Goal: Task Accomplishment & Management: Complete application form

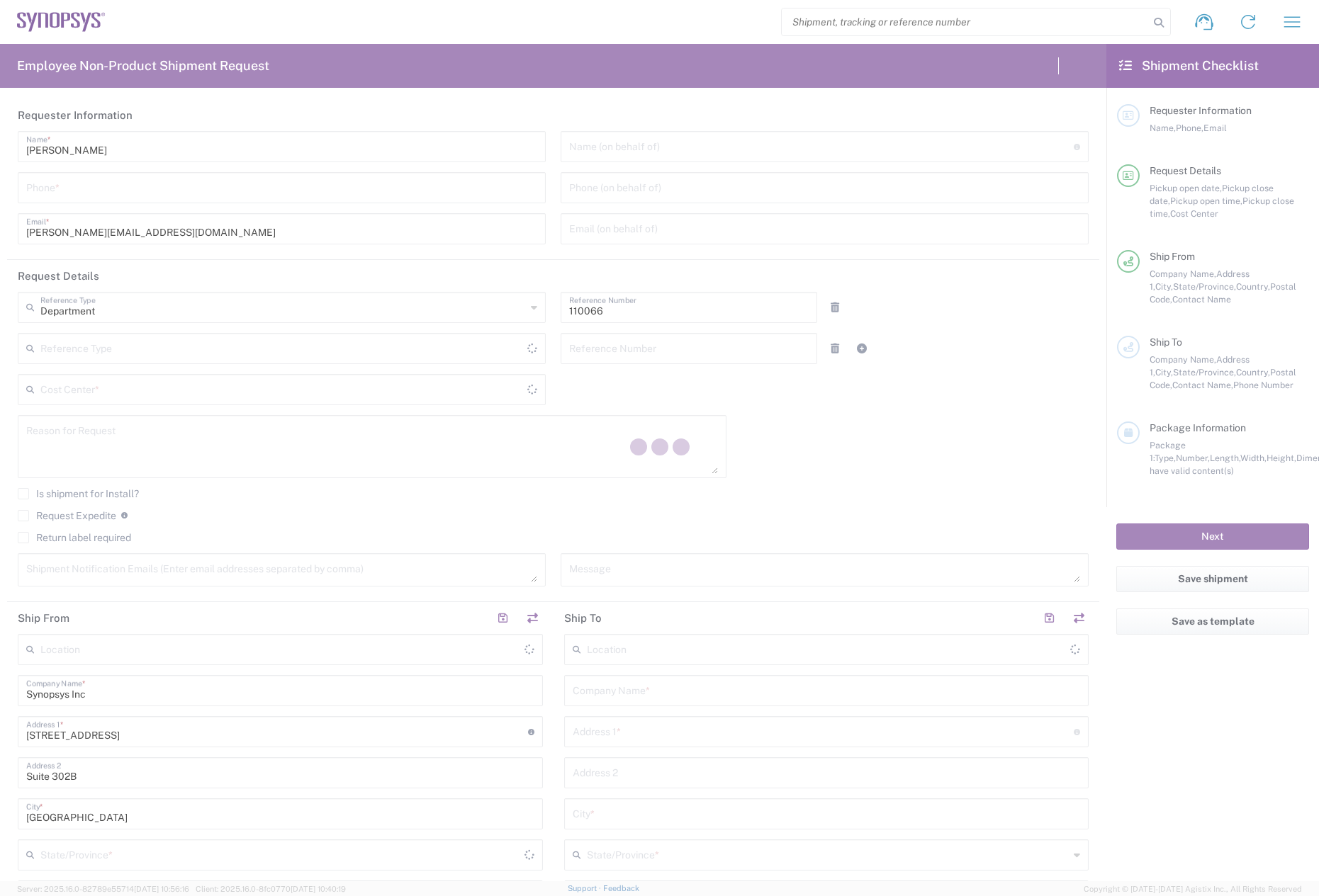
type input "US01, CIO, IT, ESS2 110066"
type input "[GEOGRAPHIC_DATA]"
type input "Delivered at Place"
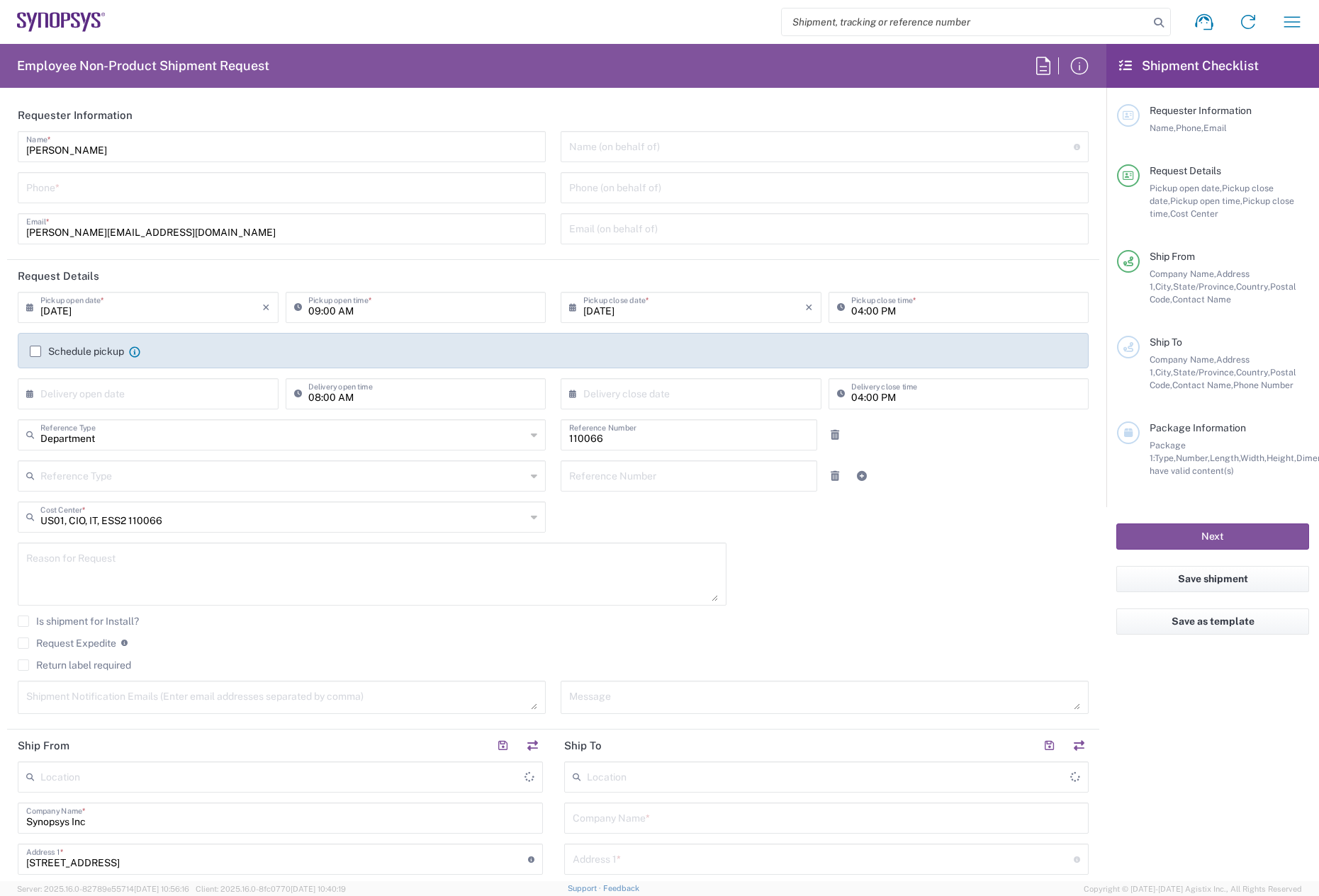
type input "[US_STATE]"
type input "[GEOGRAPHIC_DATA]"
click at [94, 193] on input "tel" at bounding box center [282, 187] width 511 height 25
type input "781"
type input "Marlboro US04"
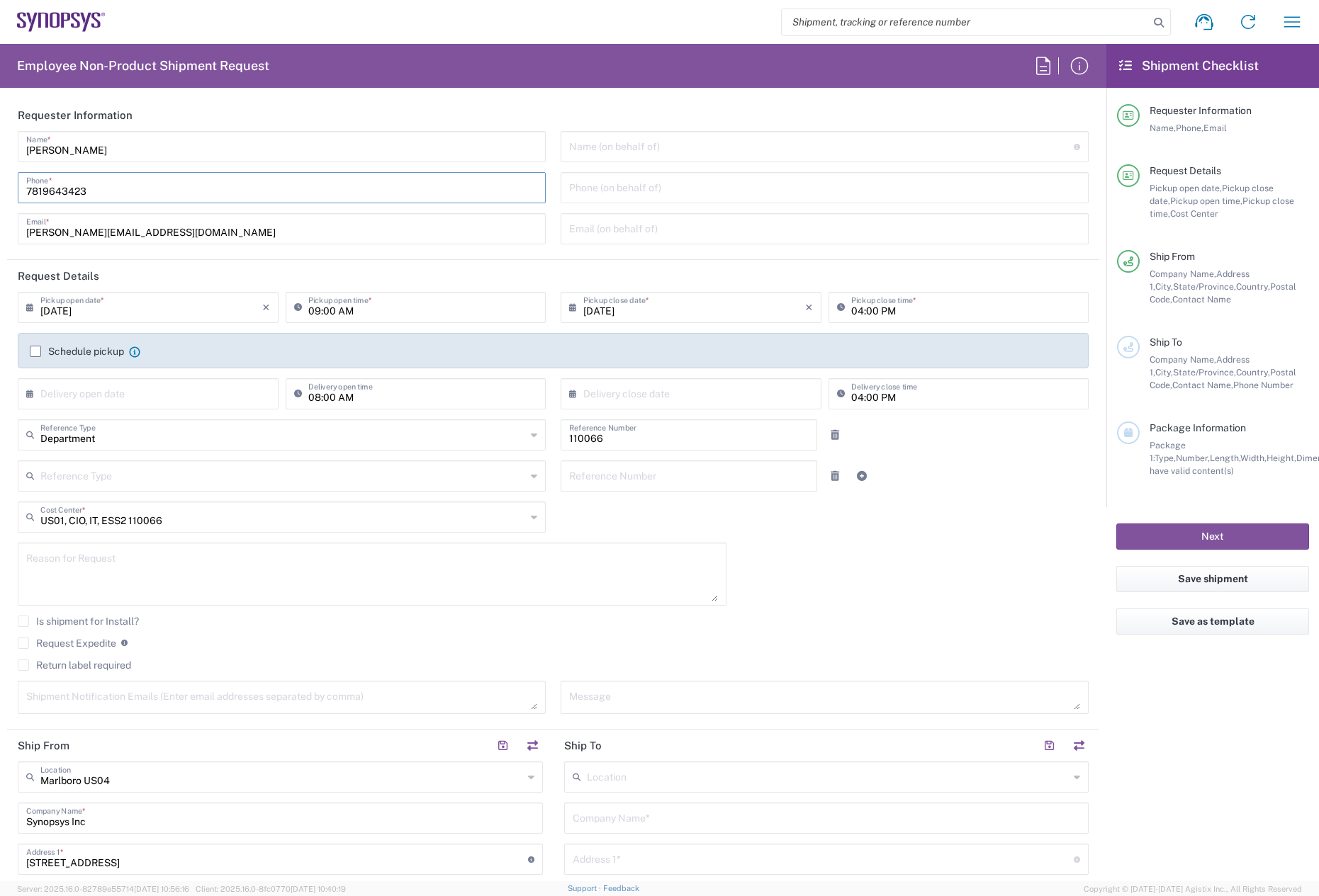
type input "7819643423"
click at [38, 351] on label "Schedule pickup" at bounding box center [77, 351] width 94 height 11
click at [36, 351] on input "Schedule pickup" at bounding box center [36, 351] width 0 height 0
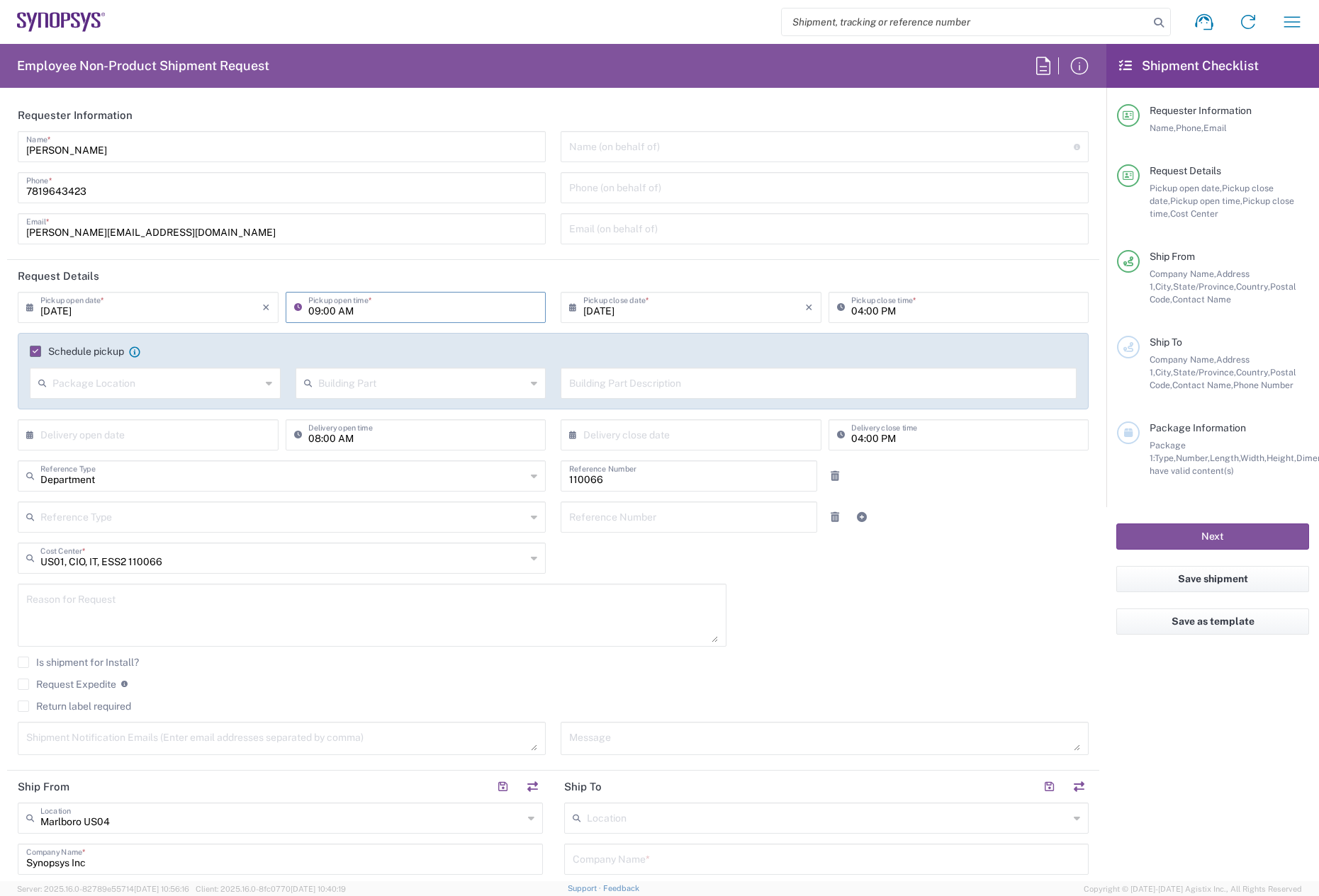
click at [311, 310] on input "09:00 AM" at bounding box center [423, 306] width 229 height 25
click at [308, 309] on input "12:00 AM" at bounding box center [423, 306] width 229 height 25
type input "02:00 AM"
click at [852, 310] on input "04:00 PM" at bounding box center [966, 306] width 229 height 25
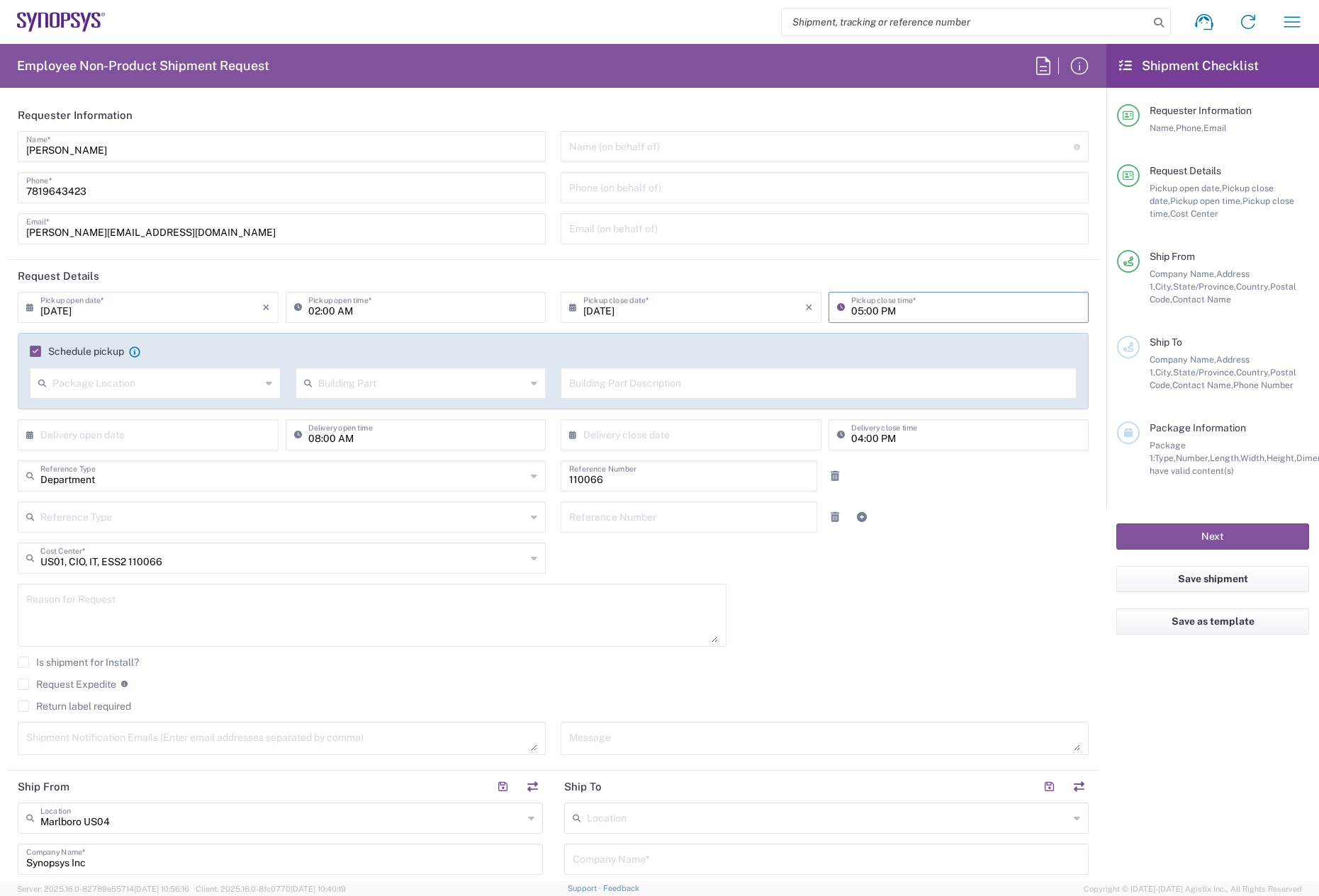
scroll to position [142, 0]
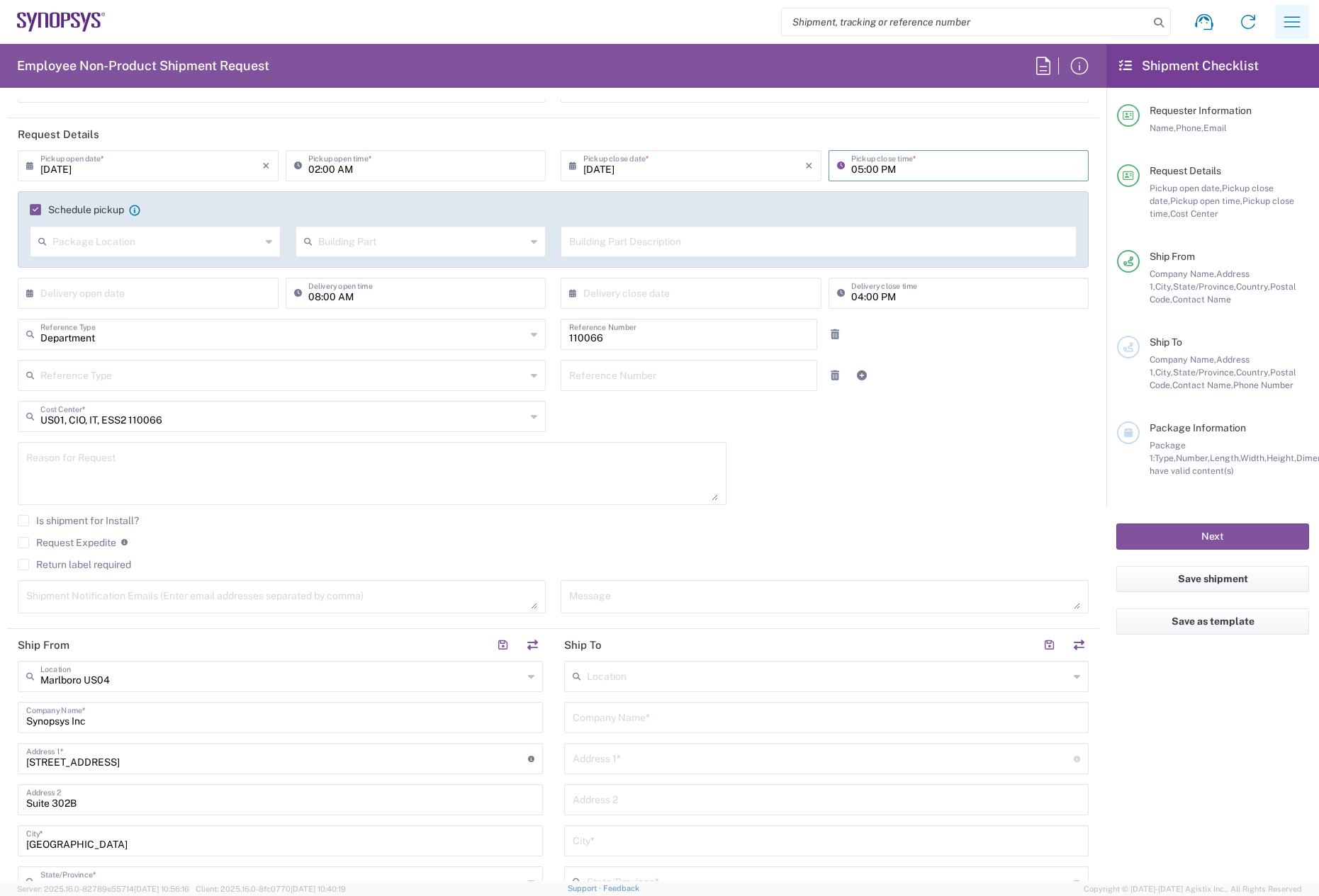
type input "05:00 PM"
click at [1301, 31] on icon "button" at bounding box center [1292, 22] width 23 height 23
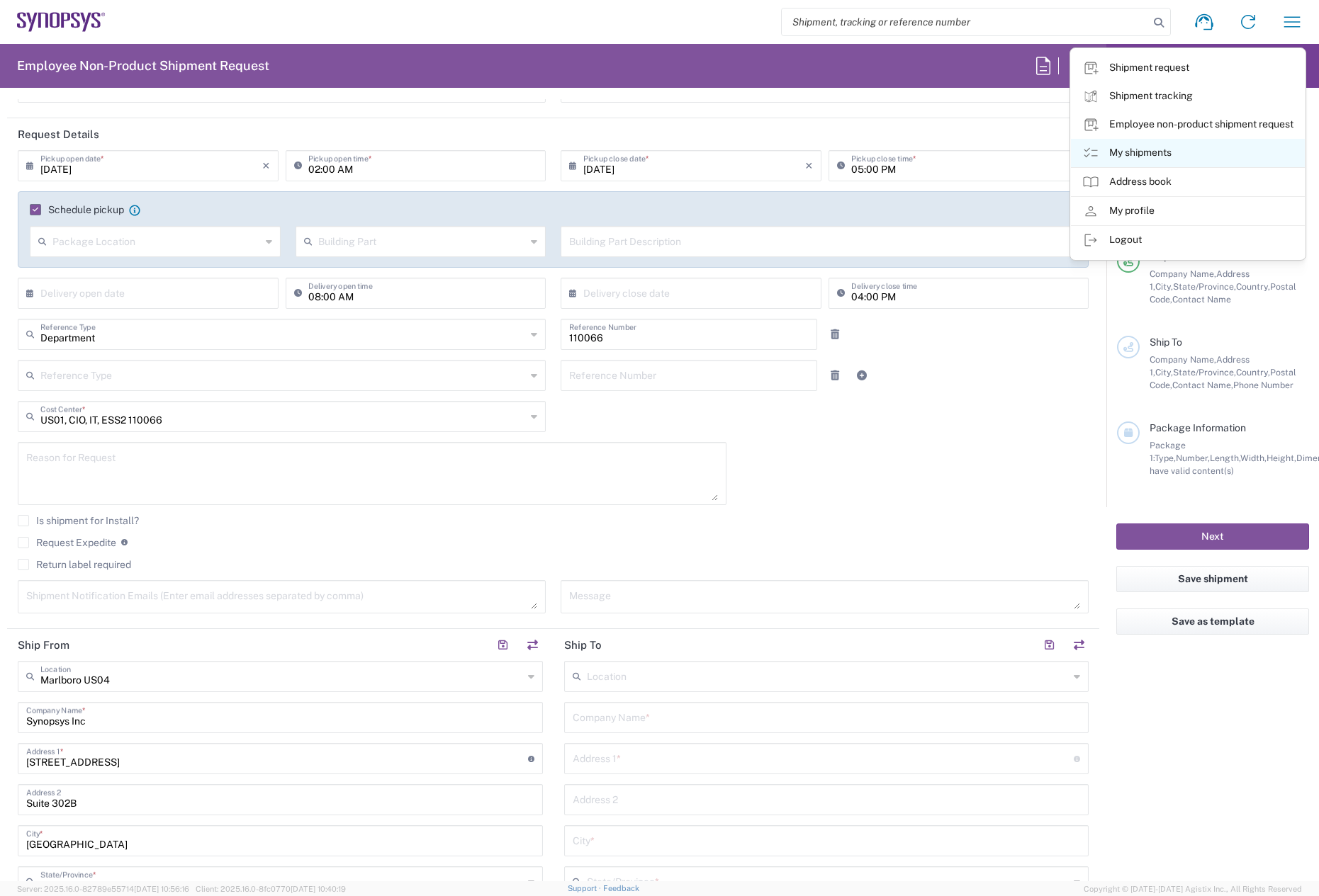
click at [1163, 155] on link "My shipments" at bounding box center [1188, 153] width 234 height 28
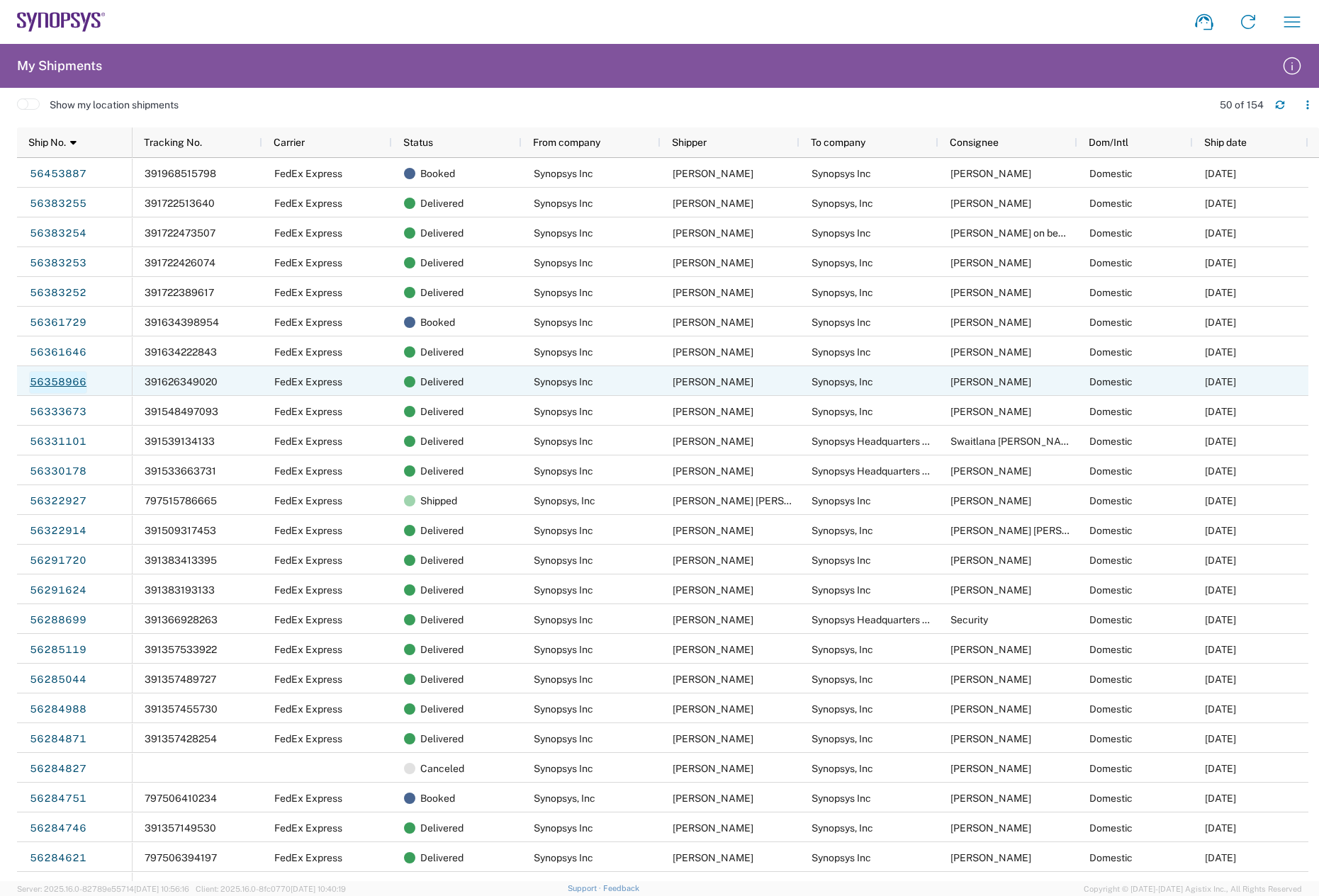
click at [61, 383] on link "56358966" at bounding box center [58, 383] width 58 height 23
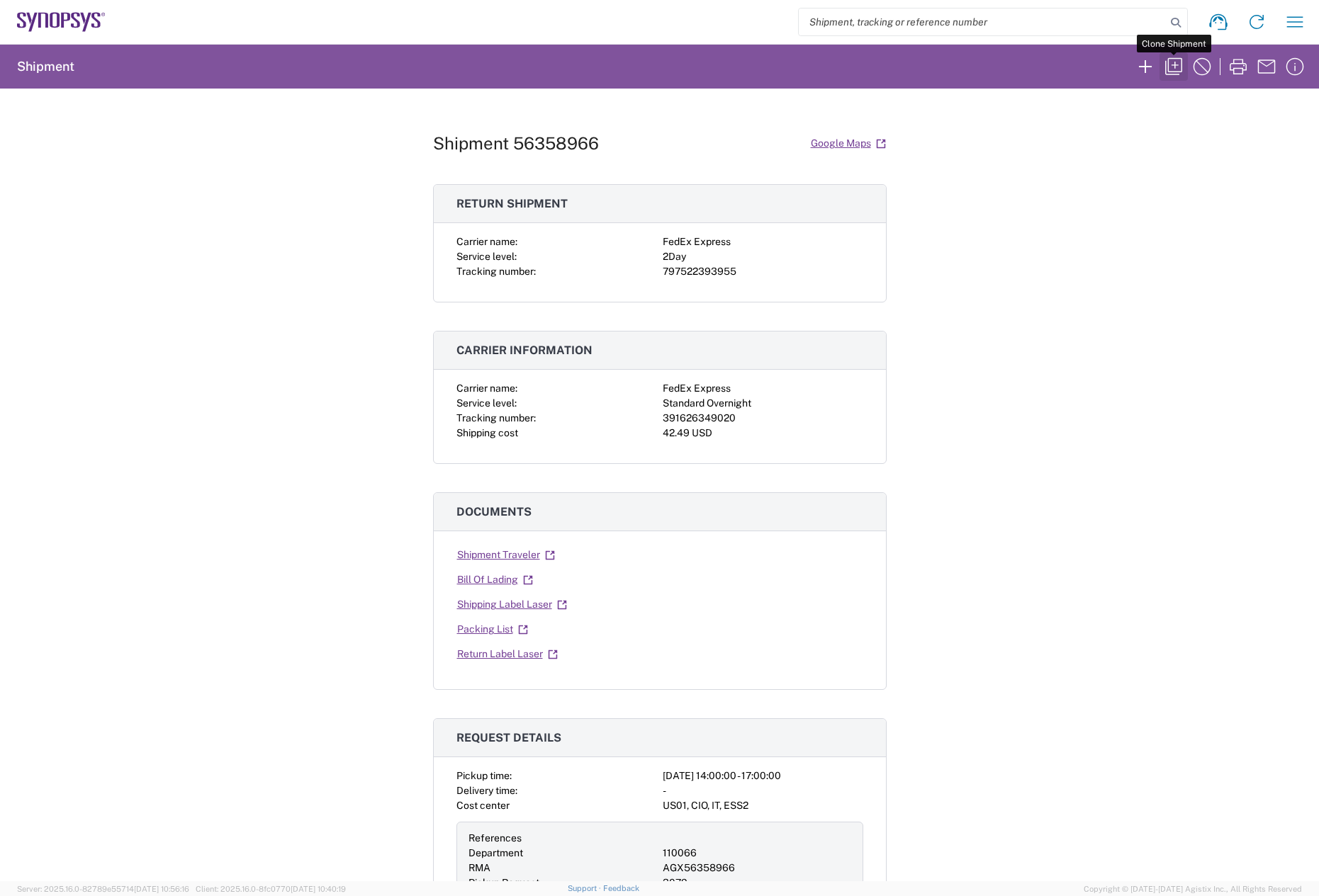
click at [1176, 65] on icon "button" at bounding box center [1174, 67] width 23 height 23
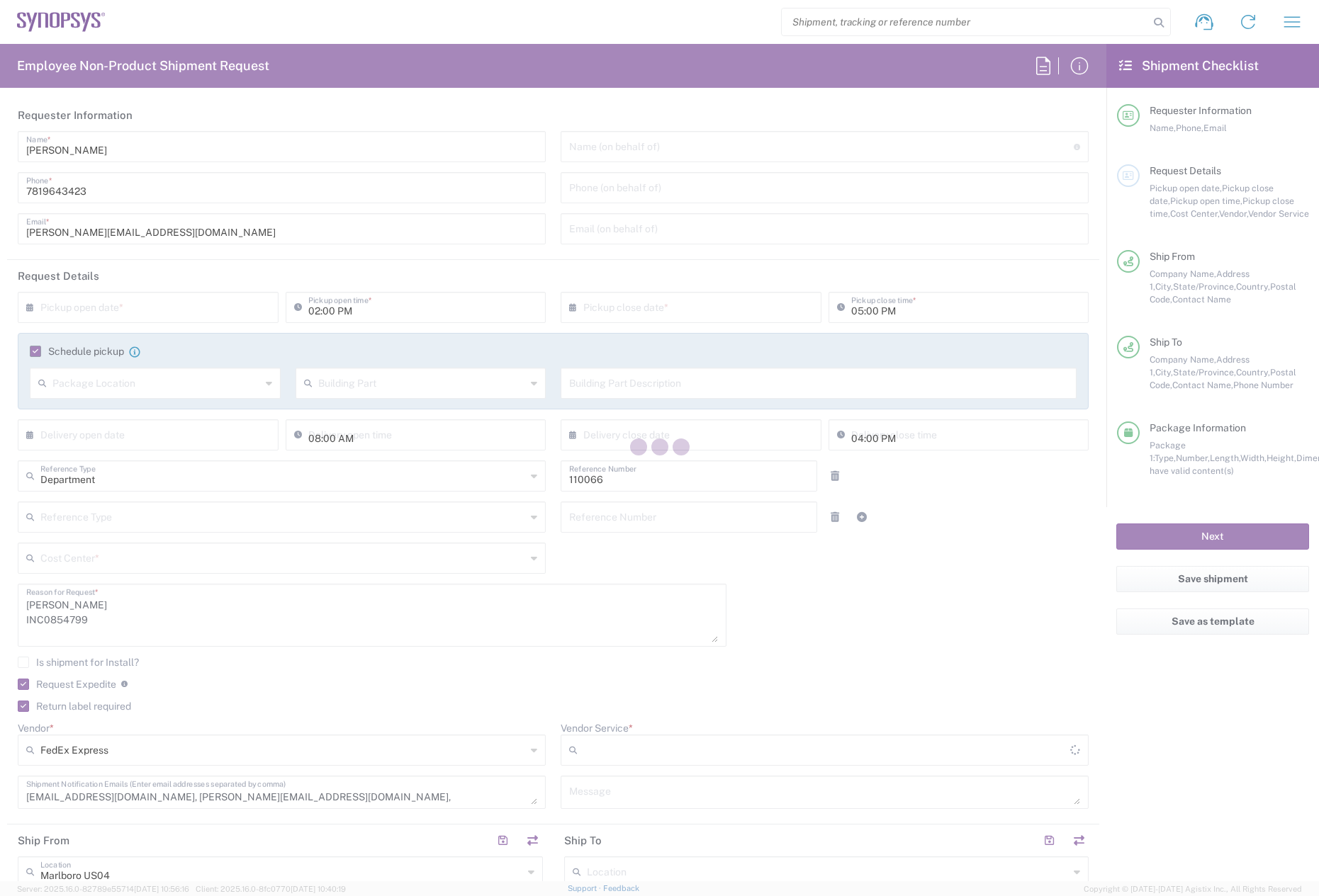
type input "US01, CIO, IT, ESS2 110066"
type input "Large Box"
type input "2Day"
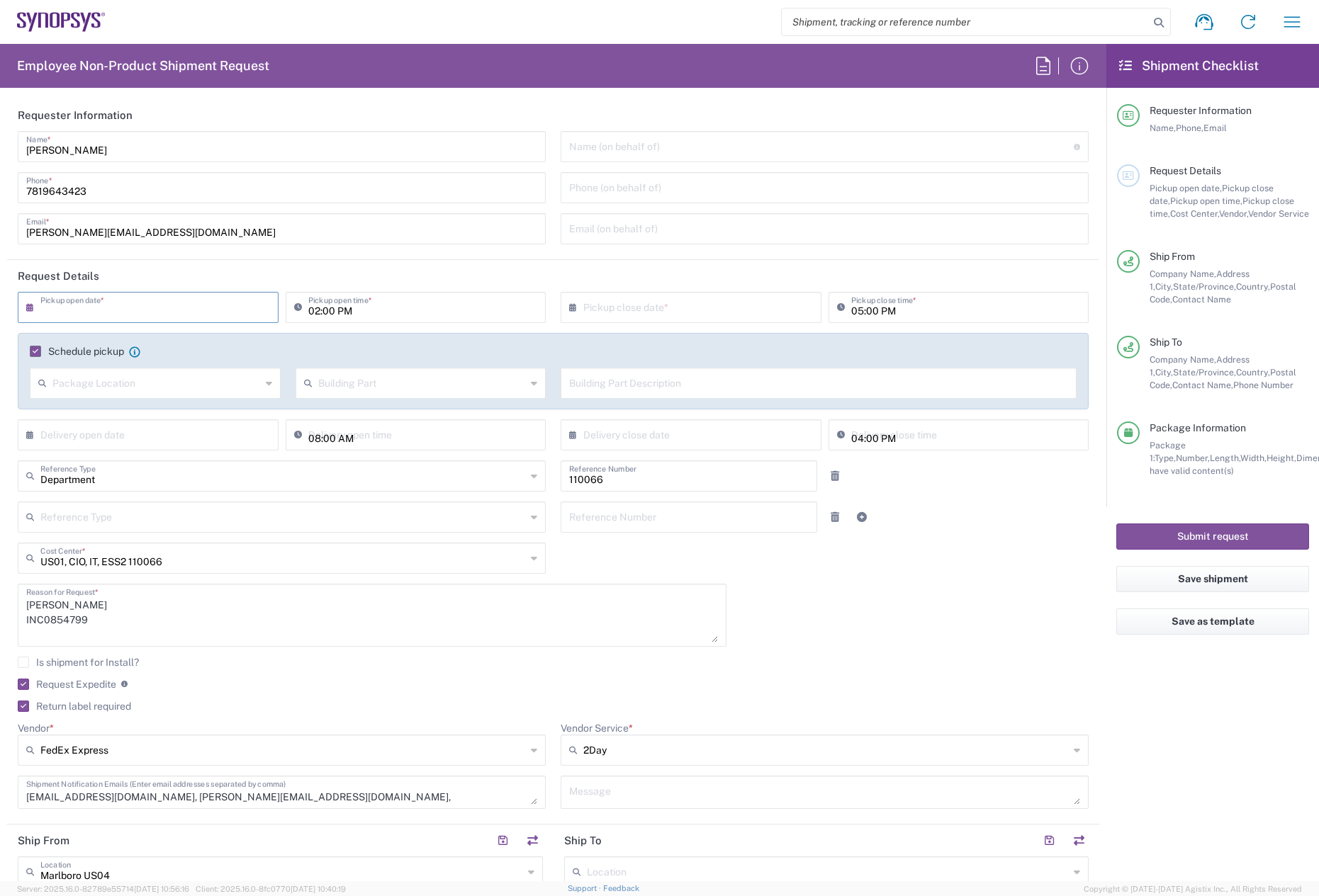
click at [122, 314] on input "text" at bounding box center [151, 306] width 222 height 25
click at [110, 416] on span "11" at bounding box center [109, 416] width 21 height 20
type input "[DATE]"
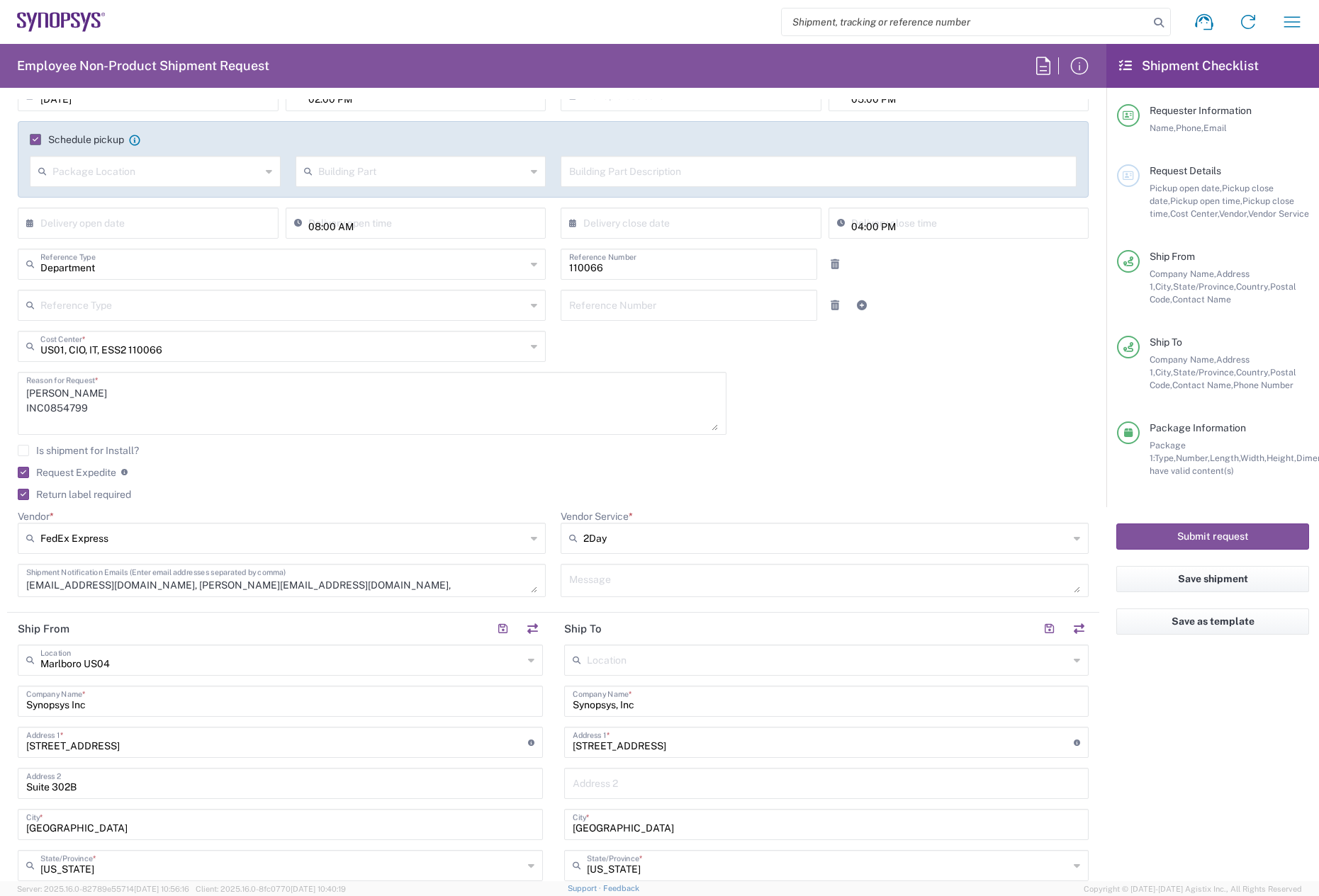
scroll to position [212, 0]
drag, startPoint x: 88, startPoint y: 405, endPoint x: 7, endPoint y: 408, distance: 81.1
click at [7, 408] on main "08/11/2025 × Pickup open date * Cancel Apply 02:00 PM Pickup open time * × Pick…" at bounding box center [553, 343] width 1092 height 528
paste textarea "64317"
drag, startPoint x: 47, startPoint y: 398, endPoint x: 9, endPoint y: 398, distance: 38.0
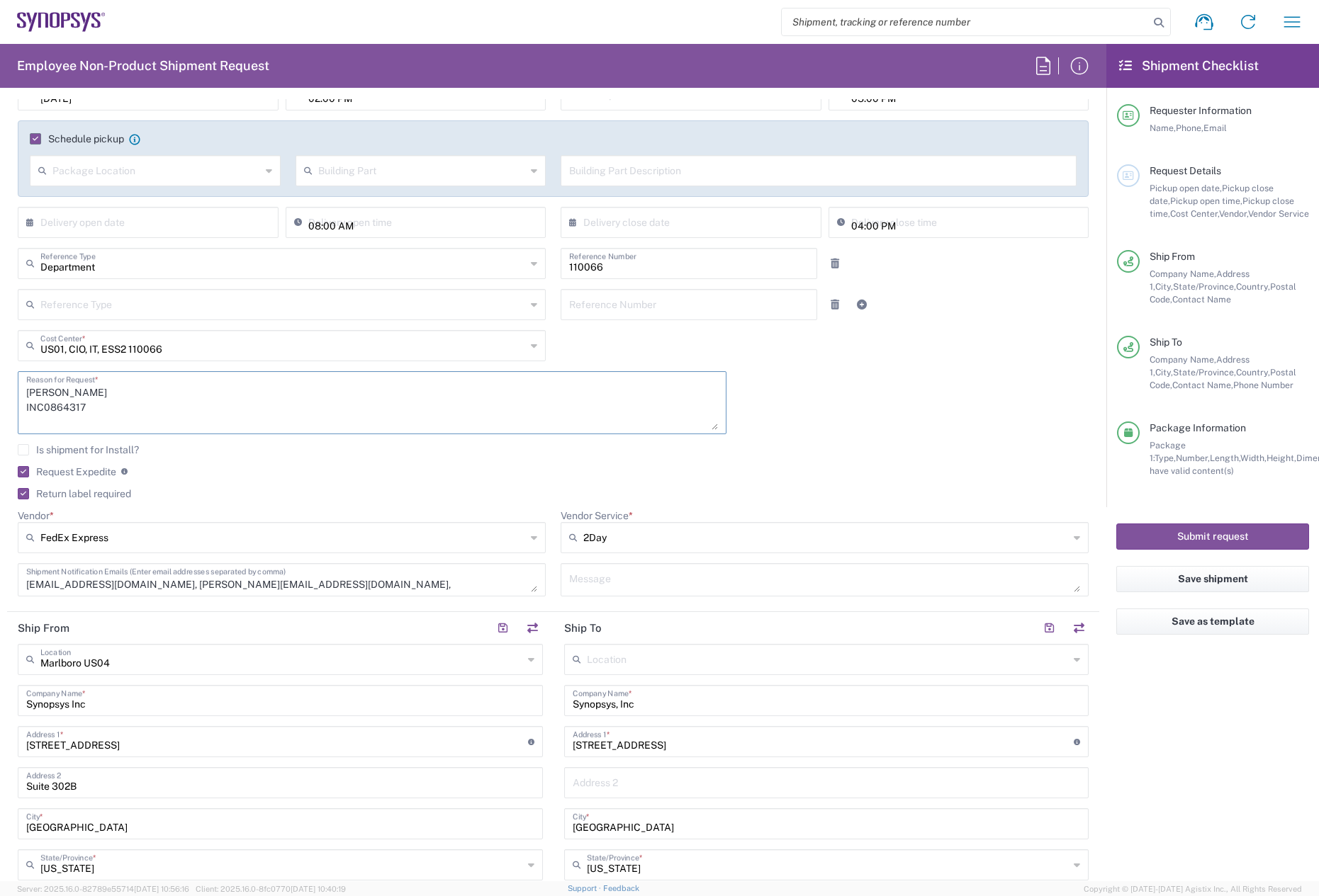
click at [9, 398] on main "08/11/2025 × Pickup open date * Cancel Apply 02:00 PM Pickup open time * × Pick…" at bounding box center [553, 343] width 1092 height 528
paste textarea "[PERSON_NAME]"
click at [188, 403] on textarea "Greg Mussitsch INC0864317" at bounding box center [372, 403] width 692 height 55
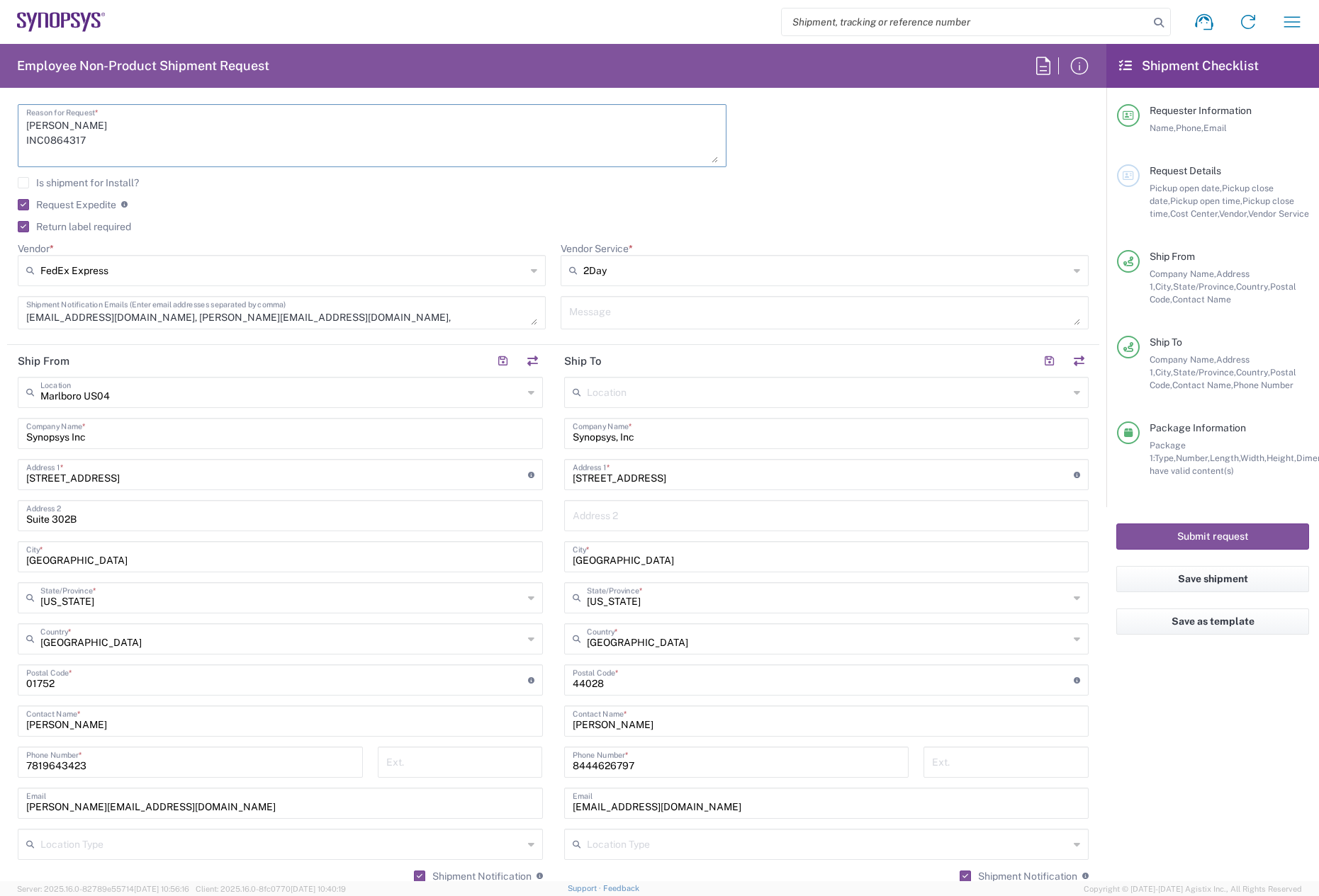
scroll to position [496, 0]
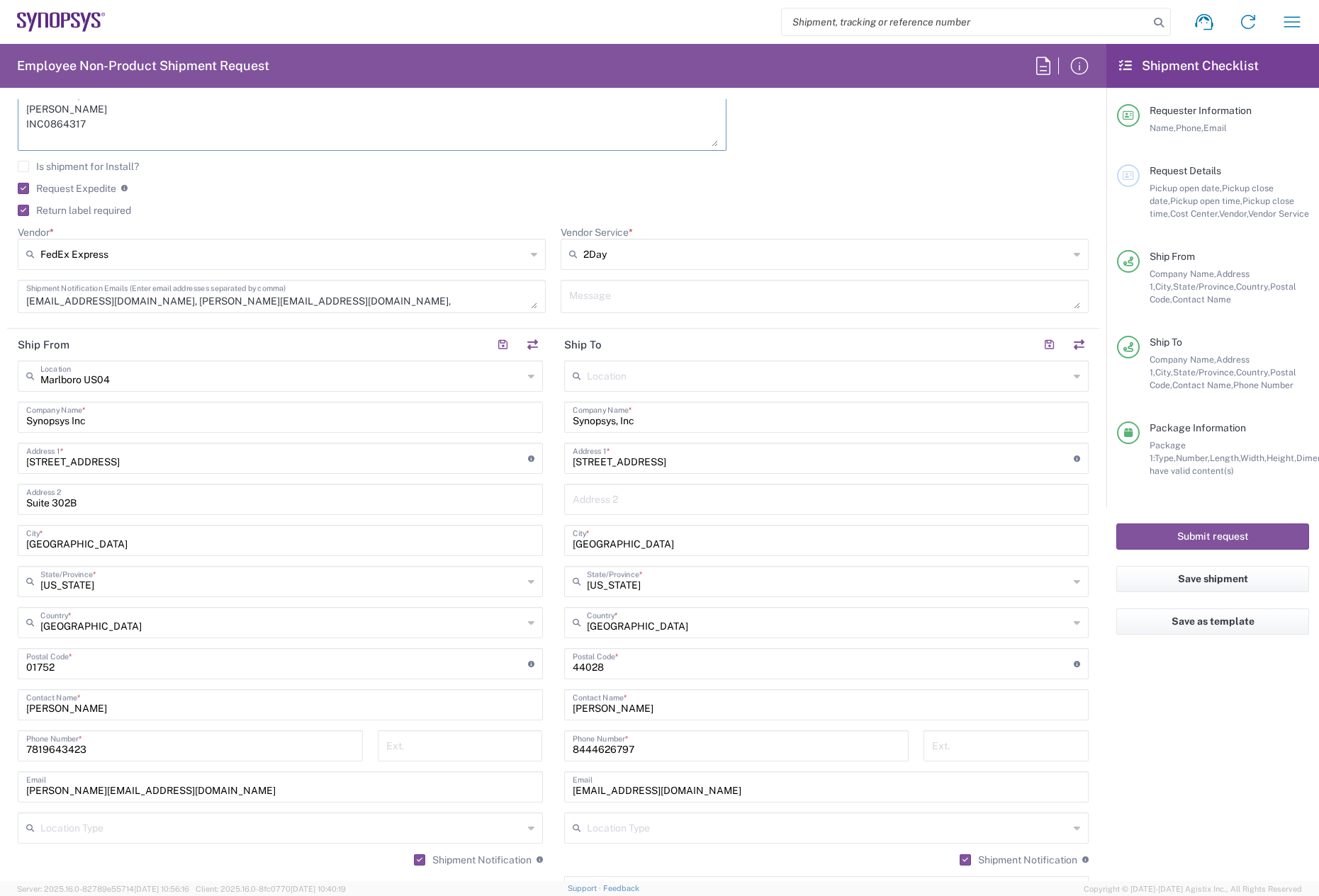
type textarea "Greg Mussitsch INC0864317"
click at [647, 462] on input "10333 Bakercreek Ln" at bounding box center [823, 457] width 502 height 25
drag, startPoint x: 691, startPoint y: 459, endPoint x: 511, endPoint y: 466, distance: 180.1
click at [511, 466] on div "Ship From Marlboro US04 Location Marlboro US04 Aachen DE04 Agrate Brianza IT01 …" at bounding box center [553, 645] width 1092 height 633
paste input "250 Technology Drive"
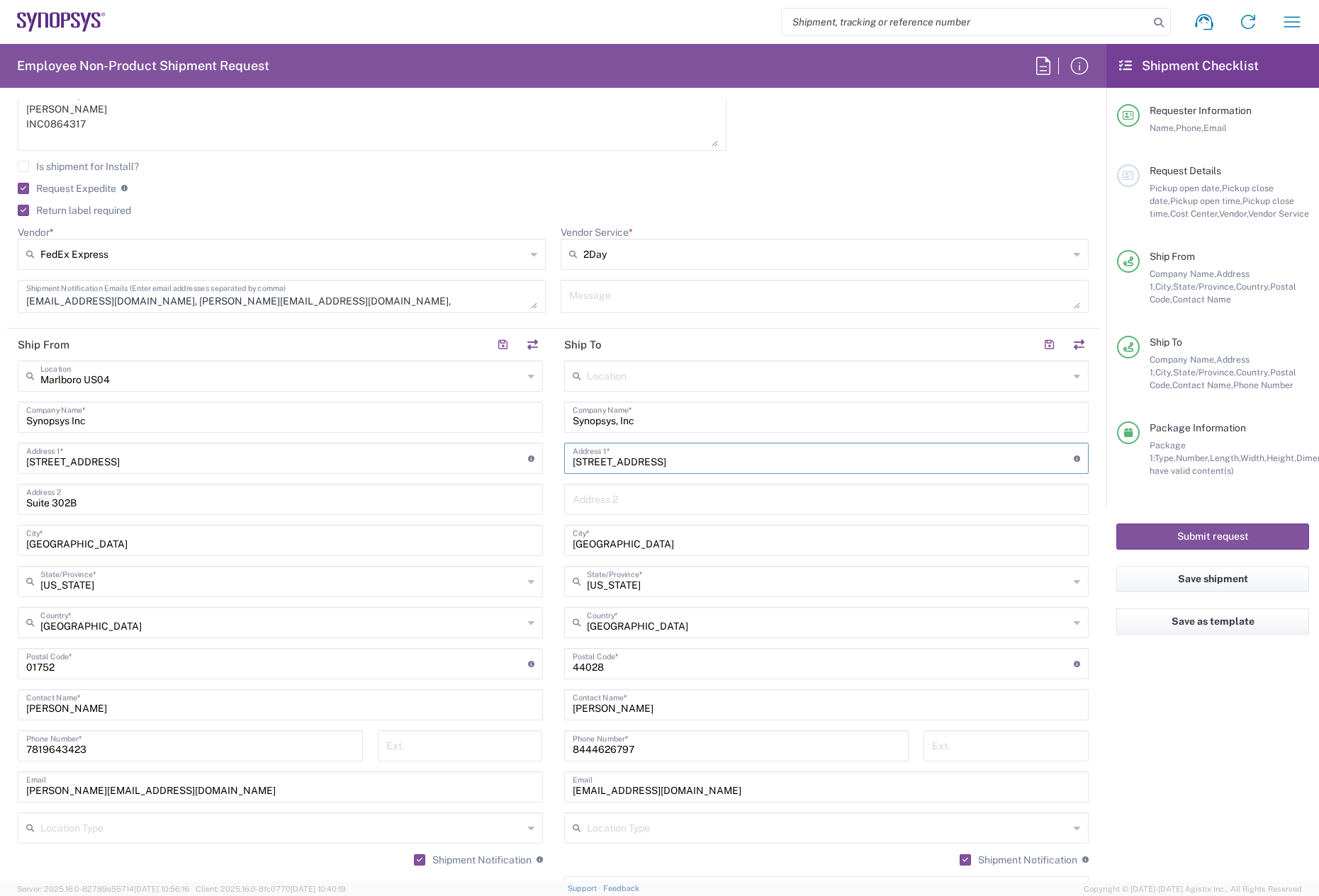
type input "250 Technology Drive"
drag, startPoint x: 687, startPoint y: 537, endPoint x: 435, endPoint y: 543, distance: 252.1
click at [435, 543] on div "Ship From Marlboro US04 Location Marlboro US04 Aachen DE04 Agrate Brianza IT01 …" at bounding box center [553, 645] width 1092 height 633
paste input "anonsburg"
type input "Canonsburg"
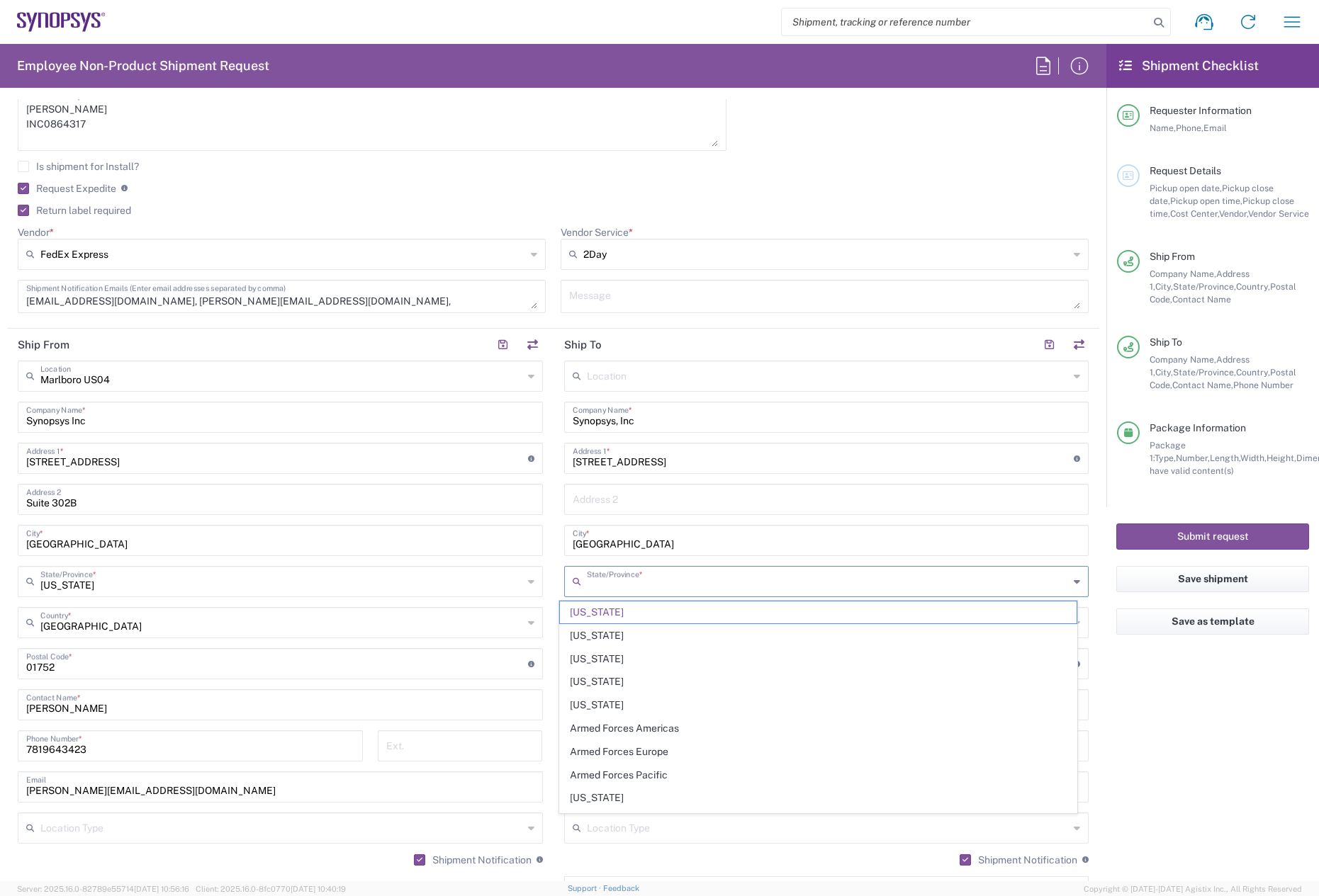
drag, startPoint x: 614, startPoint y: 588, endPoint x: 521, endPoint y: 586, distance: 93.0
click at [521, 586] on div "Ship From Marlboro US04 Location Marlboro US04 Aachen DE04 Agrate Brianza IT01 …" at bounding box center [553, 645] width 1092 height 633
type input "O"
click at [621, 616] on span "[US_STATE]" at bounding box center [818, 612] width 517 height 22
type input "[US_STATE]"
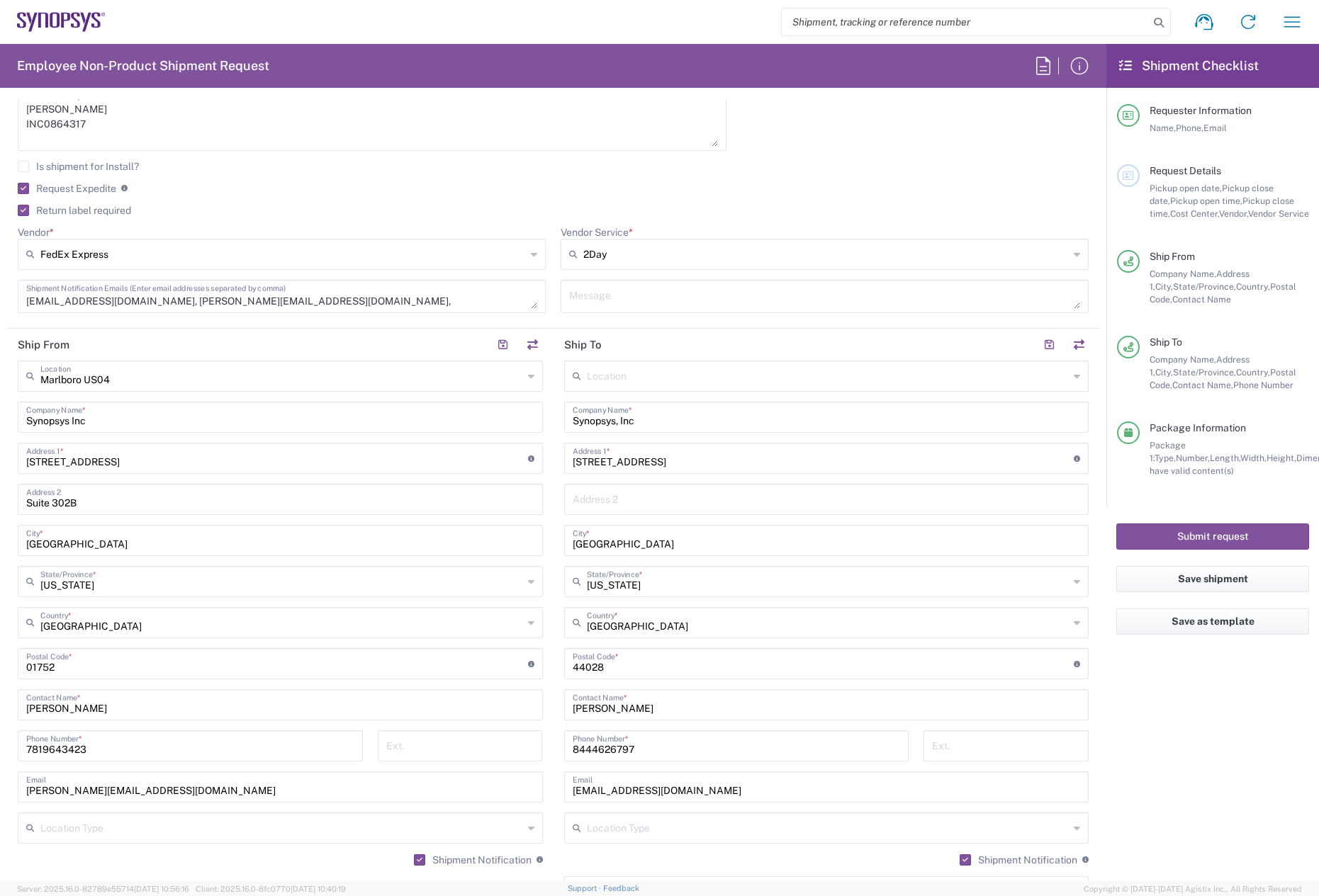
drag, startPoint x: 668, startPoint y: 704, endPoint x: 646, endPoint y: 711, distance: 23.1
click at [668, 704] on input "[PERSON_NAME]" at bounding box center [827, 704] width 509 height 25
click at [617, 663] on input "undefined" at bounding box center [823, 662] width 502 height 25
drag, startPoint x: 594, startPoint y: 661, endPoint x: 514, endPoint y: 660, distance: 80.0
click at [514, 660] on div "Ship From Marlboro US04 Location Marlboro US04 Aachen DE04 Agrate Brianza IT01 …" at bounding box center [553, 645] width 1092 height 633
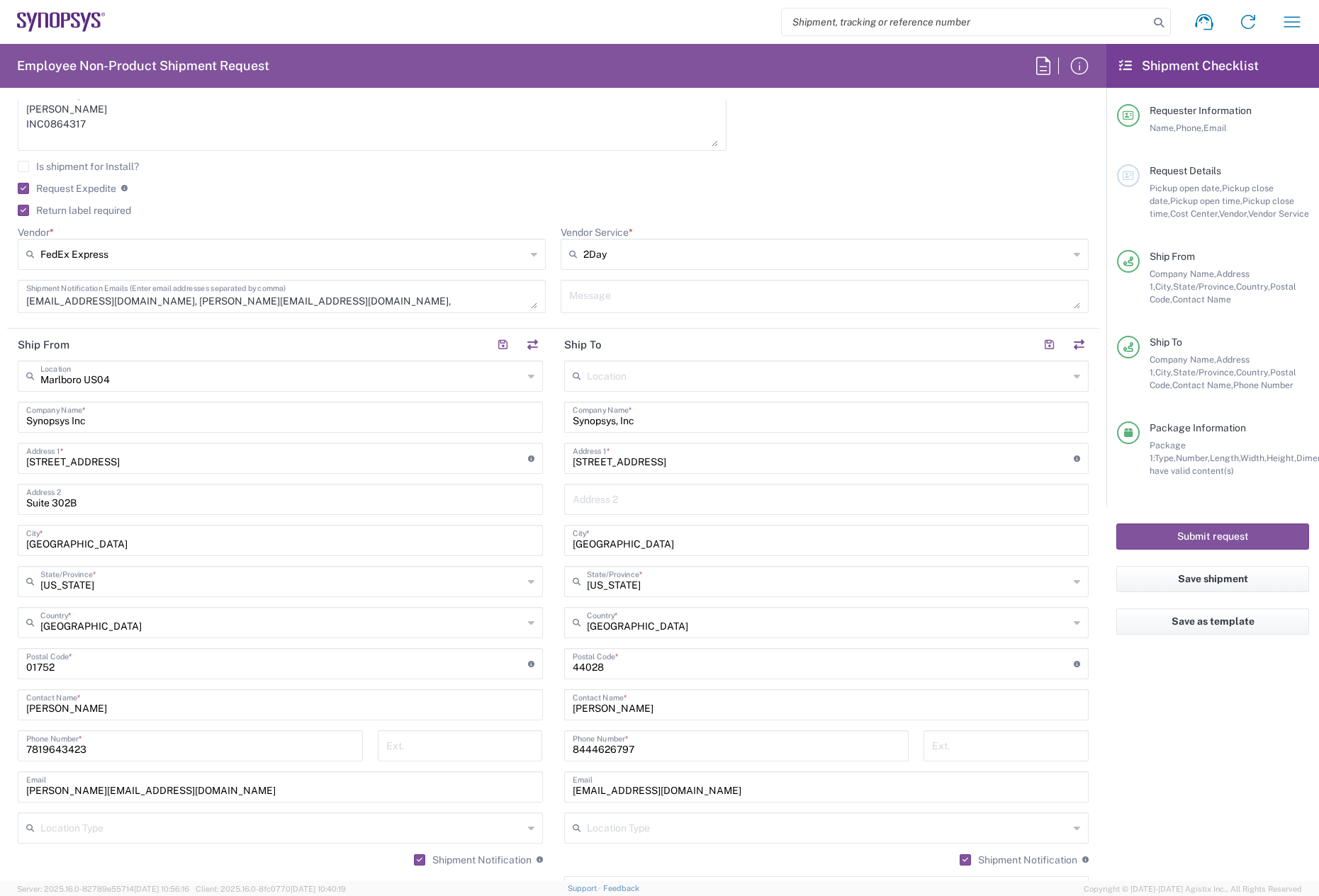
drag, startPoint x: 636, startPoint y: 675, endPoint x: 569, endPoint y: 670, distance: 67.2
click at [602, 673] on div "Postal Code * Postal Code for United States should have the following format: 5…" at bounding box center [827, 664] width 526 height 31
drag, startPoint x: 527, startPoint y: 666, endPoint x: 516, endPoint y: 665, distance: 11.0
click at [517, 665] on div "Ship From Marlboro US04 Location Marlboro US04 Aachen DE04 Agrate Brianza IT01 …" at bounding box center [553, 645] width 1092 height 633
paste input "15317"
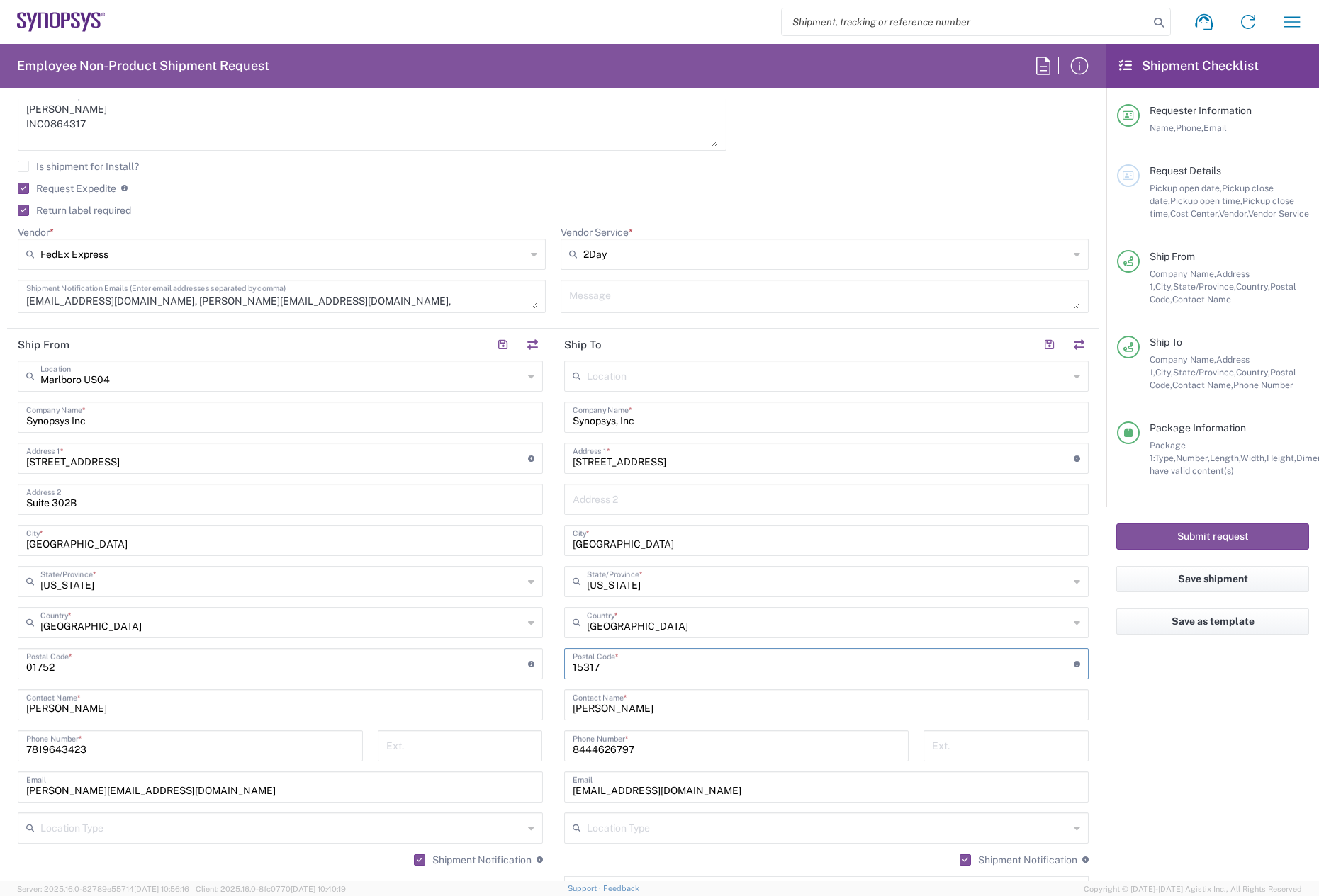
type input "15317"
drag, startPoint x: 553, startPoint y: 709, endPoint x: 472, endPoint y: 709, distance: 81.0
click at [472, 709] on div "Ship From Marlboro US04 Location Marlboro US04 Aachen DE04 Agrate Brianza IT01 …" at bounding box center [553, 645] width 1092 height 633
paste input "[PERSON_NAME]"
type input "[PERSON_NAME]"
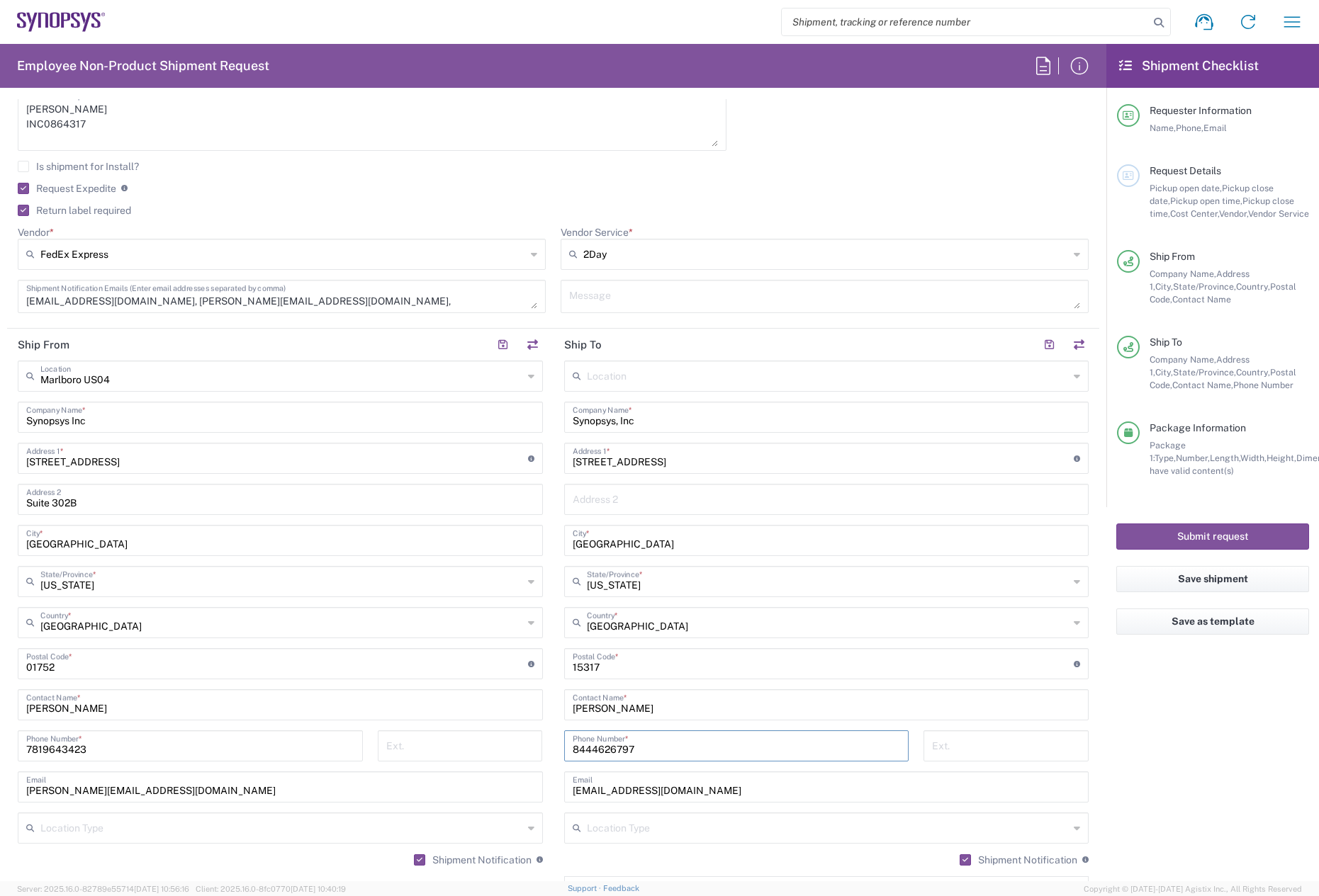
drag, startPoint x: 666, startPoint y: 741, endPoint x: 652, endPoint y: 745, distance: 14.6
click at [663, 742] on input "8444626797" at bounding box center [737, 745] width 328 height 25
drag, startPoint x: 646, startPoint y: 750, endPoint x: 512, endPoint y: 757, distance: 134.2
click at [512, 757] on div "Ship From Marlboro US04 Location Marlboro US04 Aachen DE04 Agrate Brianza IT01 …" at bounding box center [553, 645] width 1092 height 633
paste input "724-554-6654"
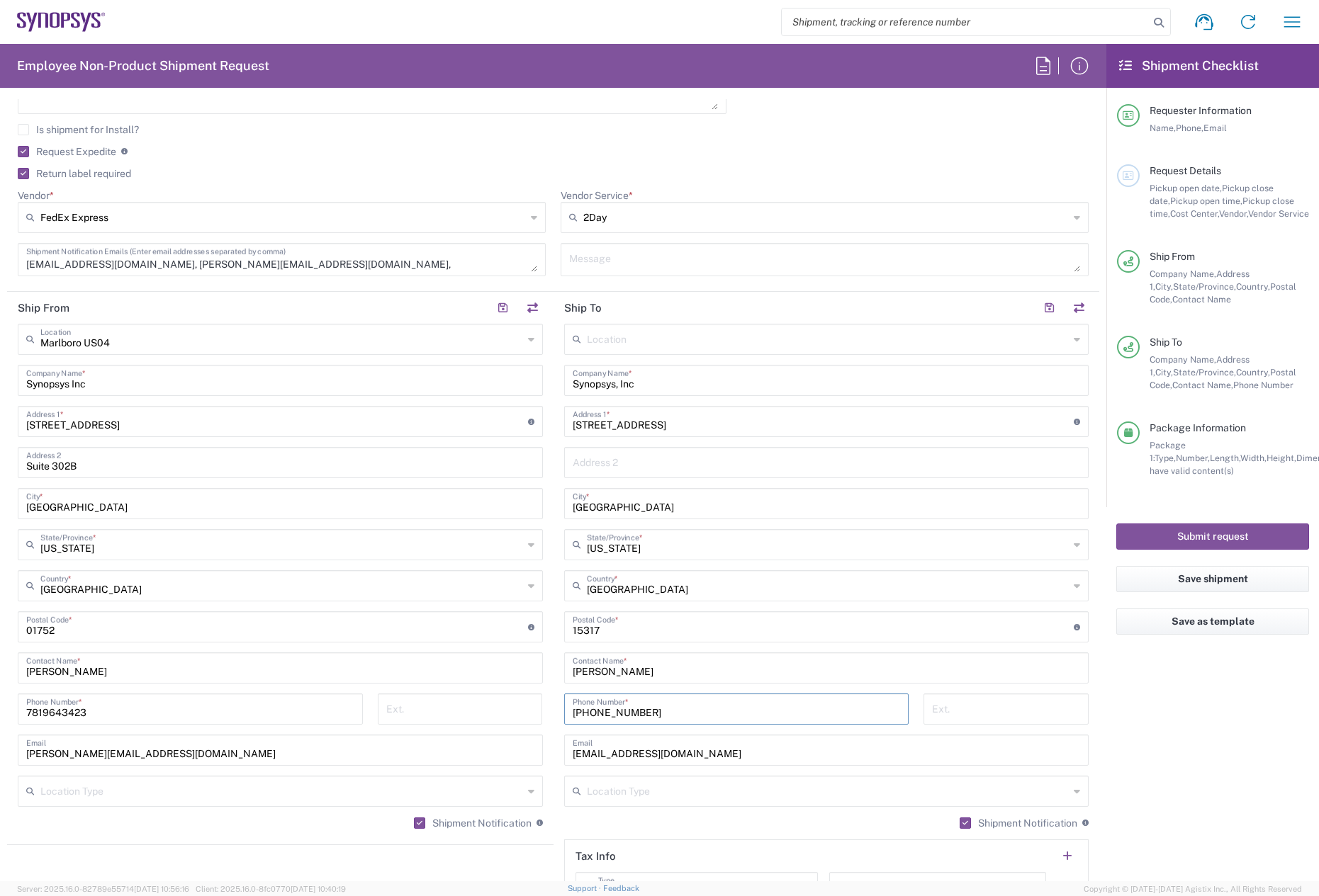
scroll to position [567, 0]
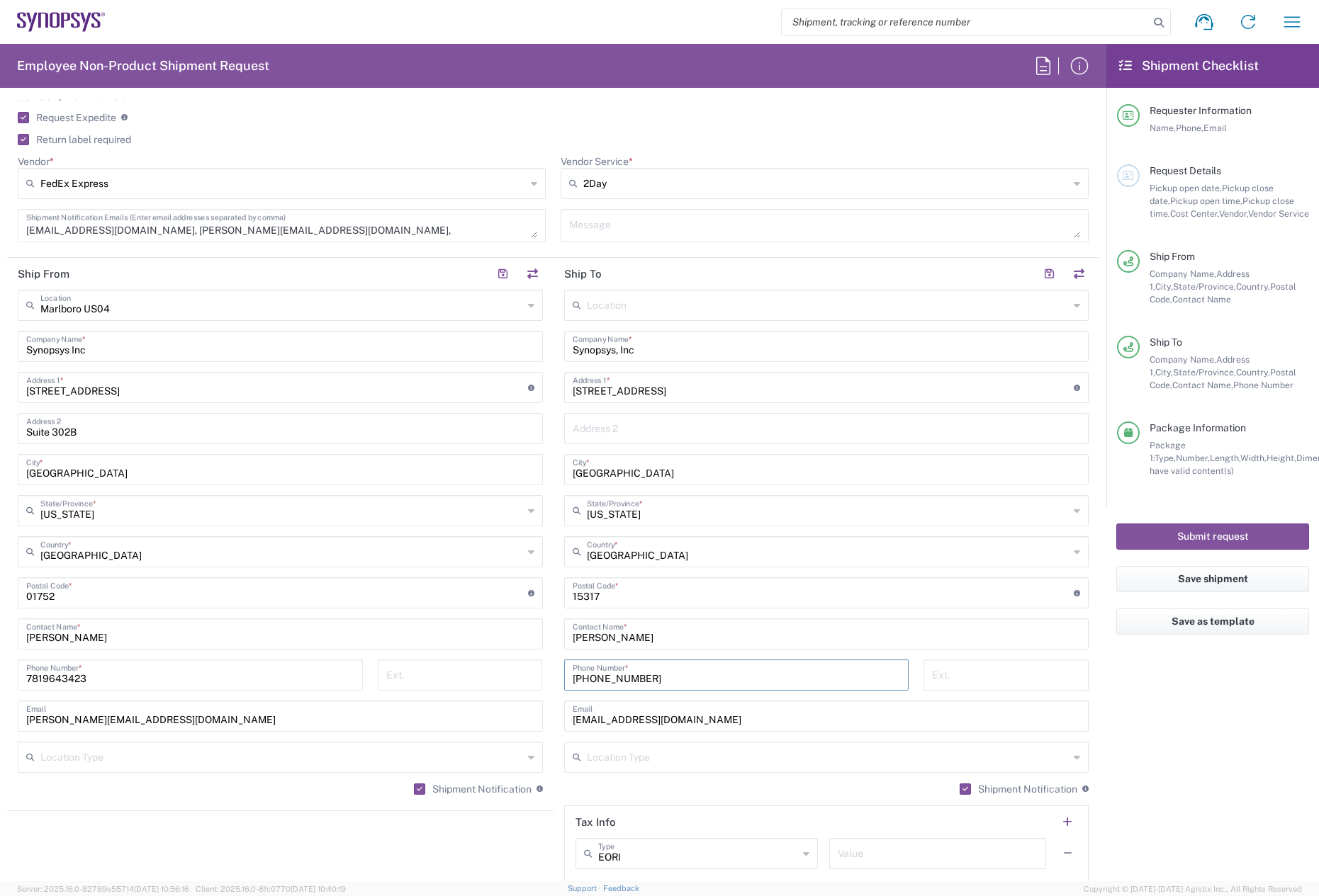
type input "724-554-6654"
drag, startPoint x: 705, startPoint y: 717, endPoint x: 473, endPoint y: 716, distance: 232.0
click at [474, 716] on div "Ship From Marlboro US04 Location Marlboro US04 Aachen DE04 Agrate Brianza IT01 …" at bounding box center [553, 574] width 1092 height 633
paste input "greg.mussitsch"
drag, startPoint x: 699, startPoint y: 724, endPoint x: 451, endPoint y: 716, distance: 248.1
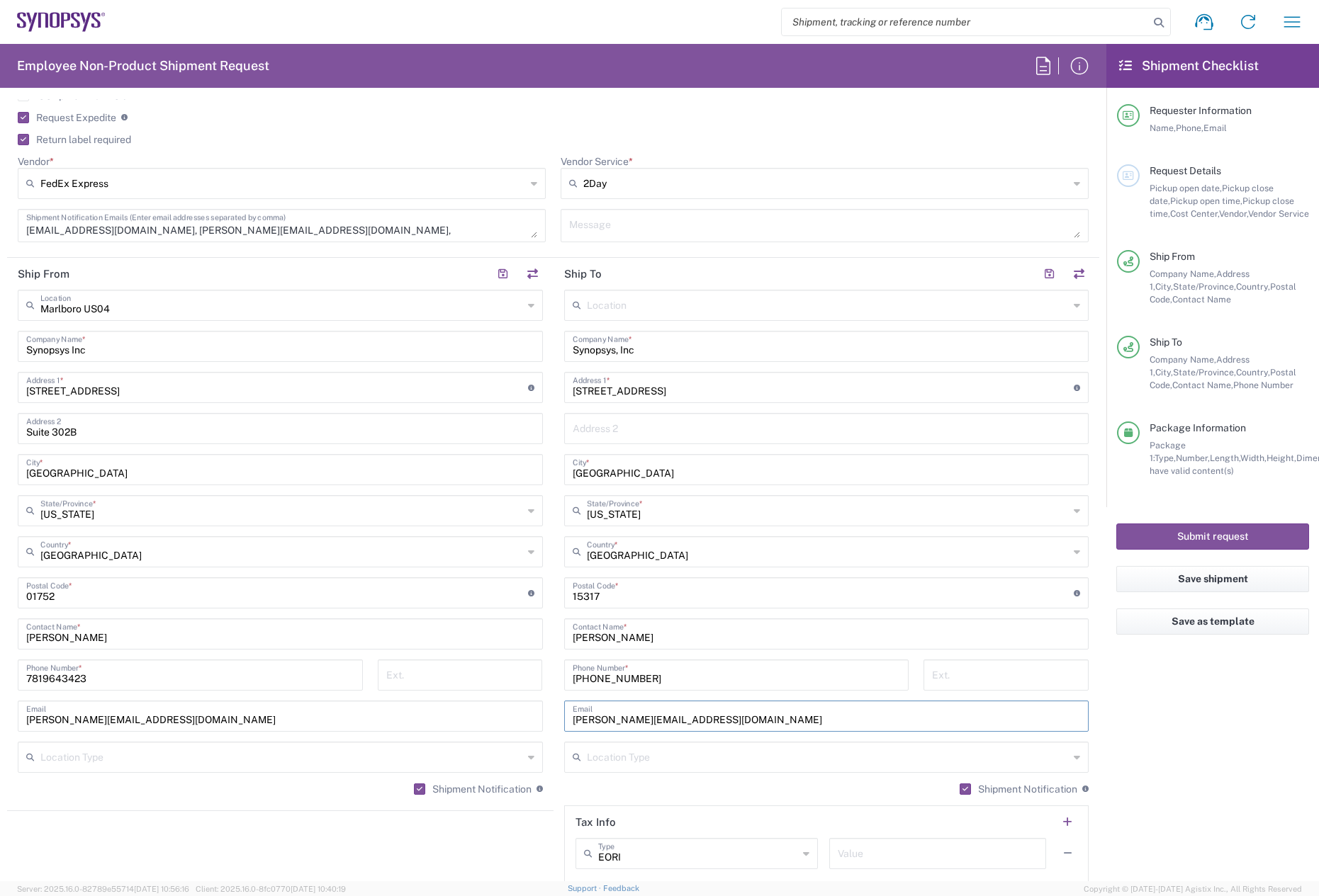
click at [451, 716] on div "Ship From Marlboro US04 Location Marlboro US04 Aachen DE04 Agrate Brianza IT01 …" at bounding box center [553, 574] width 1092 height 633
type input "greg.mussitsch@synopsys.com"
drag, startPoint x: 146, startPoint y: 227, endPoint x: 1, endPoint y: 229, distance: 145.0
click at [1, 229] on form "Requester Information Melissa Baudanza Name * 7819643423 Phone * baudanza@synop…" at bounding box center [553, 491] width 1107 height 782
paste textarea "greg.mussitsch@synop"
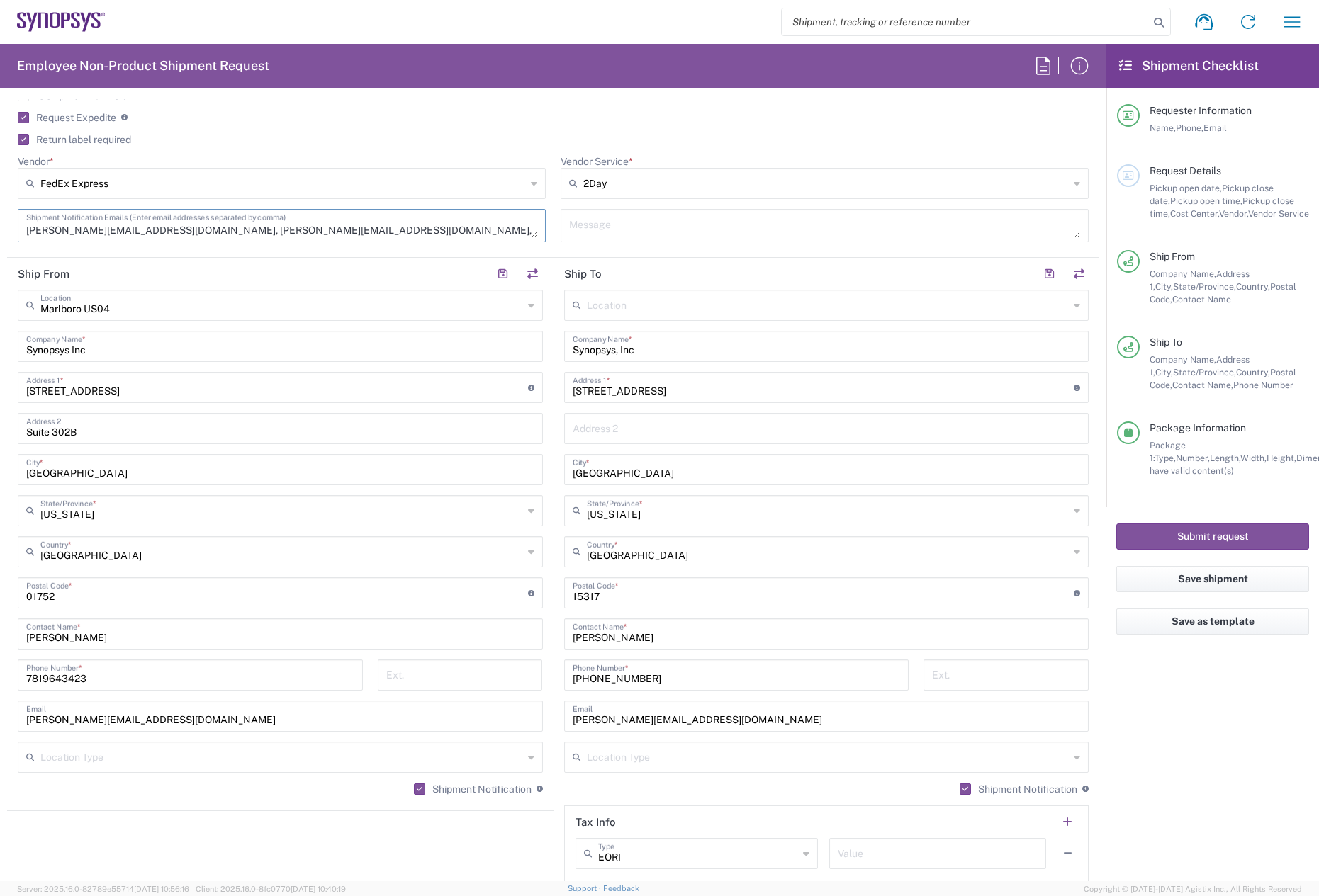
type textarea "greg.mussitsch@synopsys.com, pruitt@synopsys.com, colleenk@synopsys.com"
click at [772, 716] on input "greg.mussitsch@synopsys.com" at bounding box center [827, 715] width 509 height 25
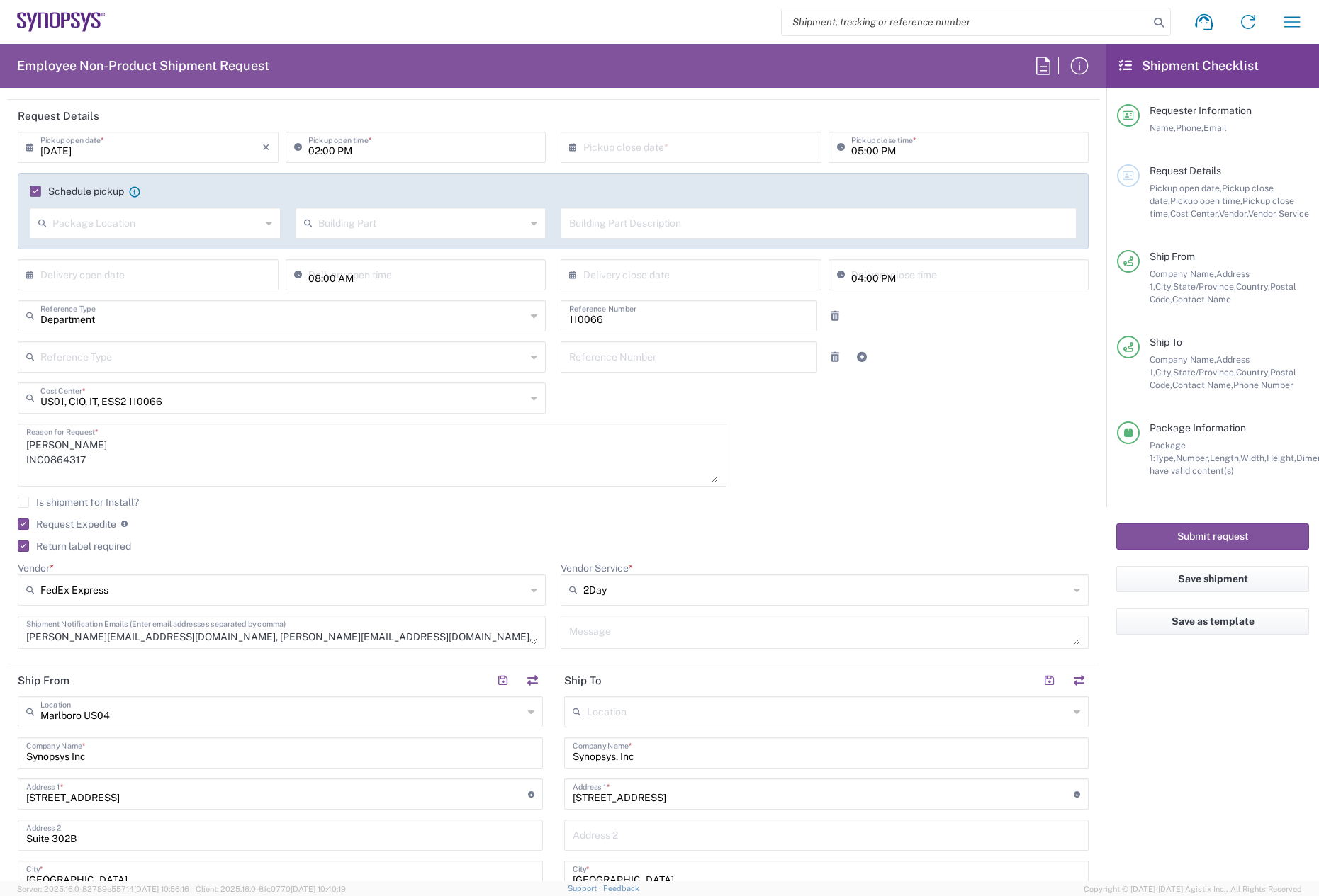
scroll to position [0, 0]
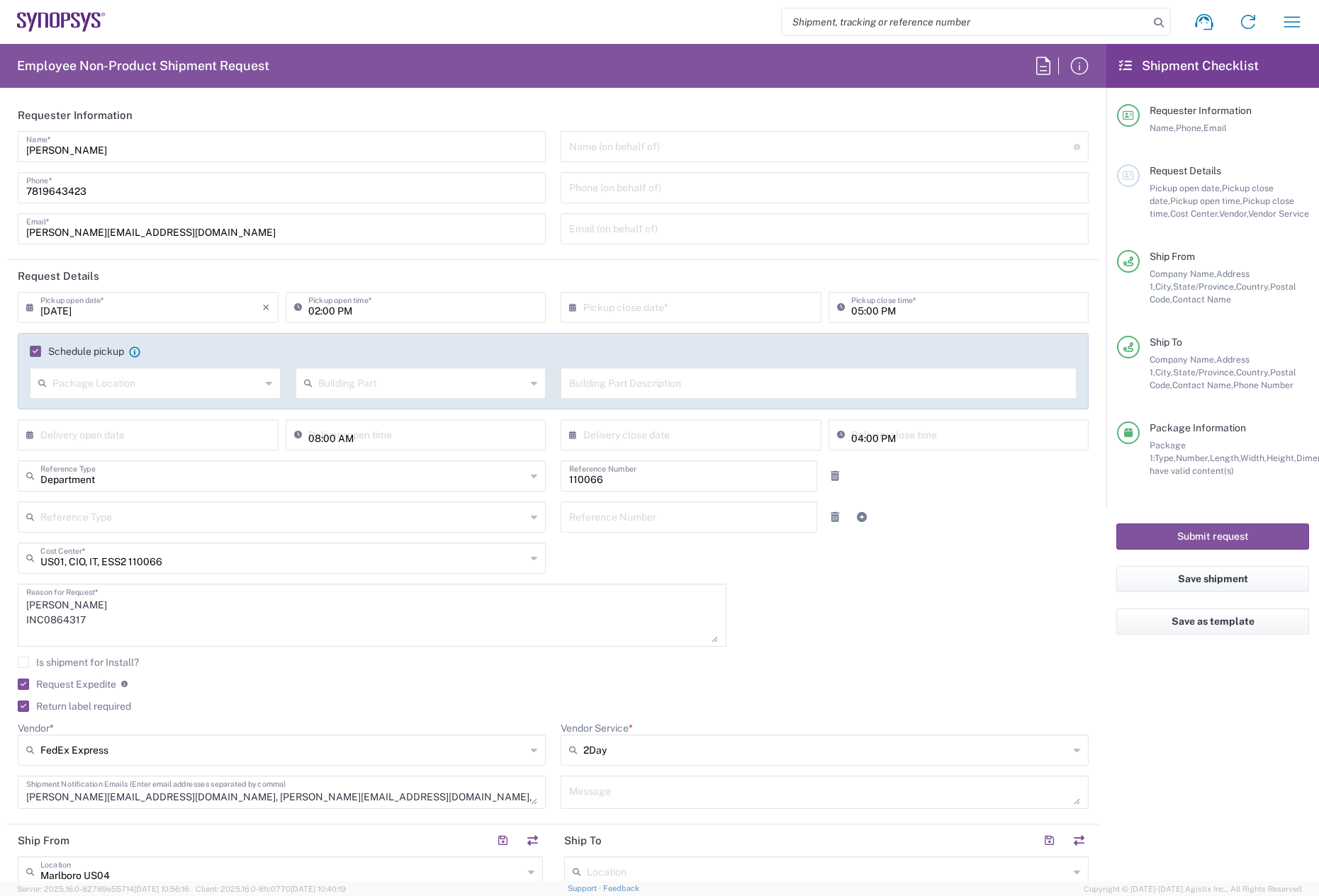
click at [611, 310] on input "text" at bounding box center [694, 306] width 222 height 25
click at [650, 410] on span "11" at bounding box center [647, 416] width 21 height 20
type input "[DATE]"
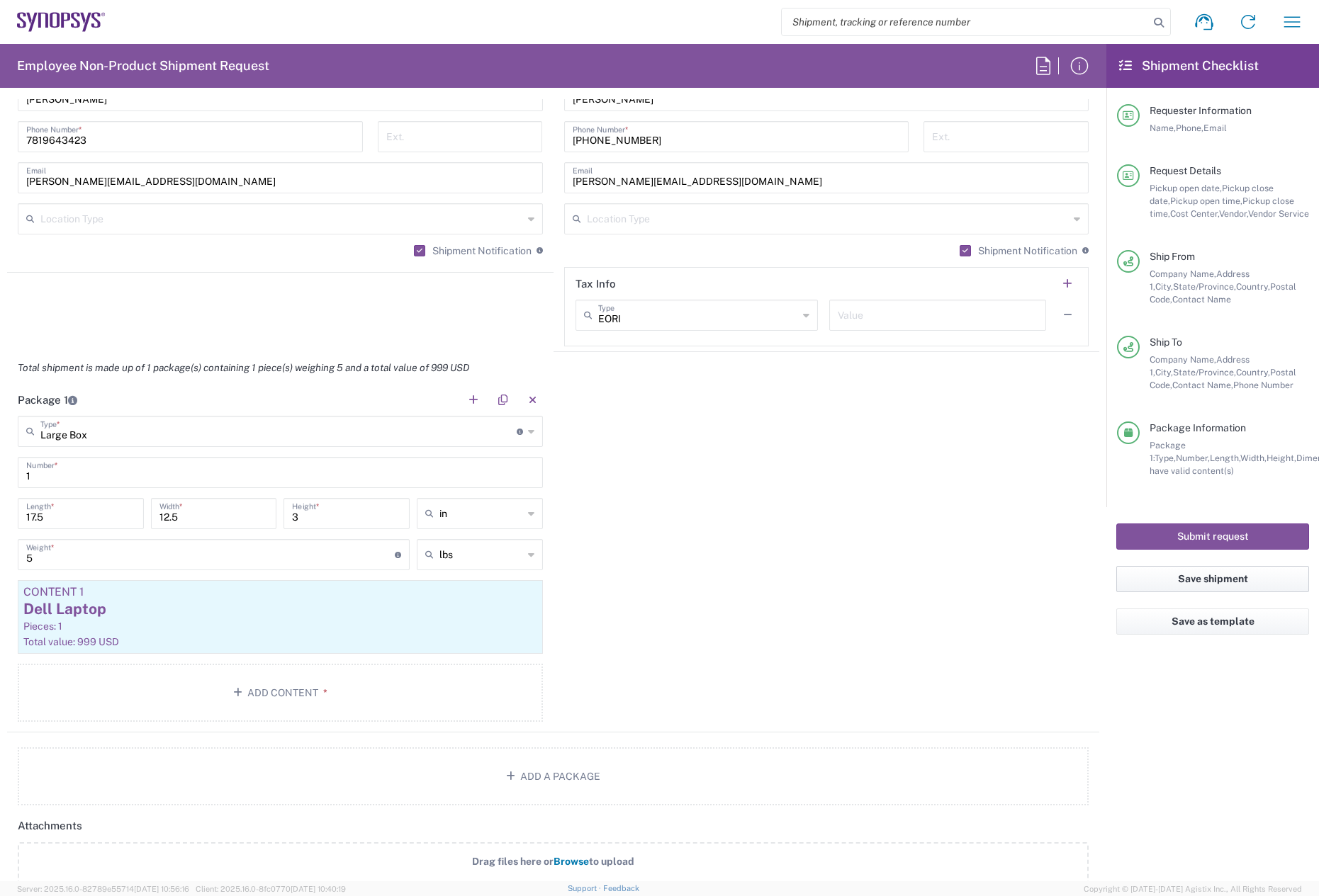
scroll to position [1134, 0]
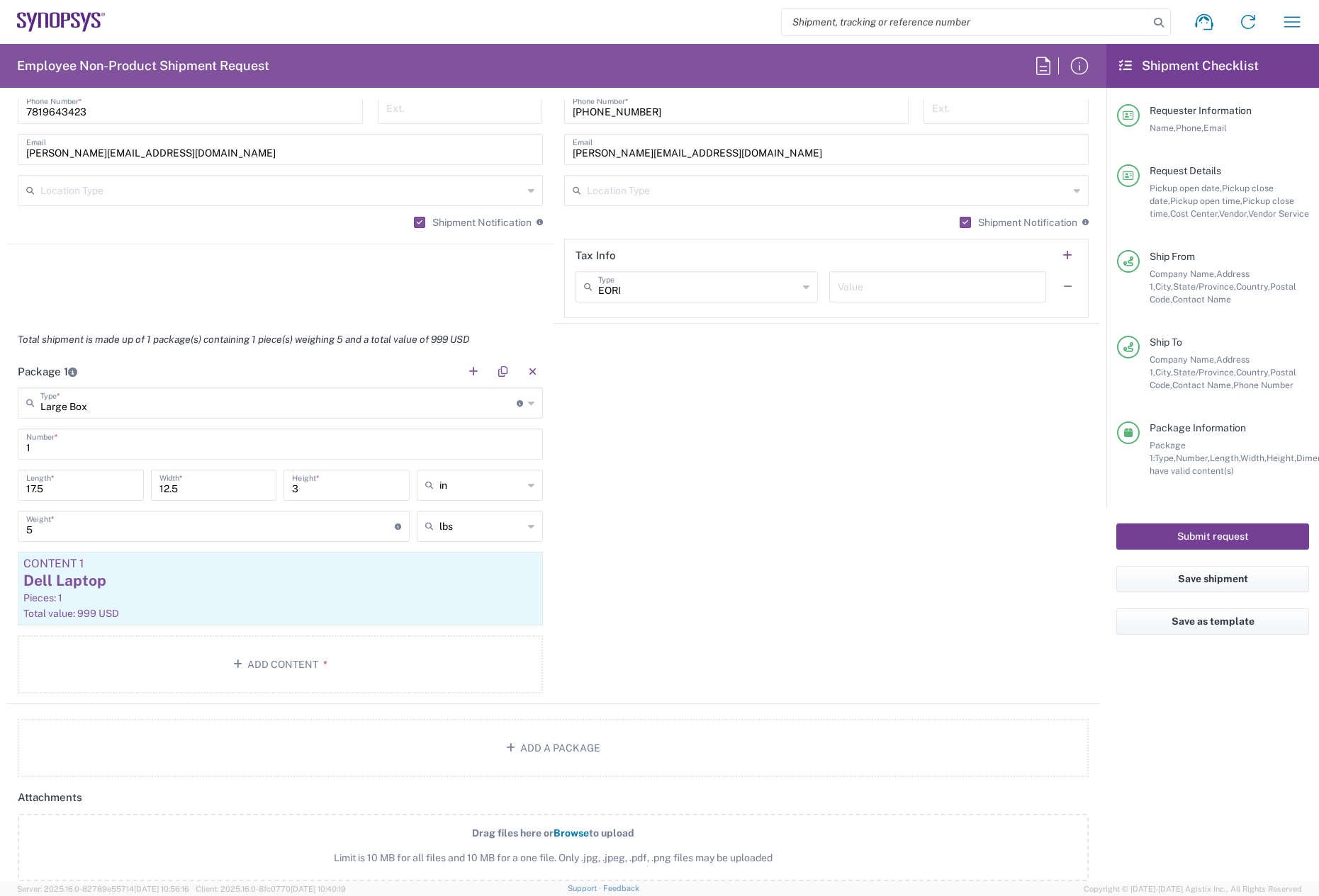
click at [1256, 530] on button "Submit request" at bounding box center [1212, 537] width 192 height 26
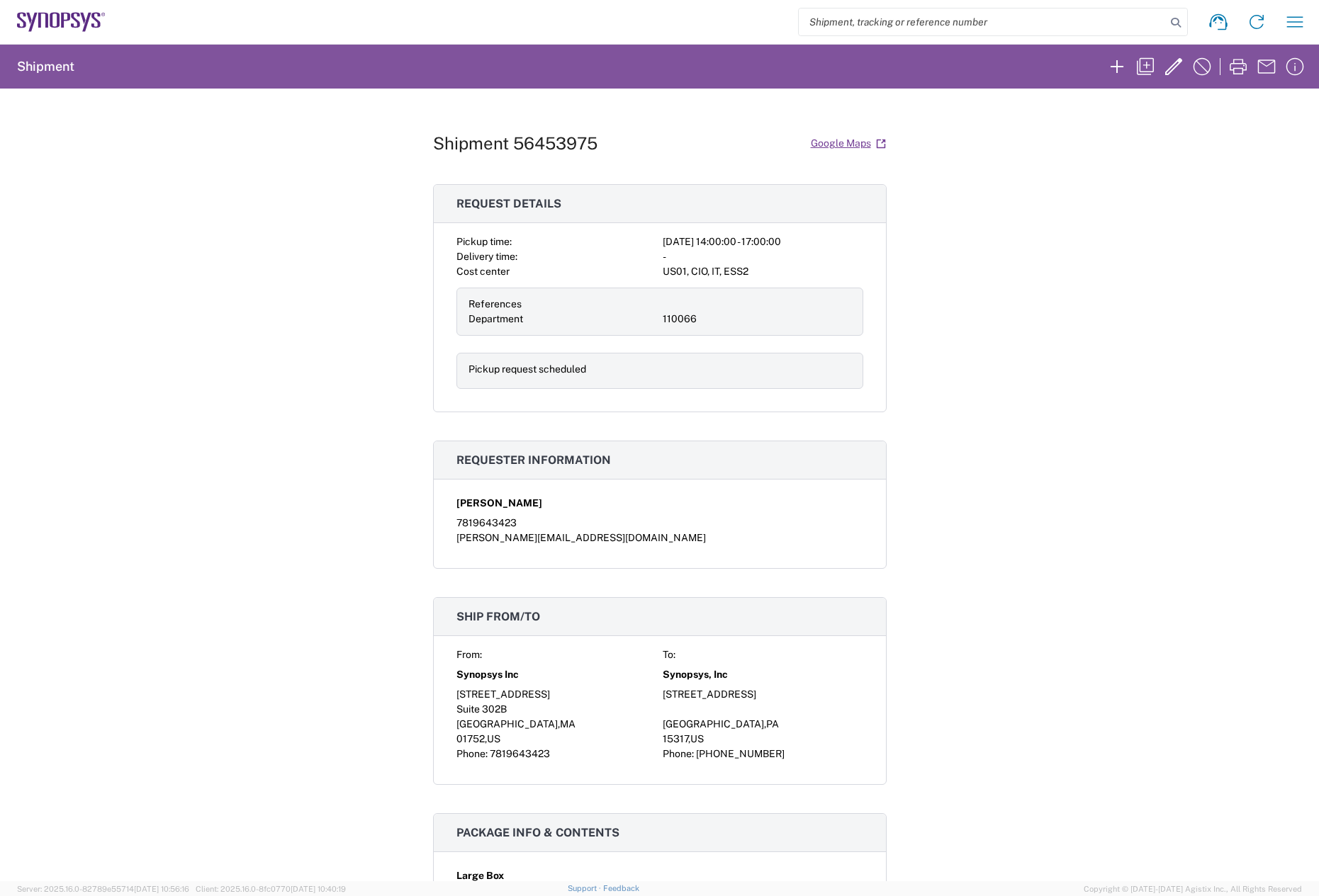
click at [566, 141] on h1 "Shipment 56453975" at bounding box center [516, 143] width 165 height 21
copy h1 "56453975"
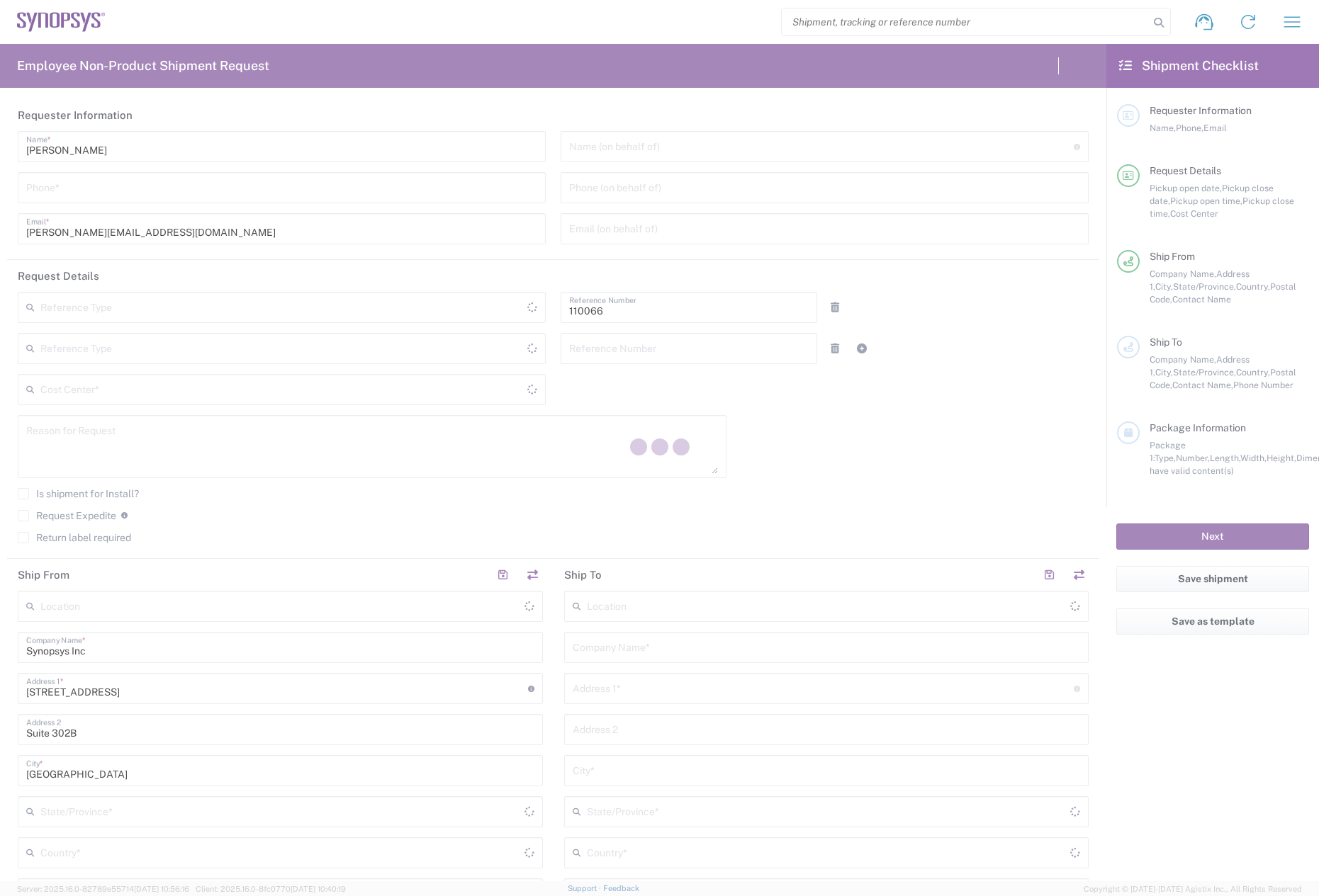
type input "Department"
type input "US01, CIO, IT, ESS2 110066"
type input "[US_STATE]"
type input "[GEOGRAPHIC_DATA]"
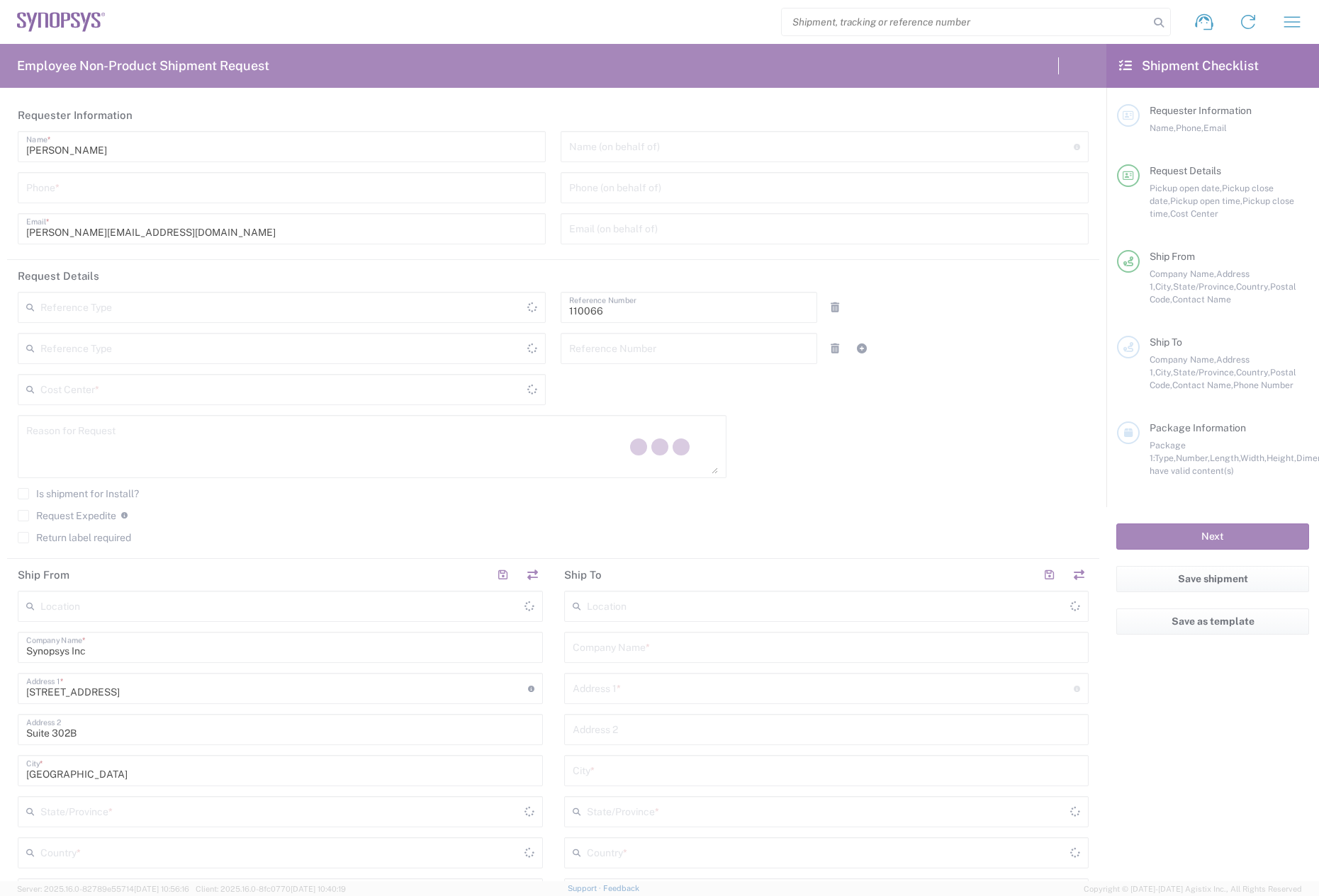
type input "Delivered at Place"
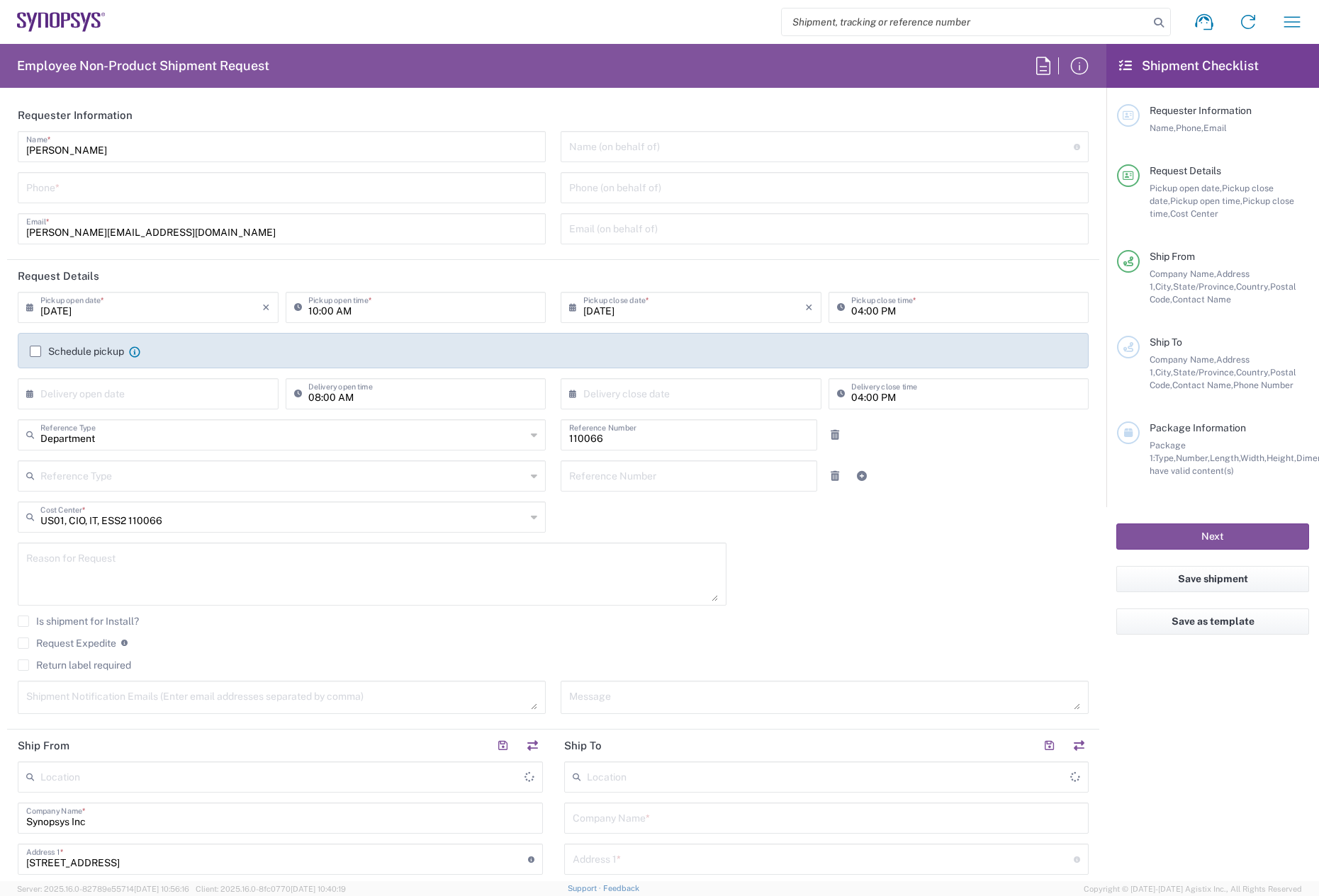
type input "Marlboro US04"
click at [149, 190] on input "tel" at bounding box center [282, 187] width 511 height 25
type input "7819643423"
click at [36, 354] on label "Schedule pickup" at bounding box center [77, 351] width 94 height 11
click at [36, 351] on input "Schedule pickup" at bounding box center [36, 351] width 0 height 0
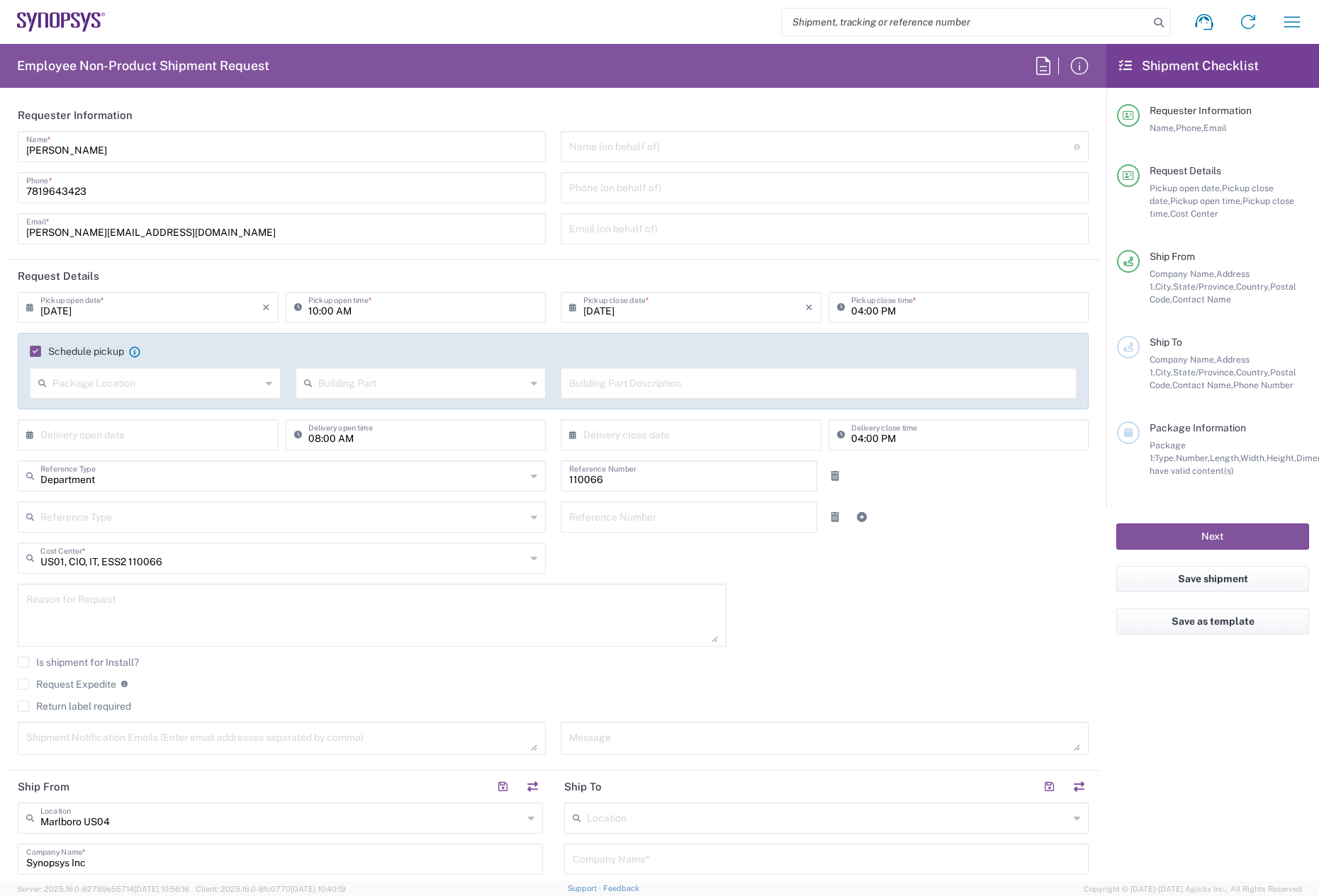
click at [102, 308] on input "[DATE]" at bounding box center [151, 306] width 222 height 25
click at [555, 271] on header "Request Details" at bounding box center [553, 275] width 1092 height 32
click at [42, 356] on label "Schedule pickup" at bounding box center [77, 351] width 94 height 11
click at [33, 351] on input "Schedule pickup" at bounding box center [33, 351] width 0 height 0
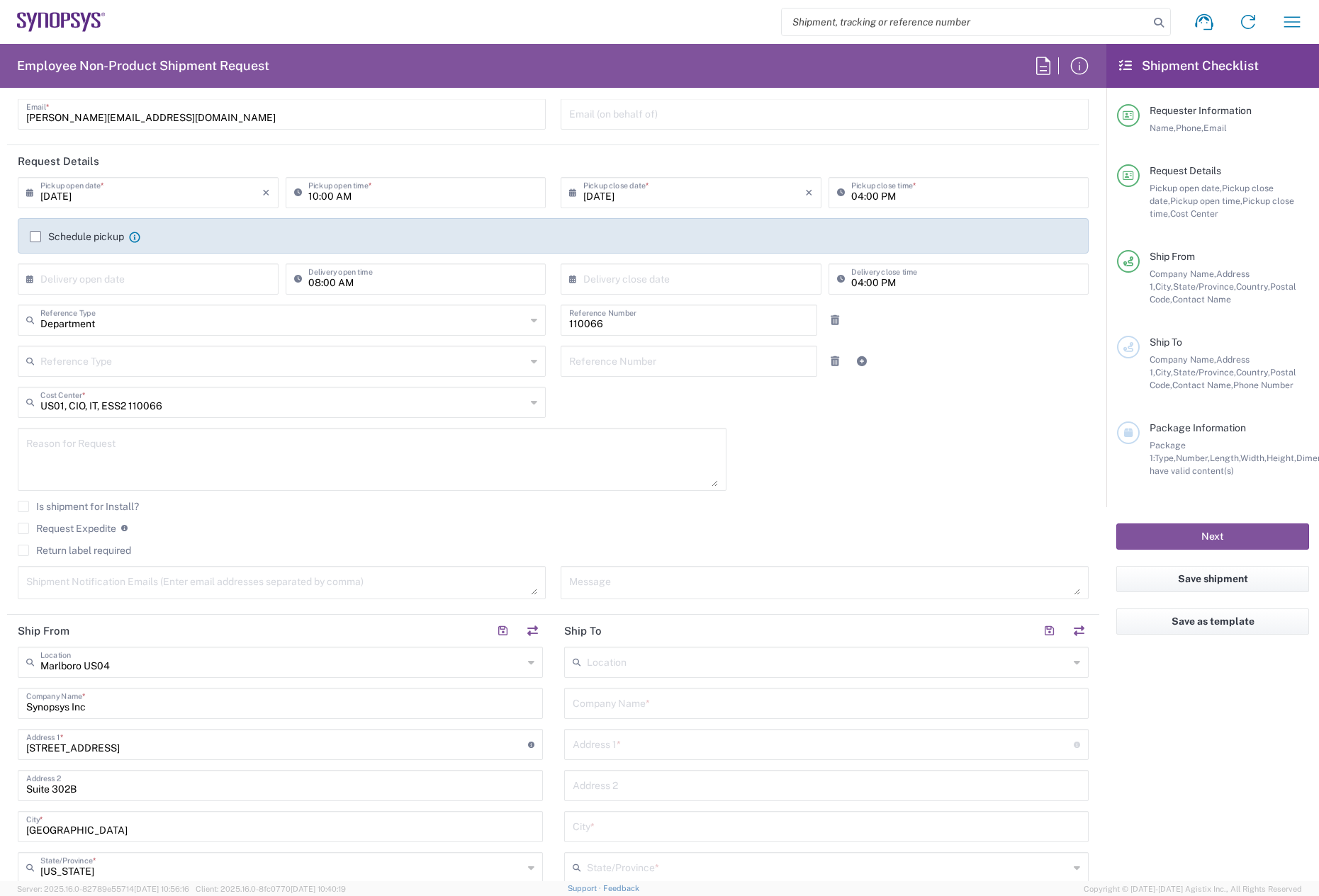
scroll to position [142, 0]
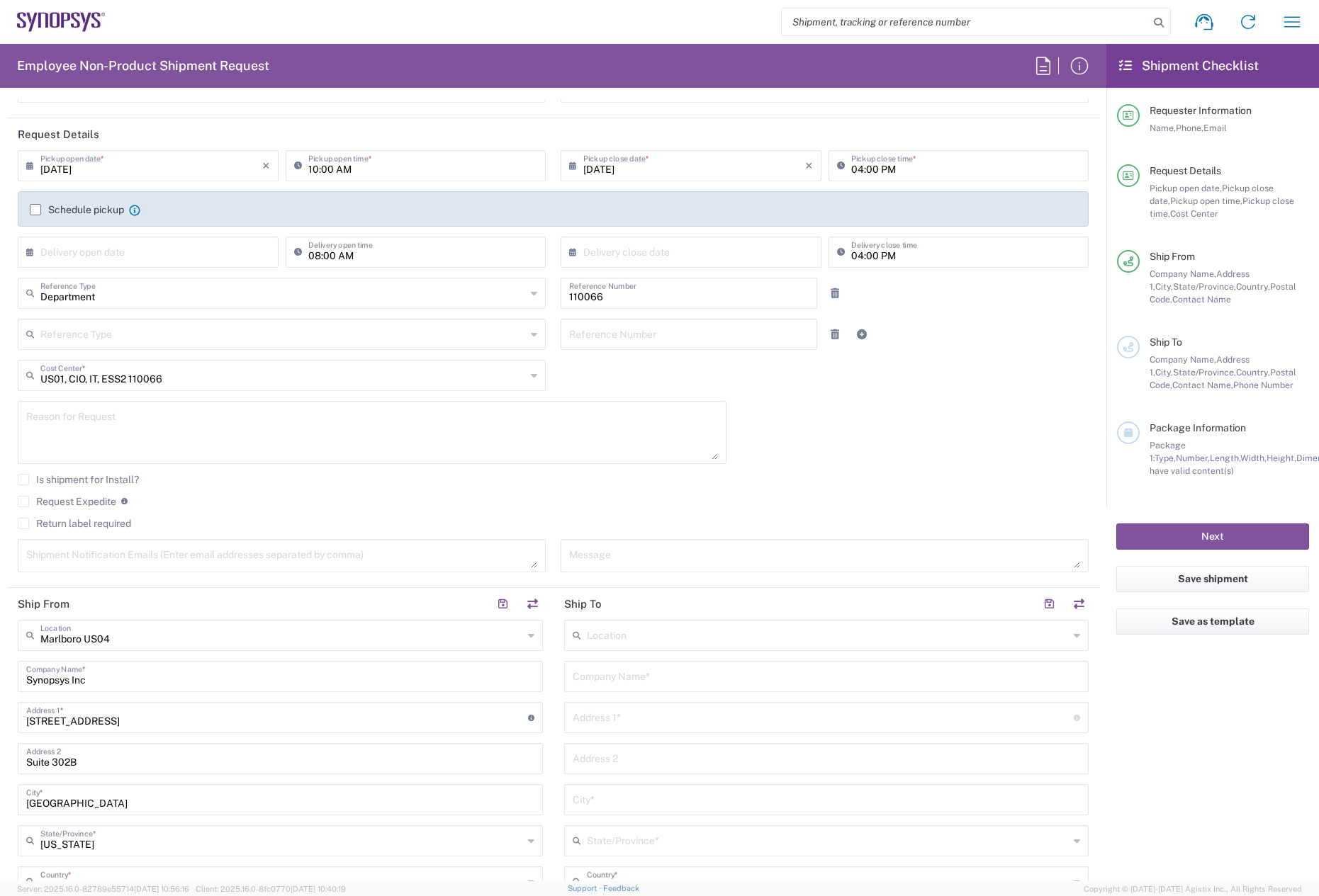
click at [75, 406] on textarea at bounding box center [372, 432] width 692 height 55
paste textarea "INC0819769"
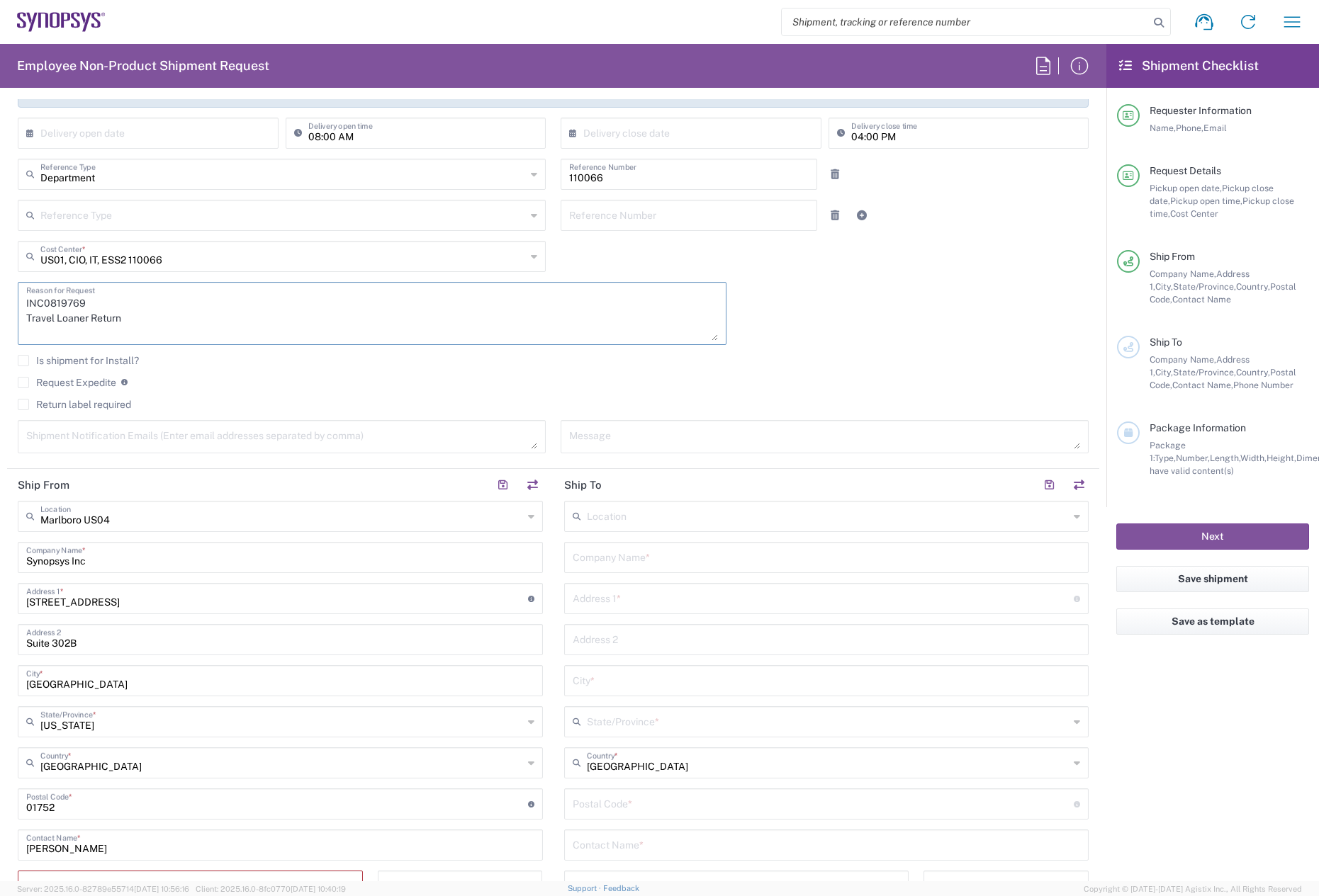
scroll to position [283, 0]
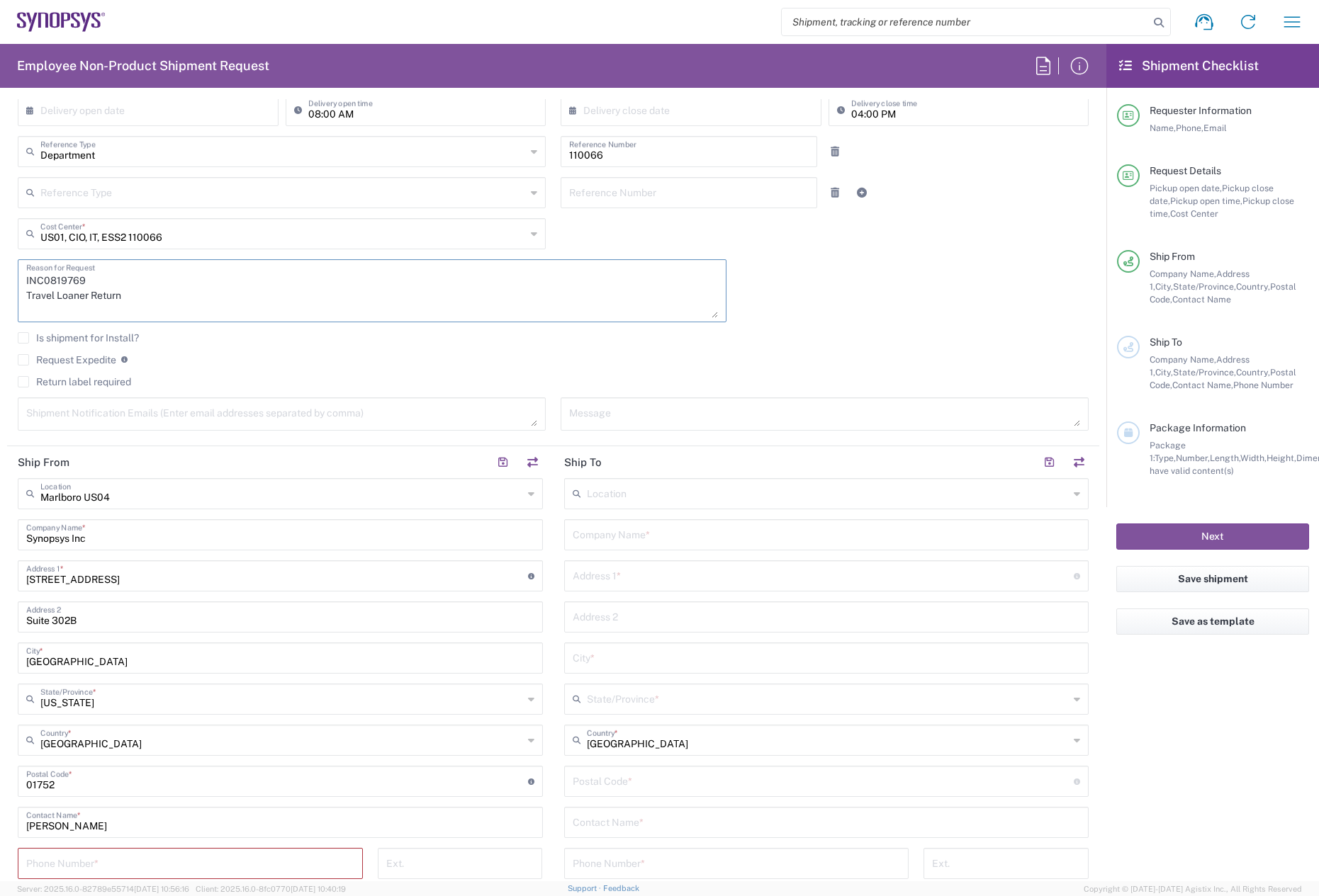
type textarea "INC0819769 Travel Loaner Return"
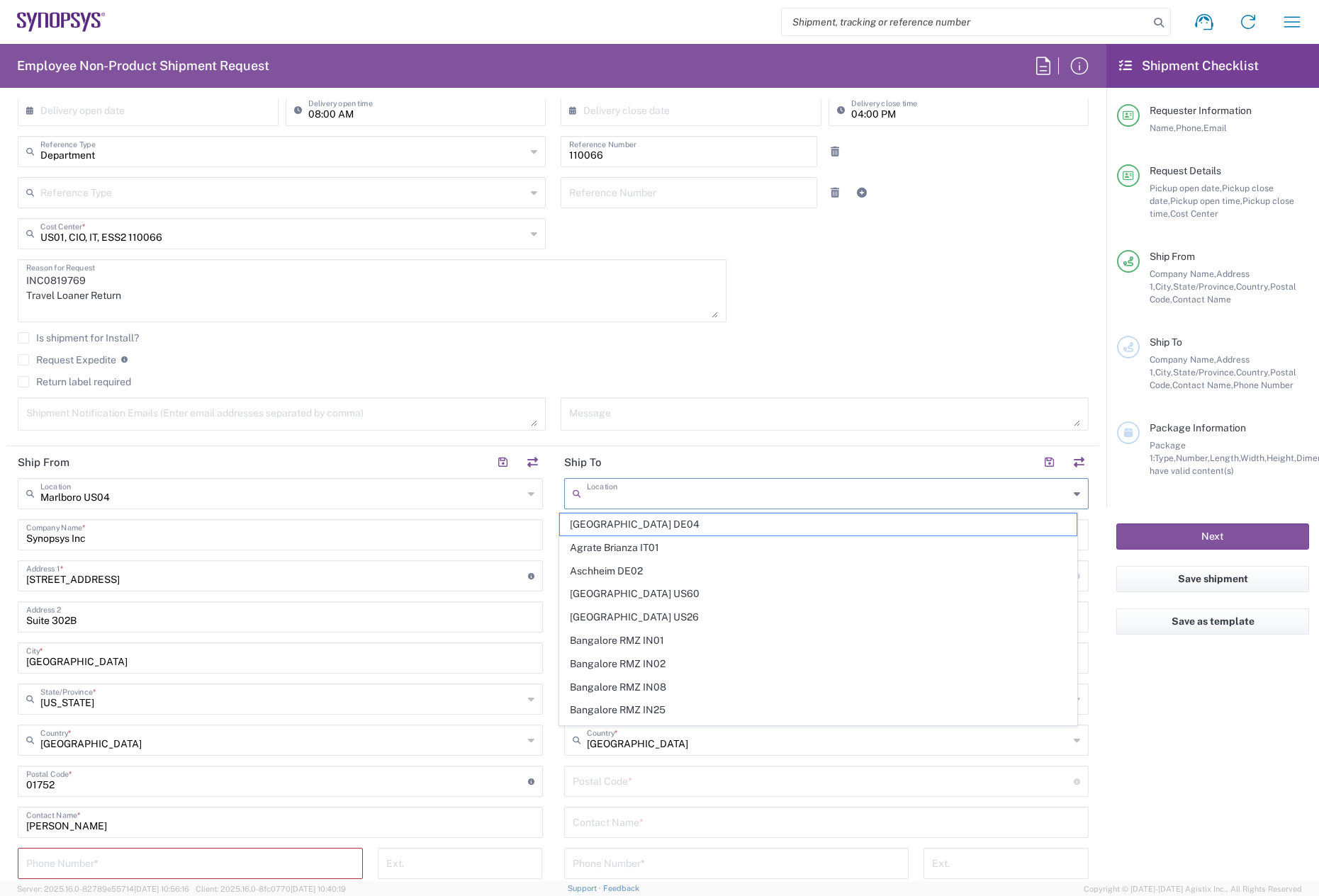
click at [621, 499] on input "text" at bounding box center [828, 493] width 483 height 25
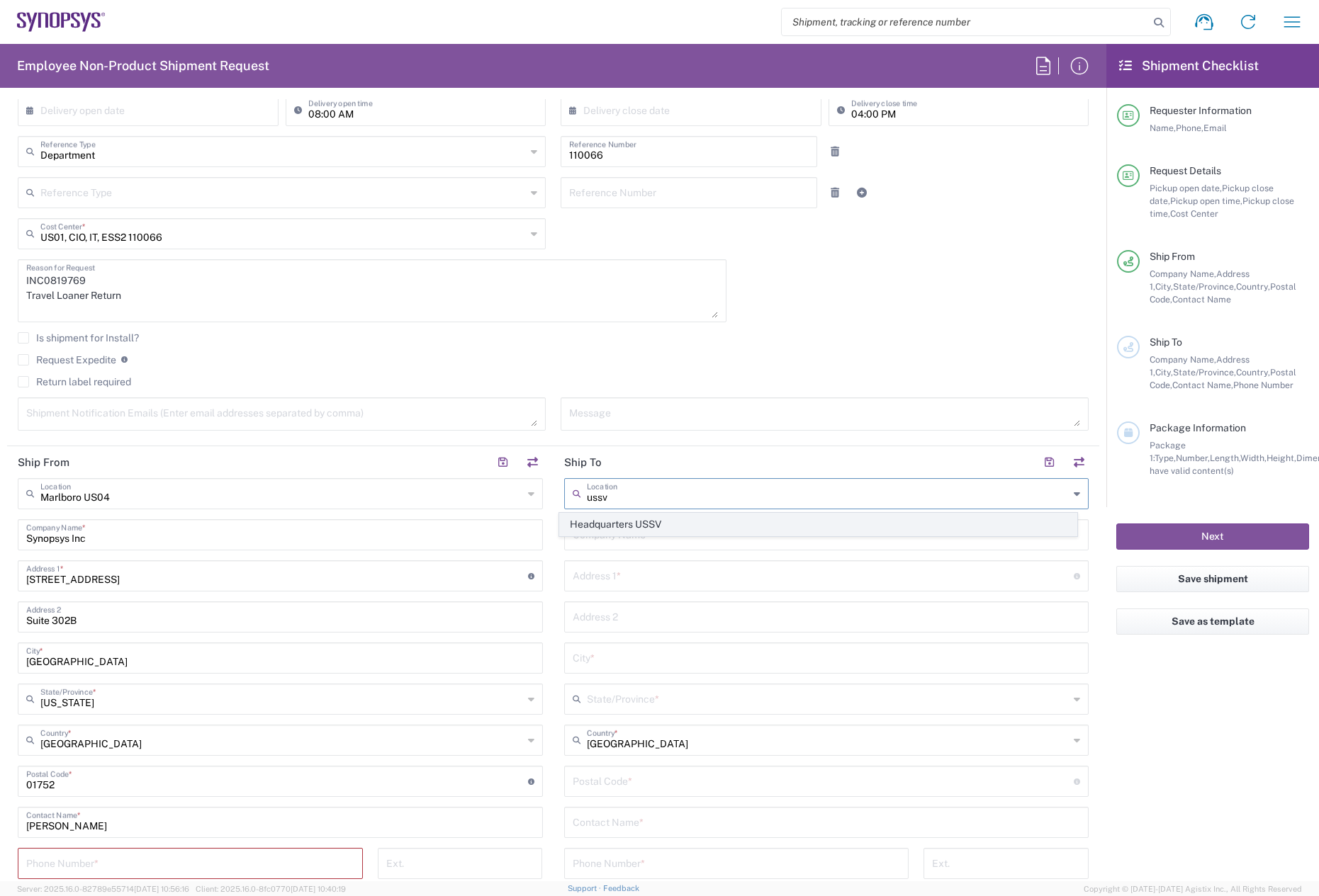
click at [621, 514] on span "Headquarters USSV" at bounding box center [818, 525] width 517 height 22
type input "Headquarters USSV"
type input "Synopsys Headquarters USSV"
type input "[STREET_ADDRESS]"
type input "Sunnyvale"
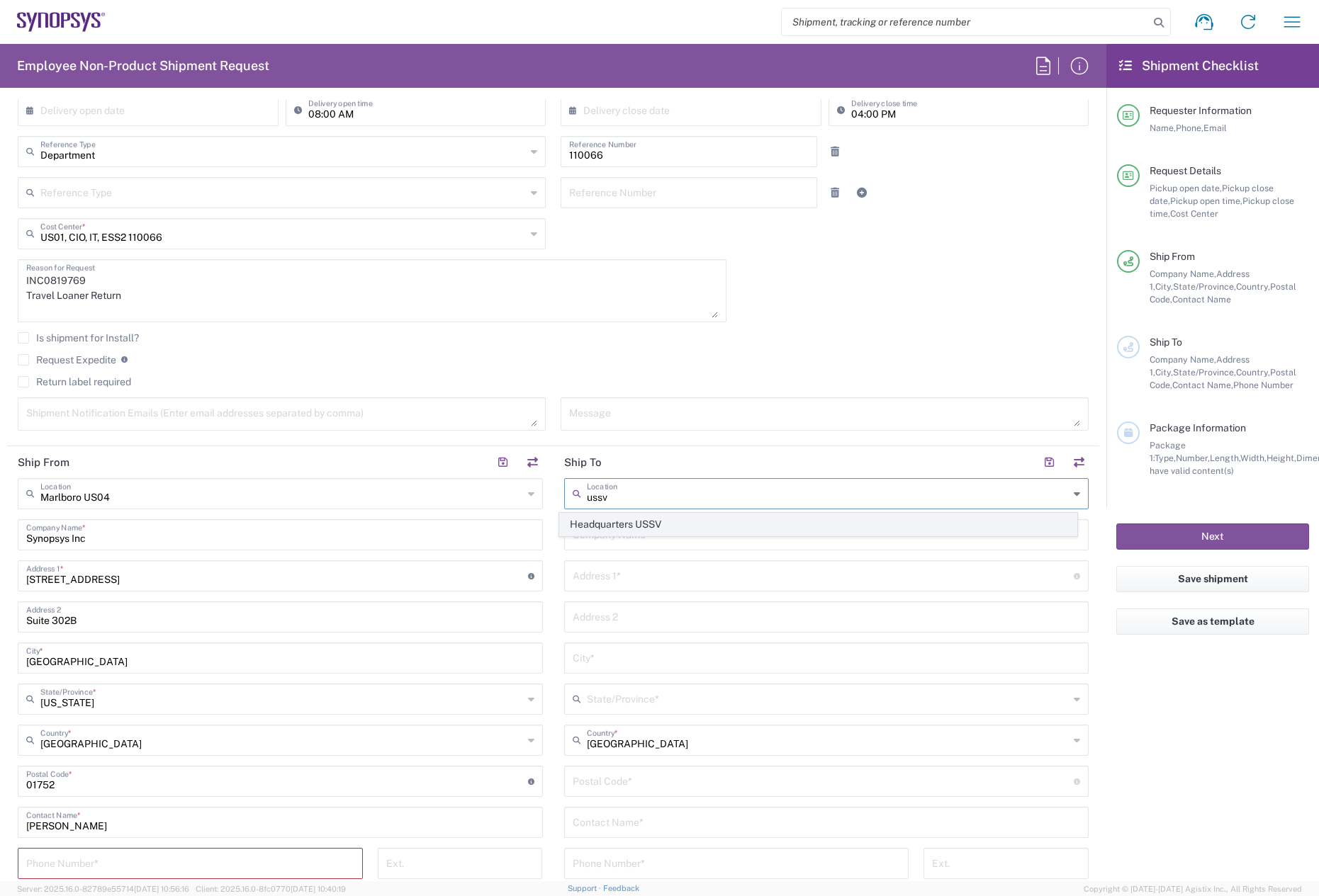
type input "[US_STATE]"
type input "94085"
type input "6505845000"
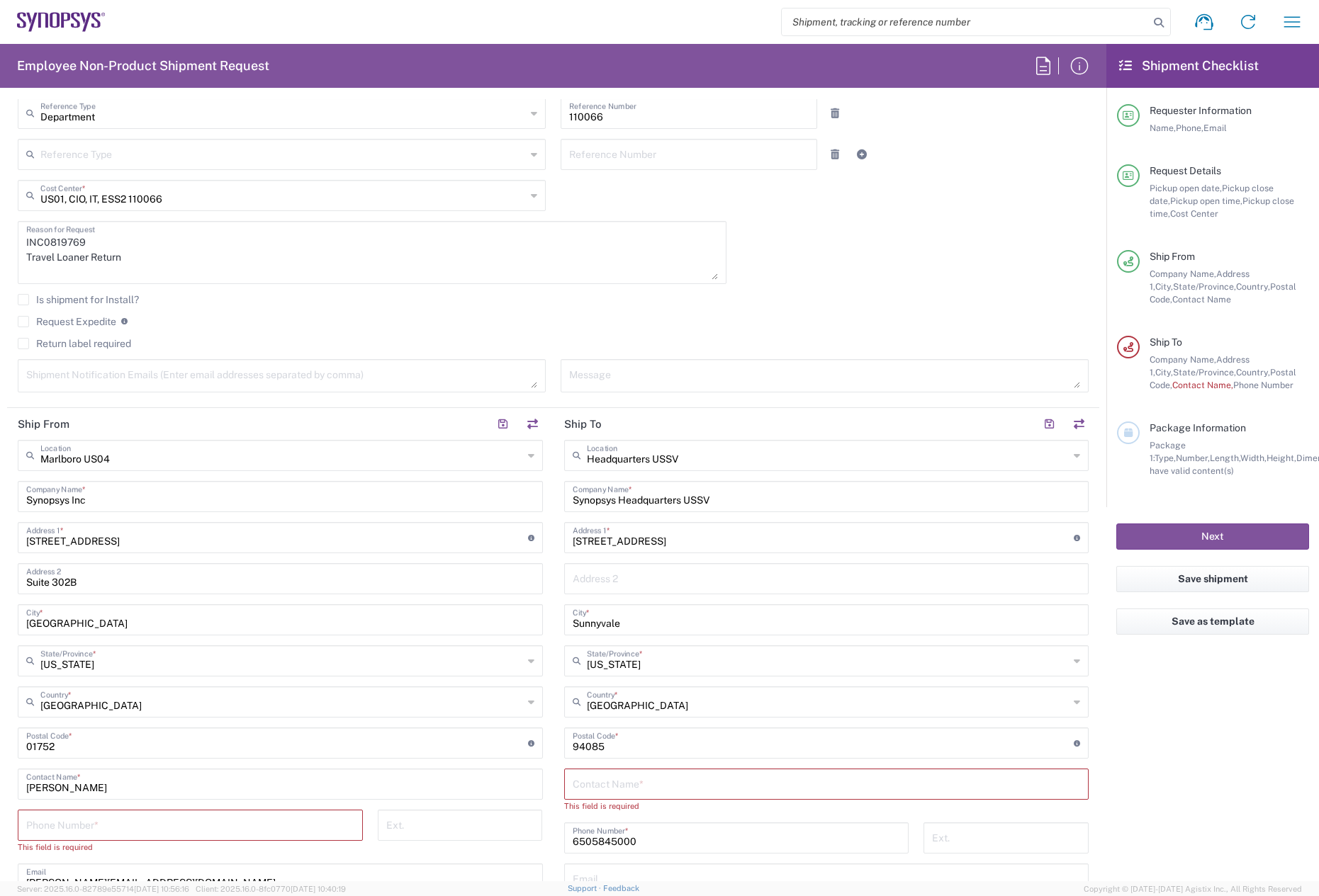
scroll to position [425, 0]
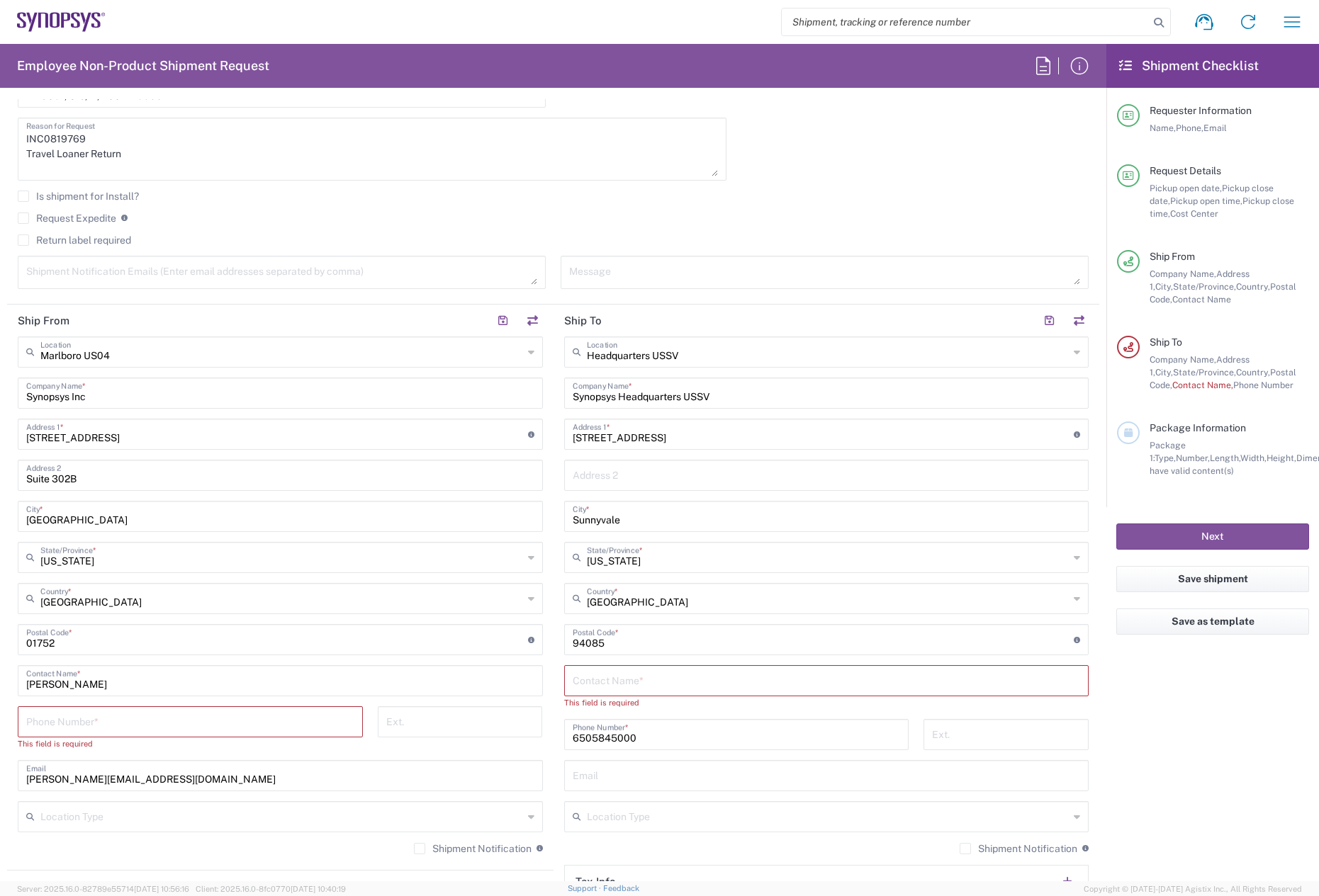
click at [609, 676] on input "text" at bounding box center [827, 679] width 509 height 25
paste input "[PERSON_NAME]"
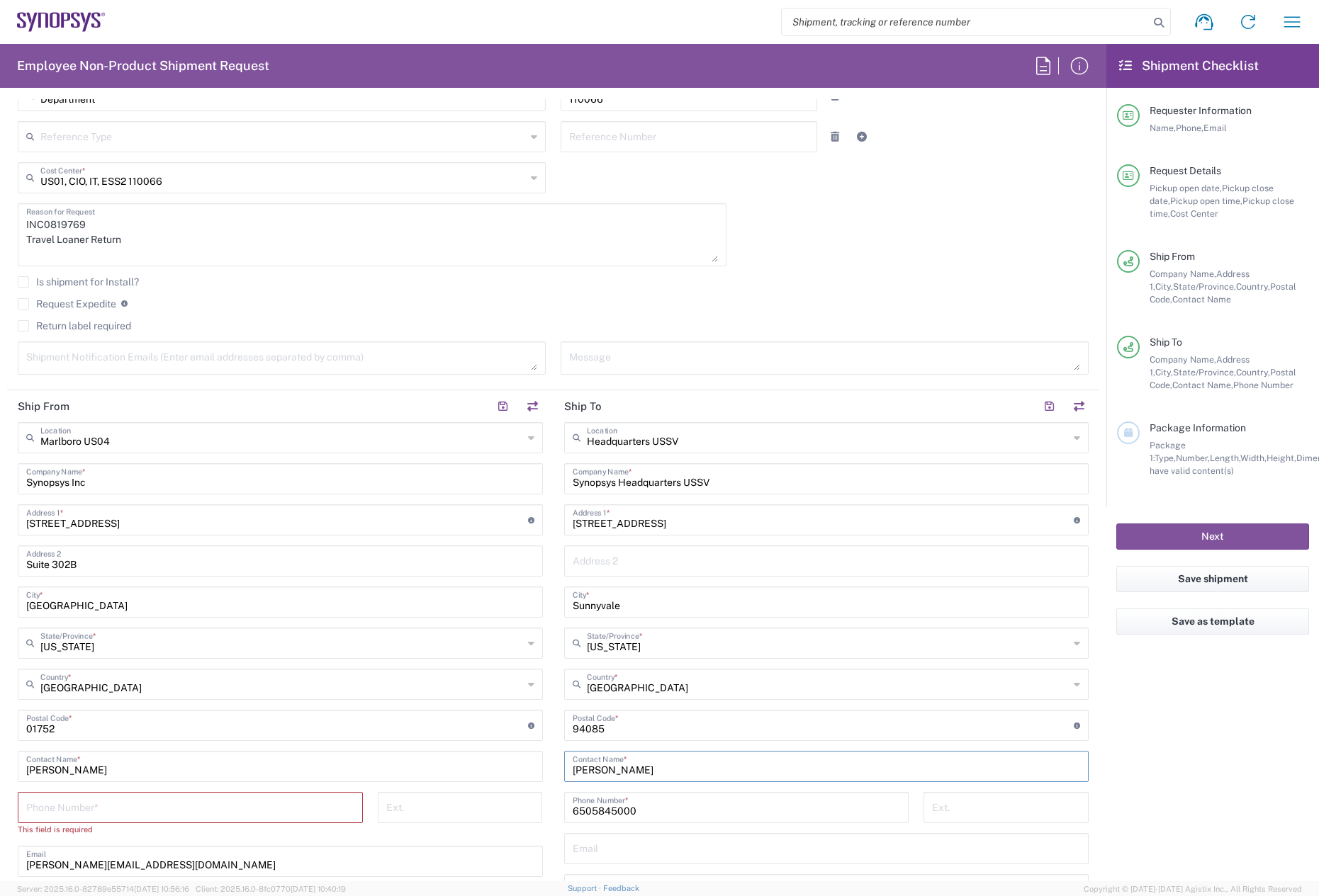
scroll to position [283, 0]
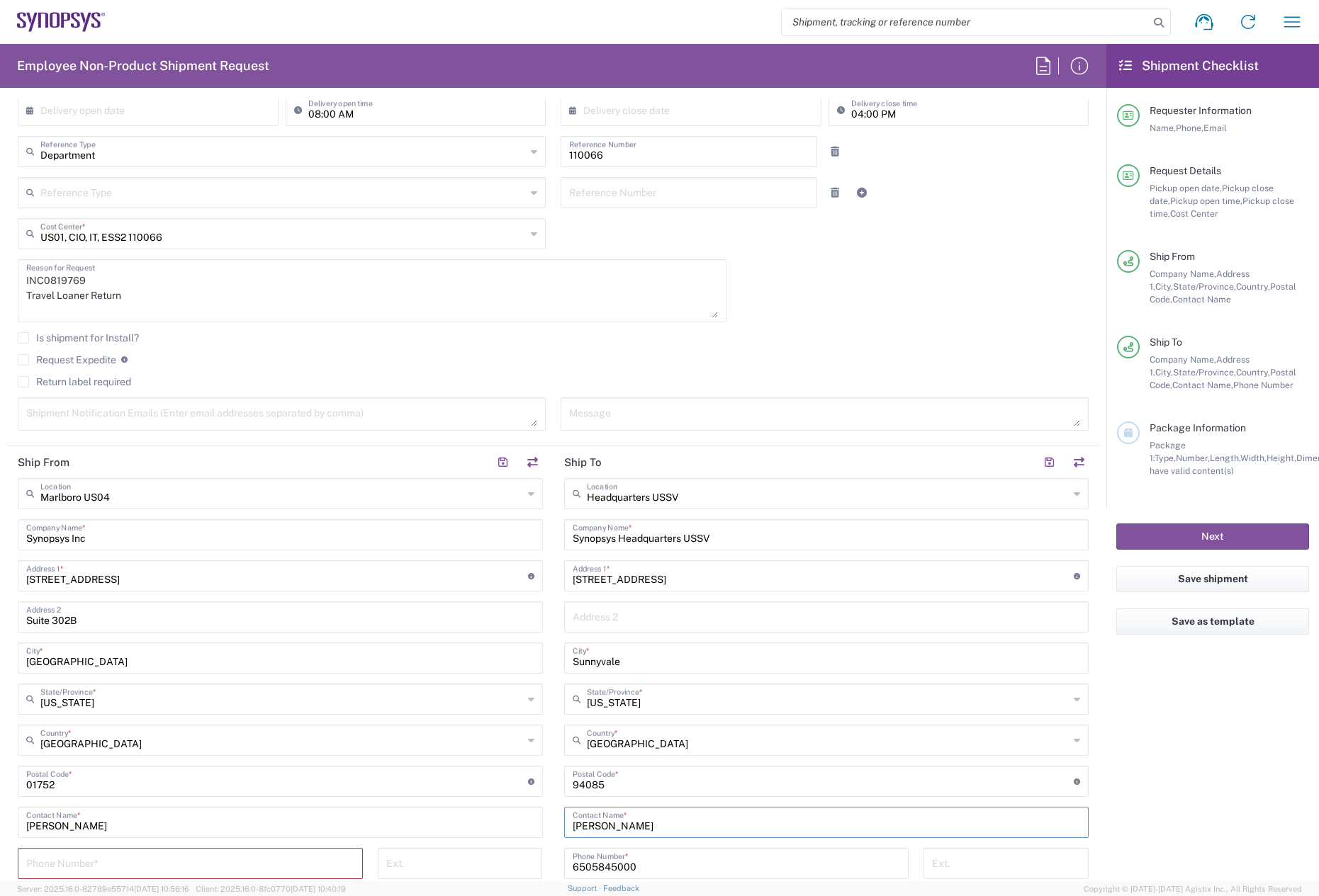
type input "[PERSON_NAME]"
click at [139, 299] on textarea "INC0819769 Travel Loaner Return" at bounding box center [372, 290] width 692 height 55
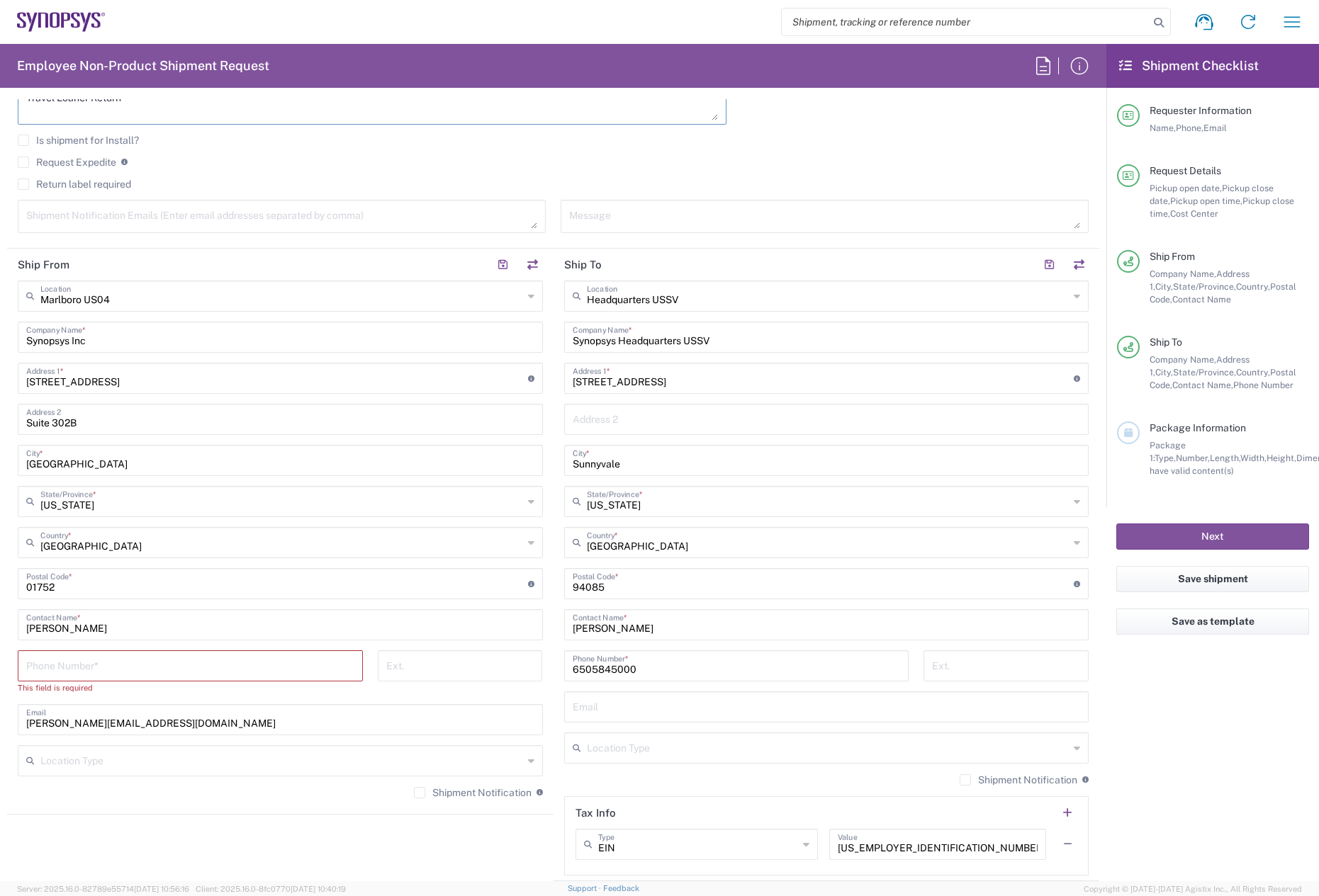
scroll to position [567, 0]
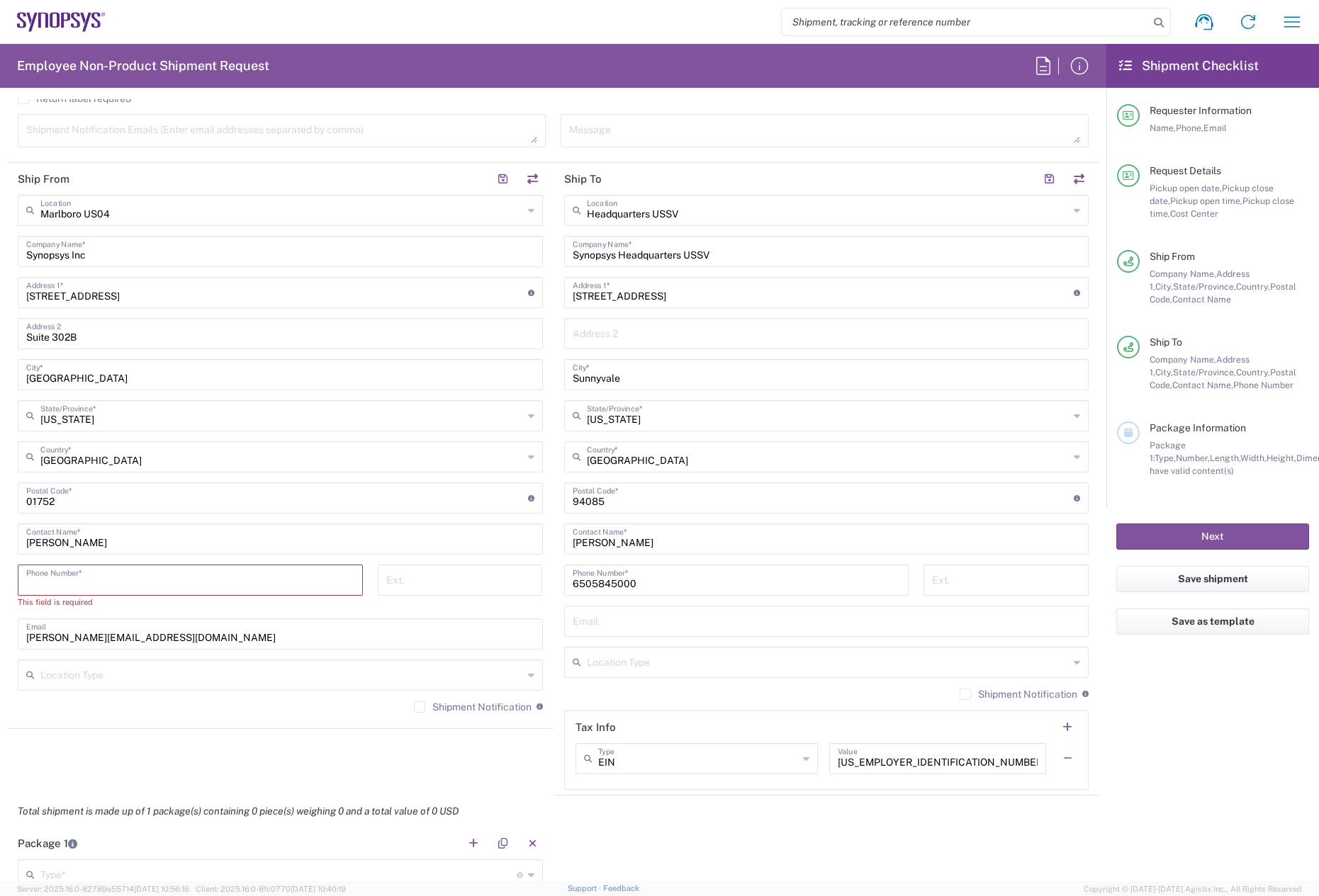
click at [143, 578] on input "tel" at bounding box center [190, 579] width 328 height 25
type input "7819643423"
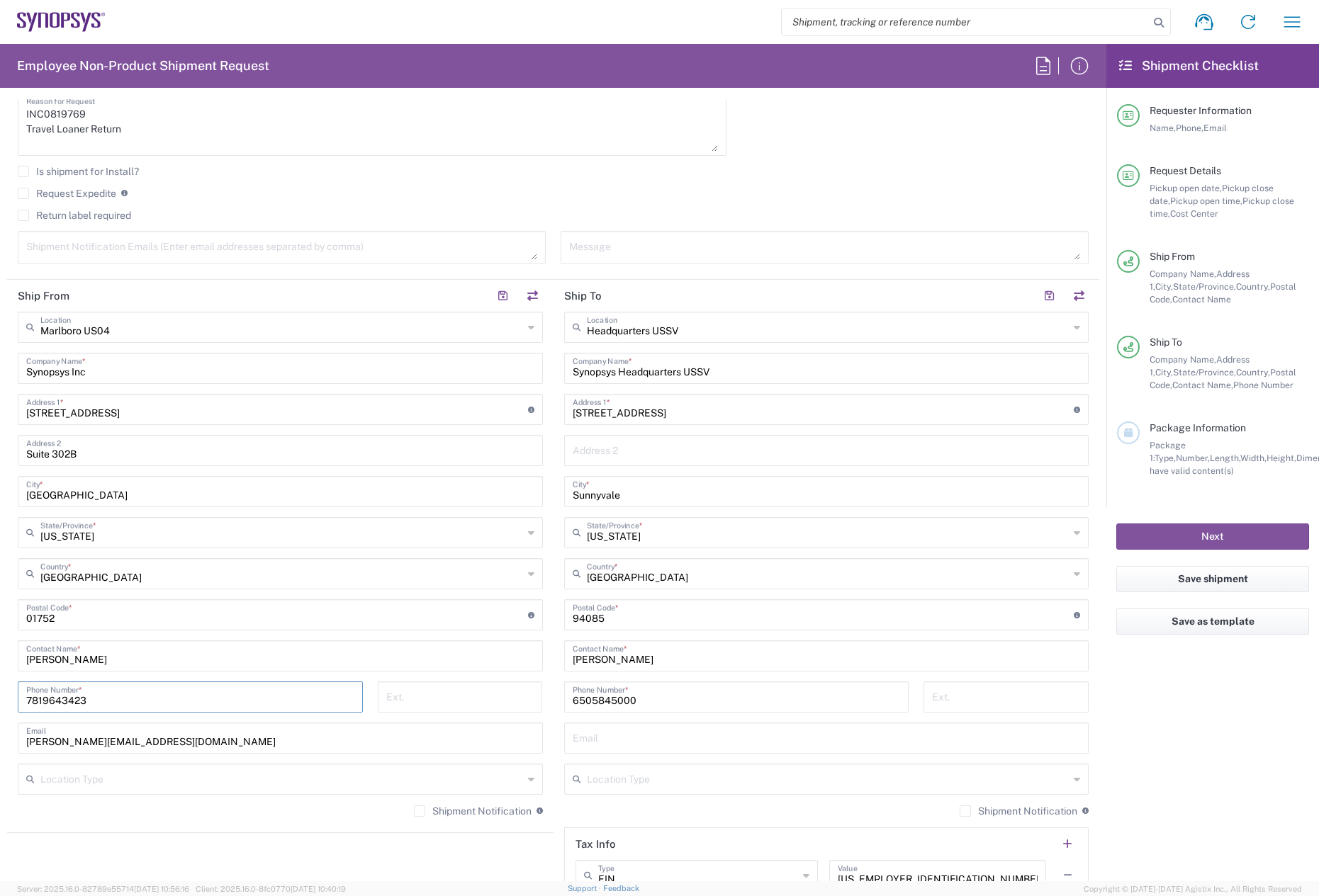
scroll to position [425, 0]
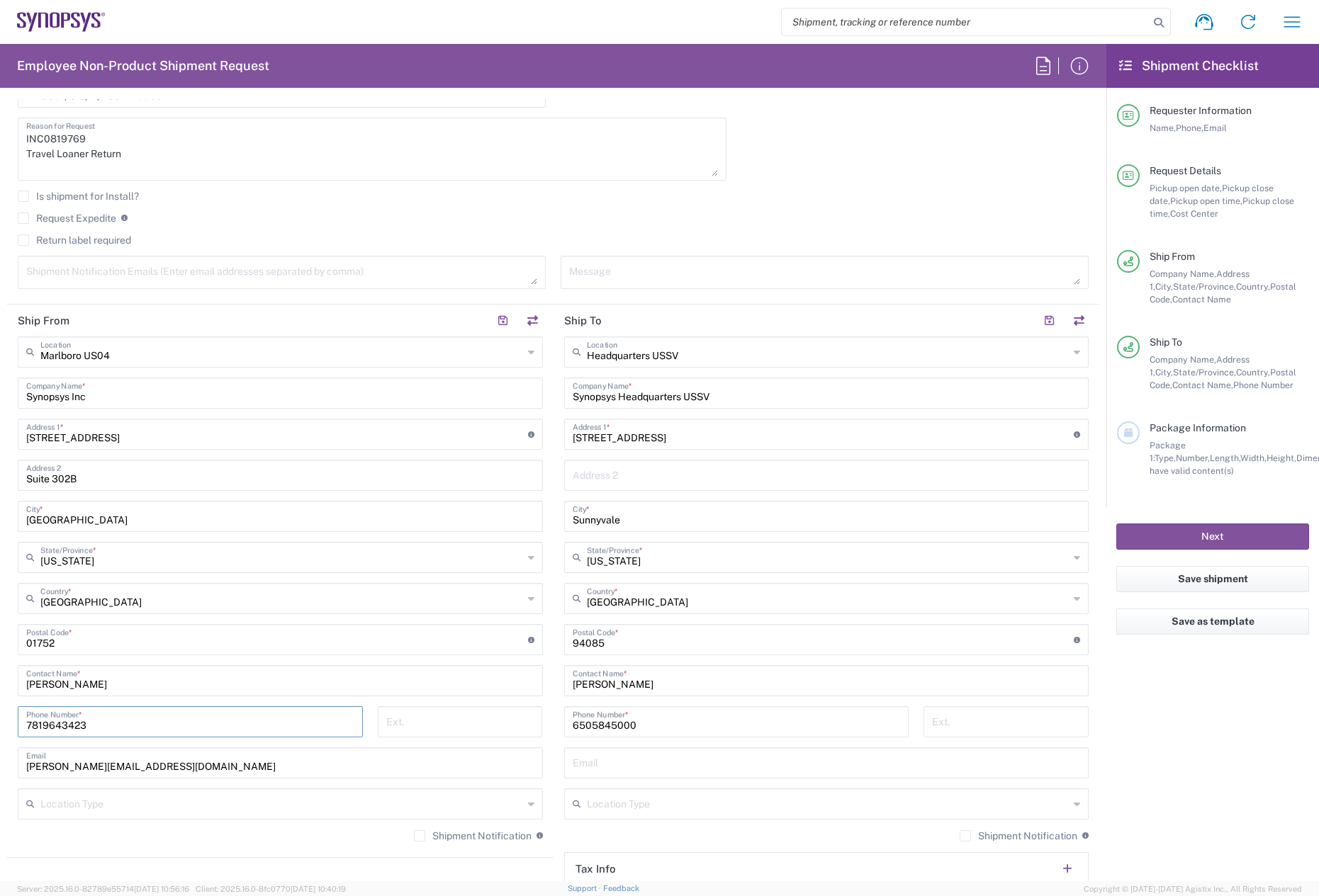
drag, startPoint x: 127, startPoint y: 728, endPoint x: 22, endPoint y: 722, distance: 105.2
click at [22, 722] on div "[PHONE_NUMBER] Phone Number *" at bounding box center [190, 722] width 345 height 31
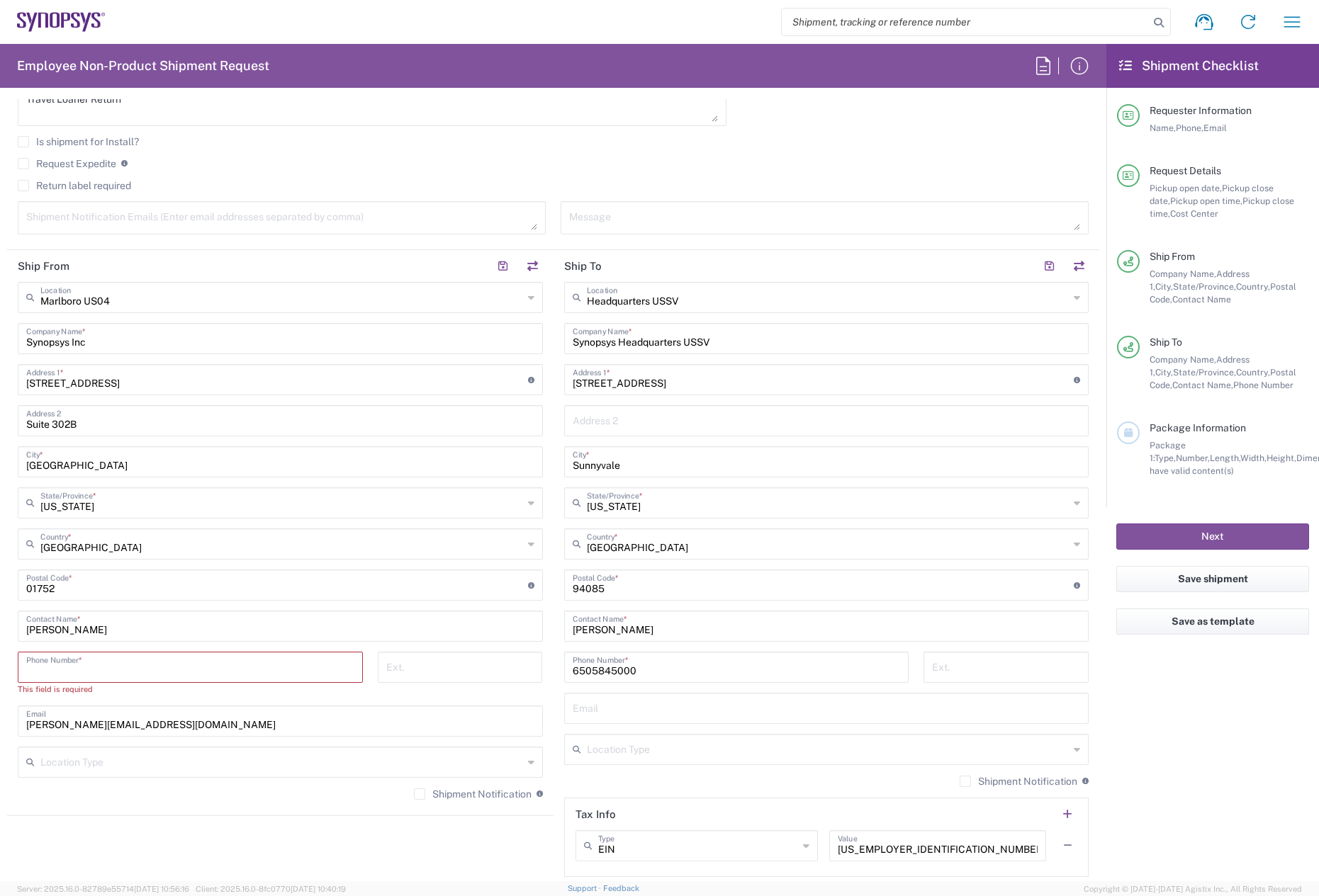
scroll to position [567, 0]
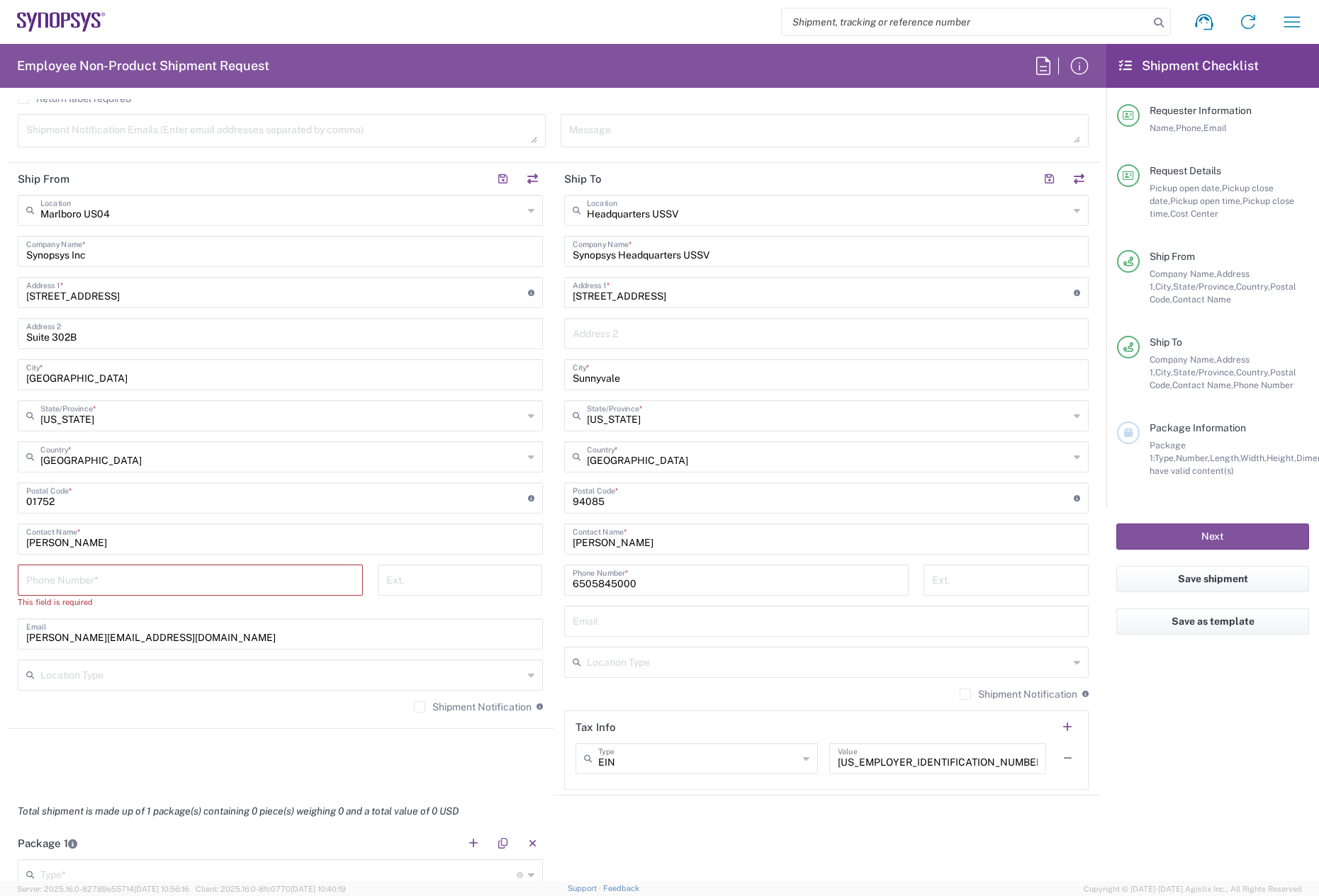
drag, startPoint x: 75, startPoint y: 221, endPoint x: 109, endPoint y: 224, distance: 34.1
click at [56, 222] on div "Marlboro [GEOGRAPHIC_DATA] Location" at bounding box center [281, 210] width 526 height 31
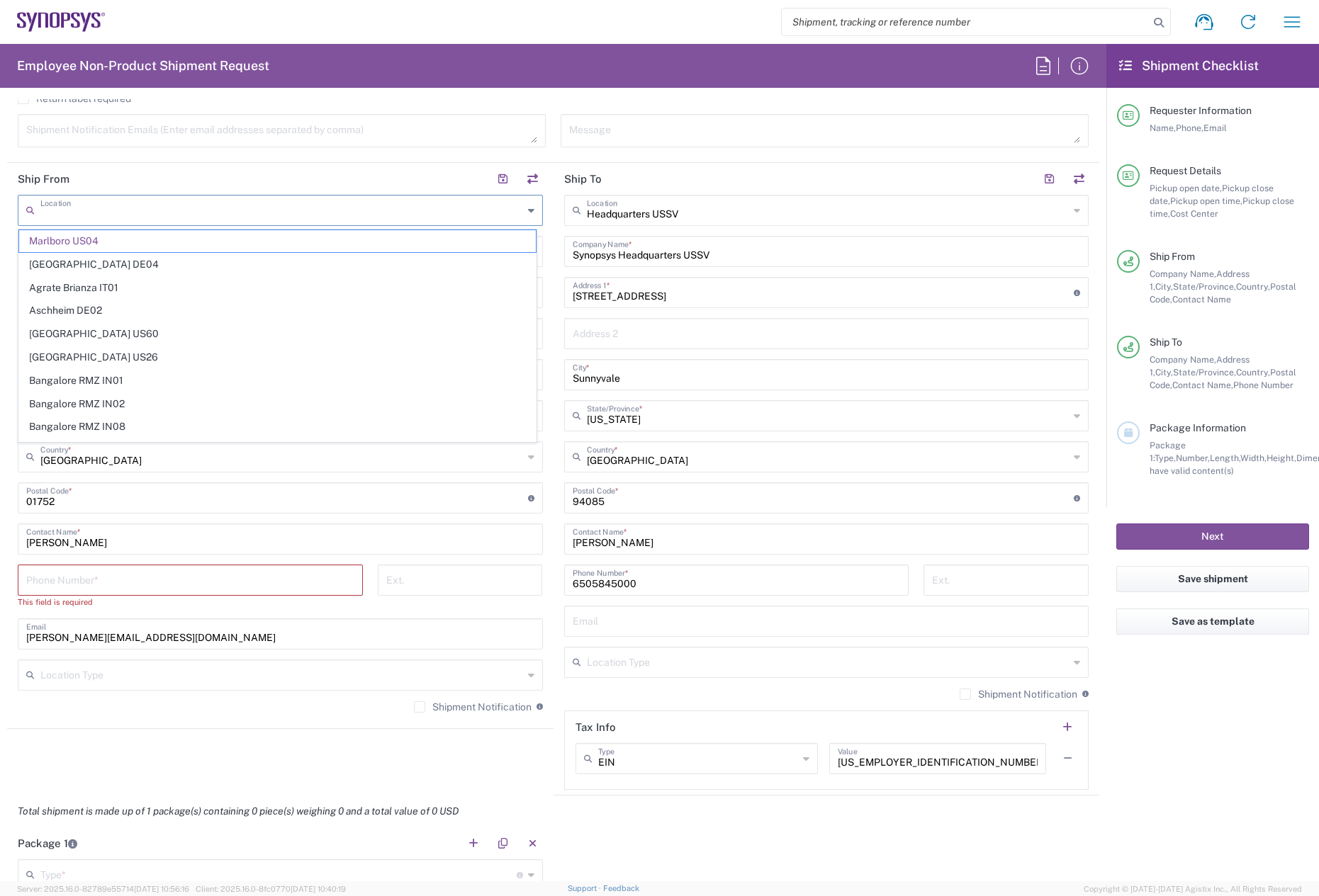
drag, startPoint x: 163, startPoint y: 219, endPoint x: -6, endPoint y: 219, distance: 169.0
click at [0, 219] on html "Shipment request Shipment tracking Employee non-product shipment request My shi…" at bounding box center [659, 448] width 1319 height 896
type input "Marlboro US04"
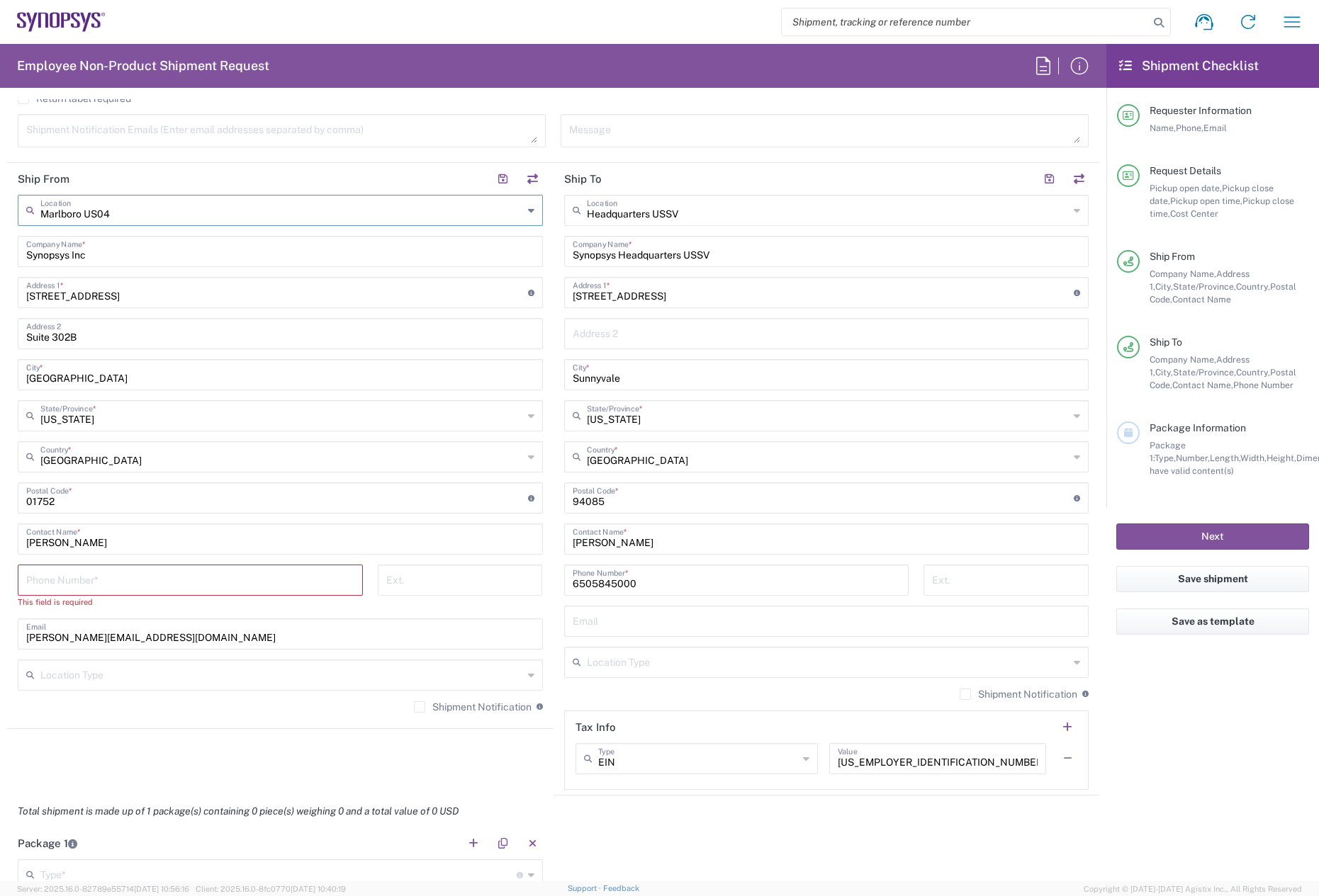
click at [0, 204] on html "Shipment request Shipment tracking Employee non-product shipment request My shi…" at bounding box center [659, 448] width 1319 height 896
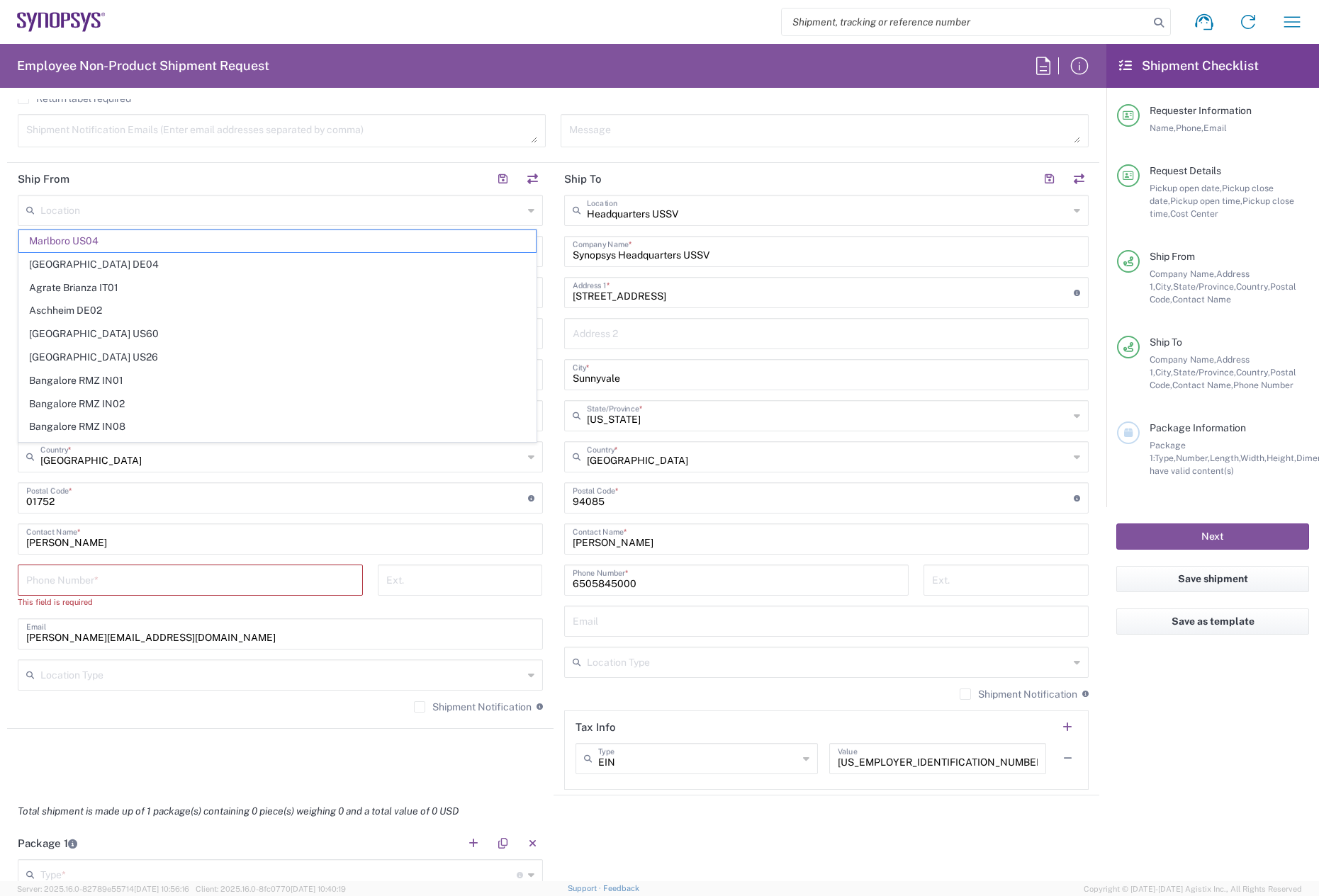
click at [342, 654] on div "Location [GEOGRAPHIC_DATA] [GEOGRAPHIC_DATA] [GEOGRAPHIC_DATA] DE04 Agrate Bria…" at bounding box center [281, 459] width 526 height 529
type input "Marlboro US04"
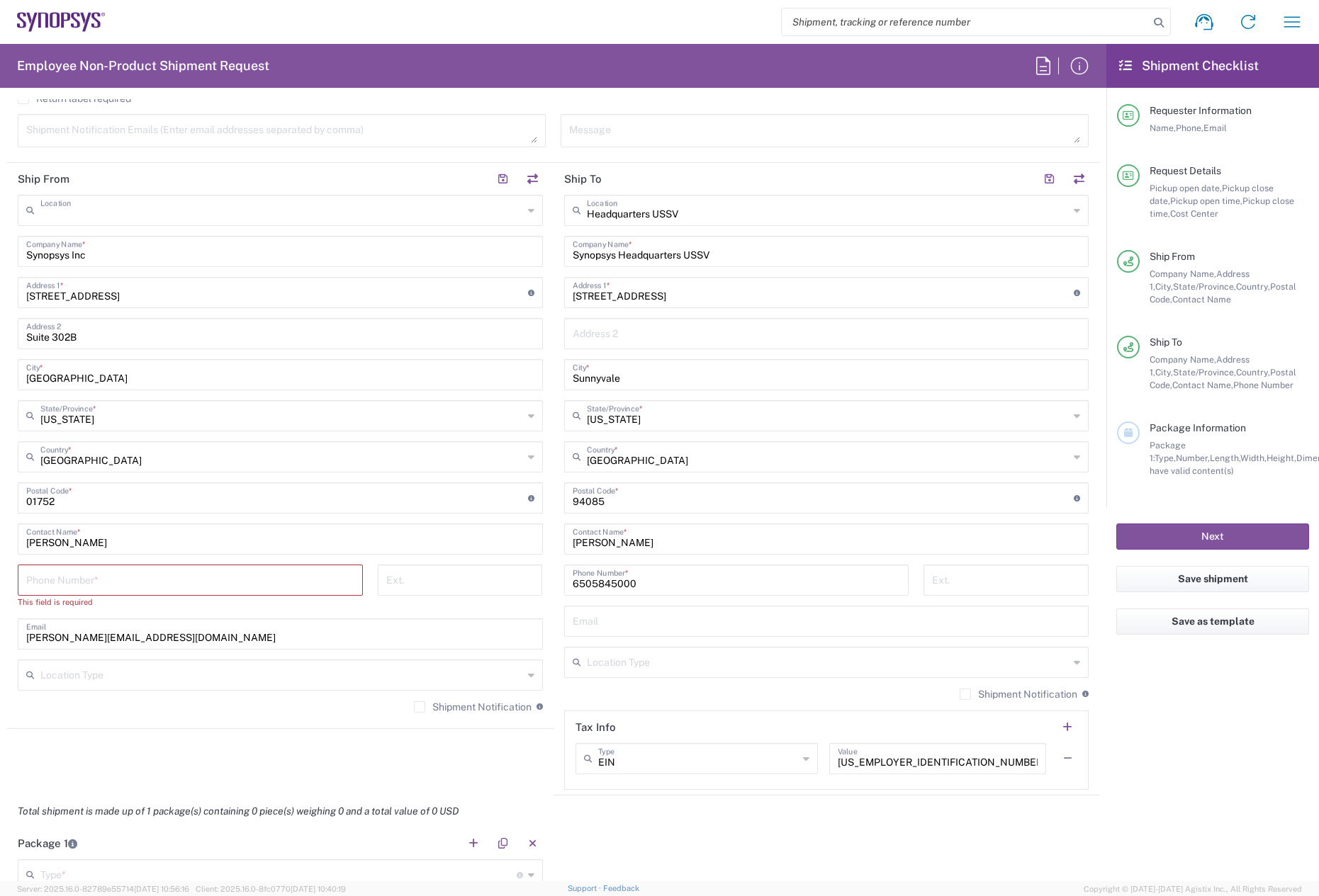
click at [163, 214] on input "text" at bounding box center [282, 209] width 483 height 25
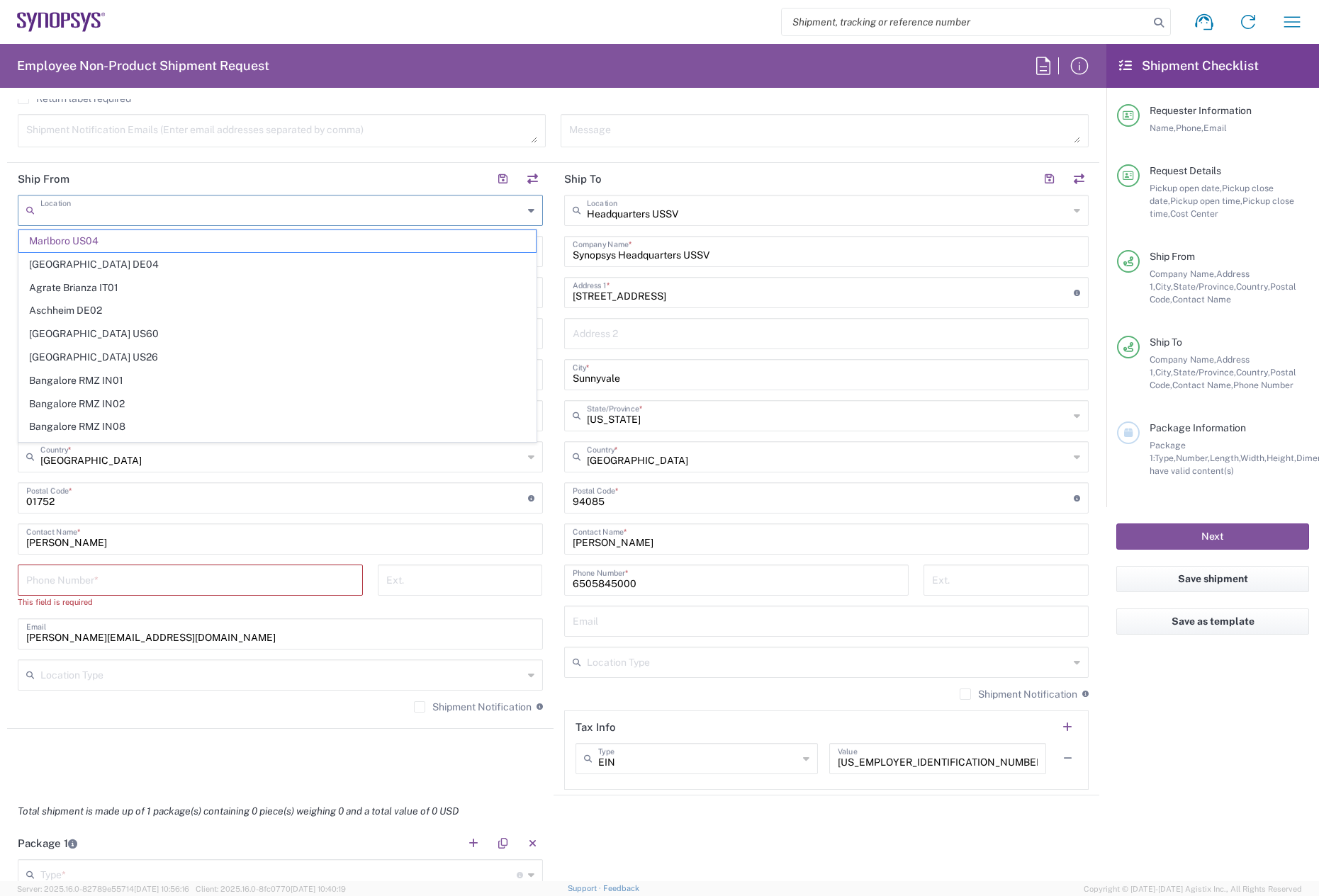
click at [533, 204] on div "Location" at bounding box center [281, 210] width 526 height 31
click at [528, 209] on icon at bounding box center [531, 210] width 6 height 23
click at [180, 145] on div "Shipment Notification Emails (Enter email addresses separated by comma)" at bounding box center [282, 131] width 528 height 33
type input "Marlboro US04"
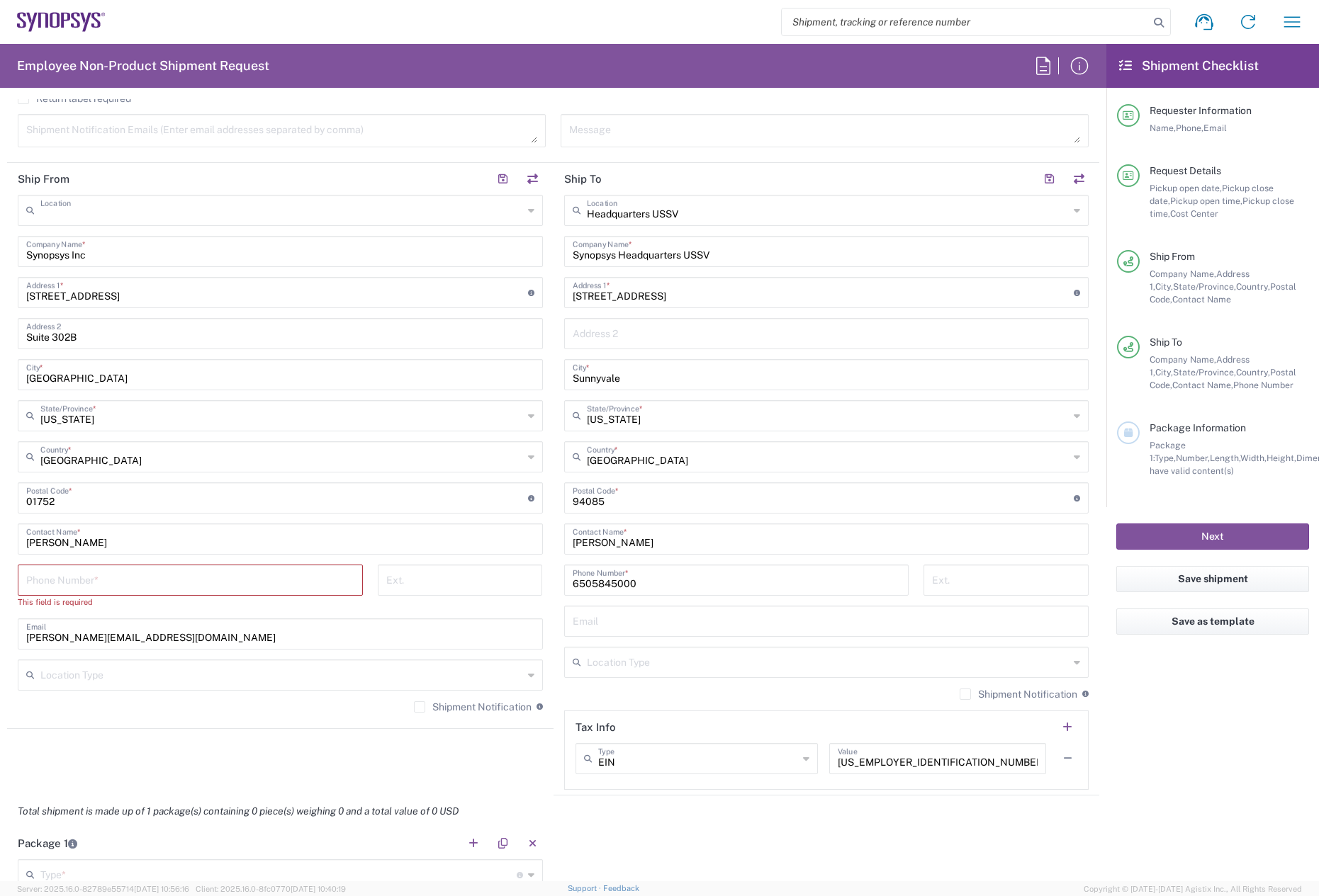
scroll to position [0, 0]
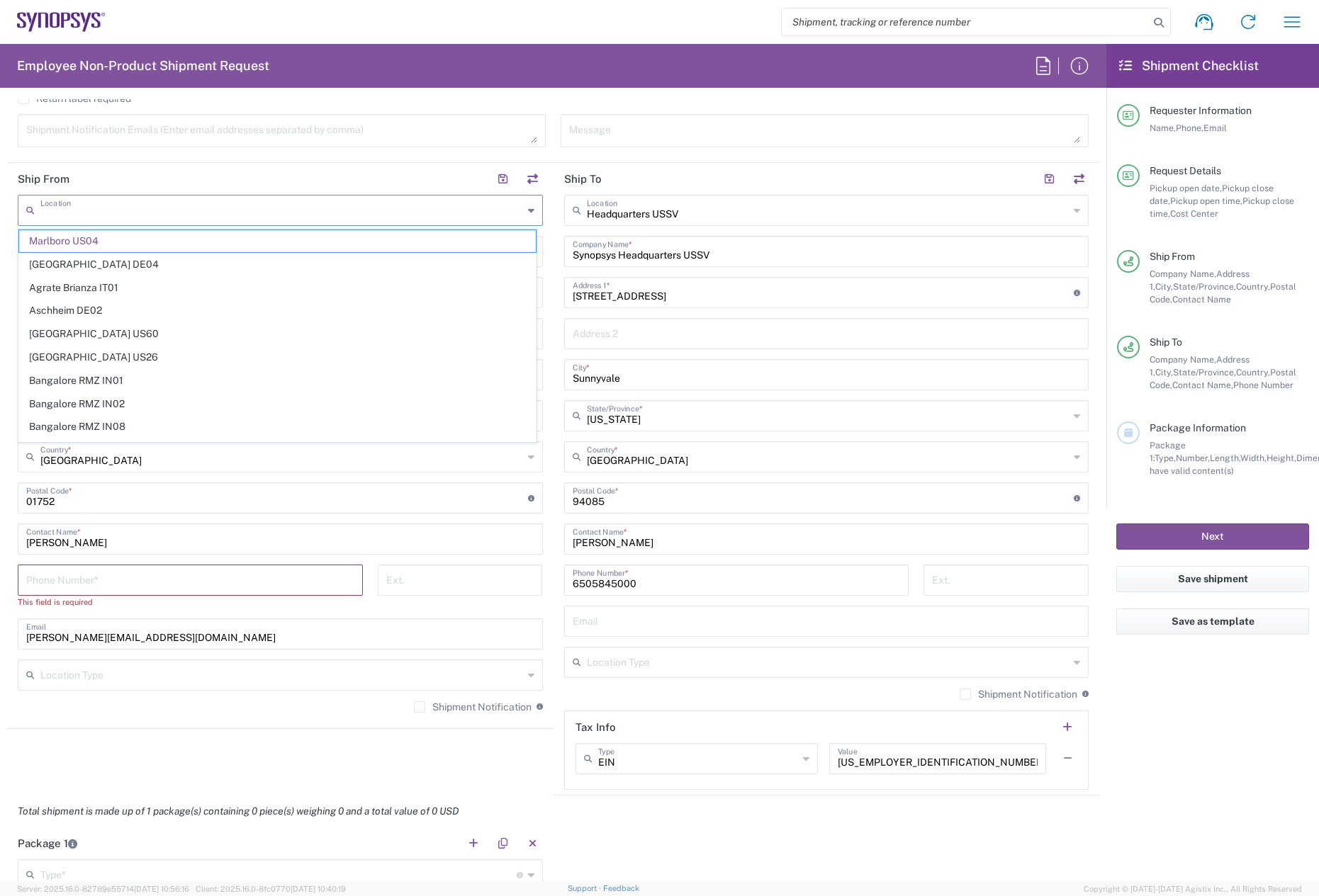
drag, startPoint x: 126, startPoint y: 219, endPoint x: 273, endPoint y: 248, distance: 149.8
click at [93, 217] on input "text" at bounding box center [282, 209] width 483 height 25
click at [253, 746] on agx-shipment-stop-widget "Ship From Location [GEOGRAPHIC_DATA] [GEOGRAPHIC_DATA] [GEOGRAPHIC_DATA] DE04 A…" at bounding box center [280, 479] width 546 height 633
type input "Marlboro US04"
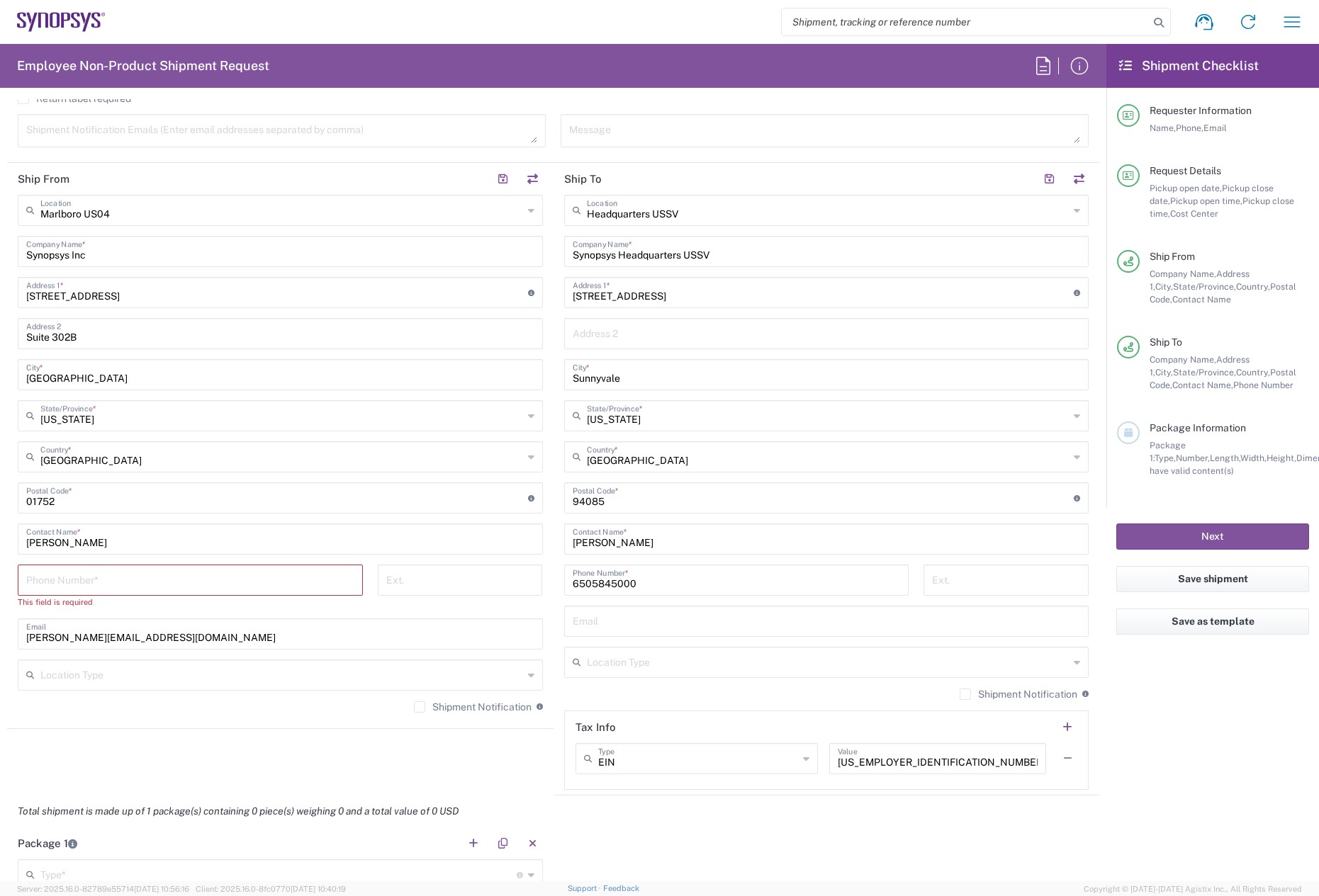
click at [0, 289] on html "Shipment request Shipment tracking Employee non-product shipment request My shi…" at bounding box center [659, 448] width 1319 height 896
paste input "[STREET_ADDRESS]"
type input "[STREET_ADDRESS]"
click at [0, 329] on html "Shipment request Shipment tracking Employee non-product shipment request My shi…" at bounding box center [659, 448] width 1319 height 896
click at [0, 361] on html "Shipment request Shipment tracking Employee non-product shipment request My shi…" at bounding box center [659, 448] width 1319 height 896
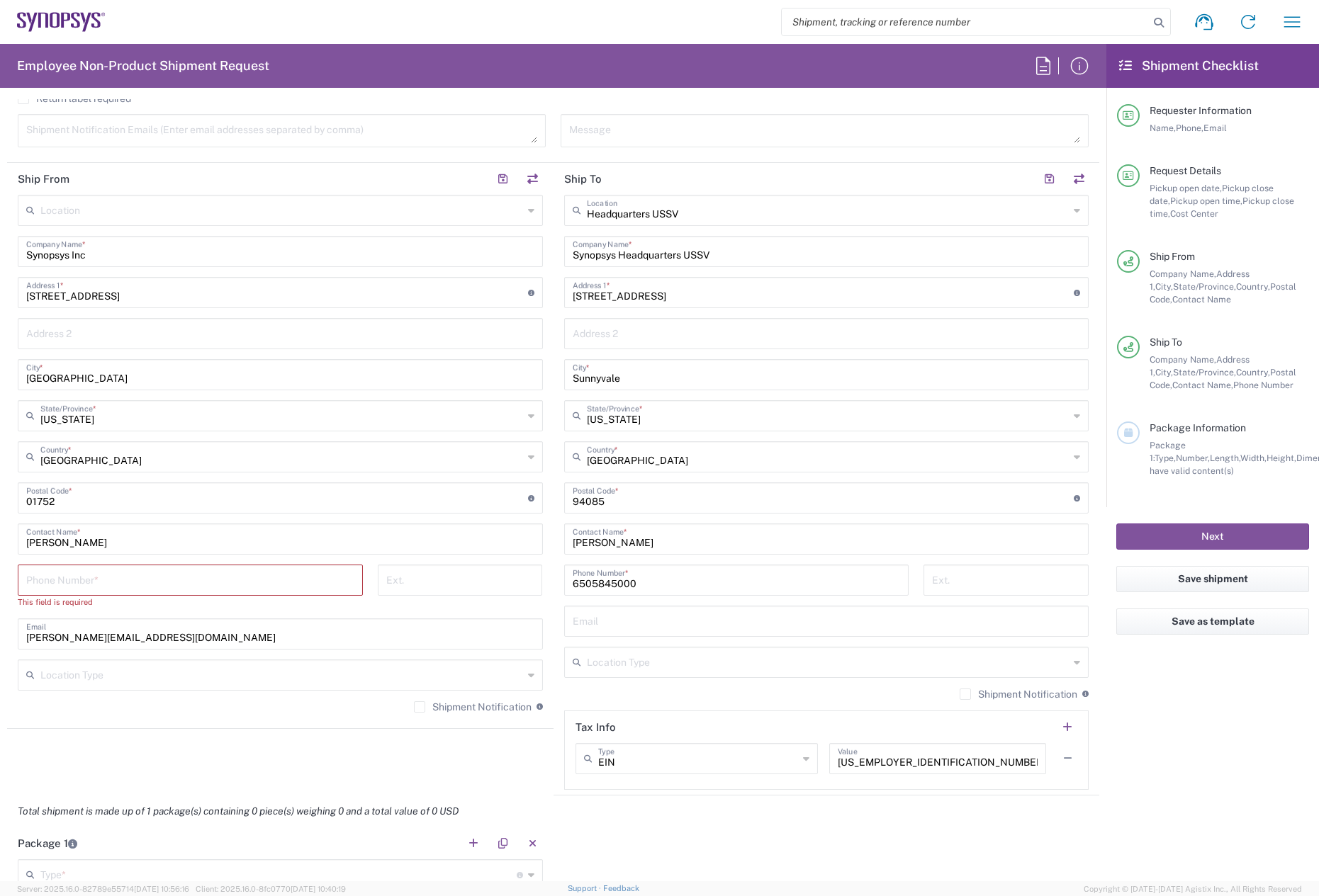
drag, startPoint x: 84, startPoint y: 376, endPoint x: -6, endPoint y: 376, distance: 90.0
click at [0, 376] on html "Shipment request Shipment tracking Employee non-product shipment request My shi…" at bounding box center [659, 448] width 1319 height 896
paste input "San [PERSON_NAME]"
type input "San [PERSON_NAME]"
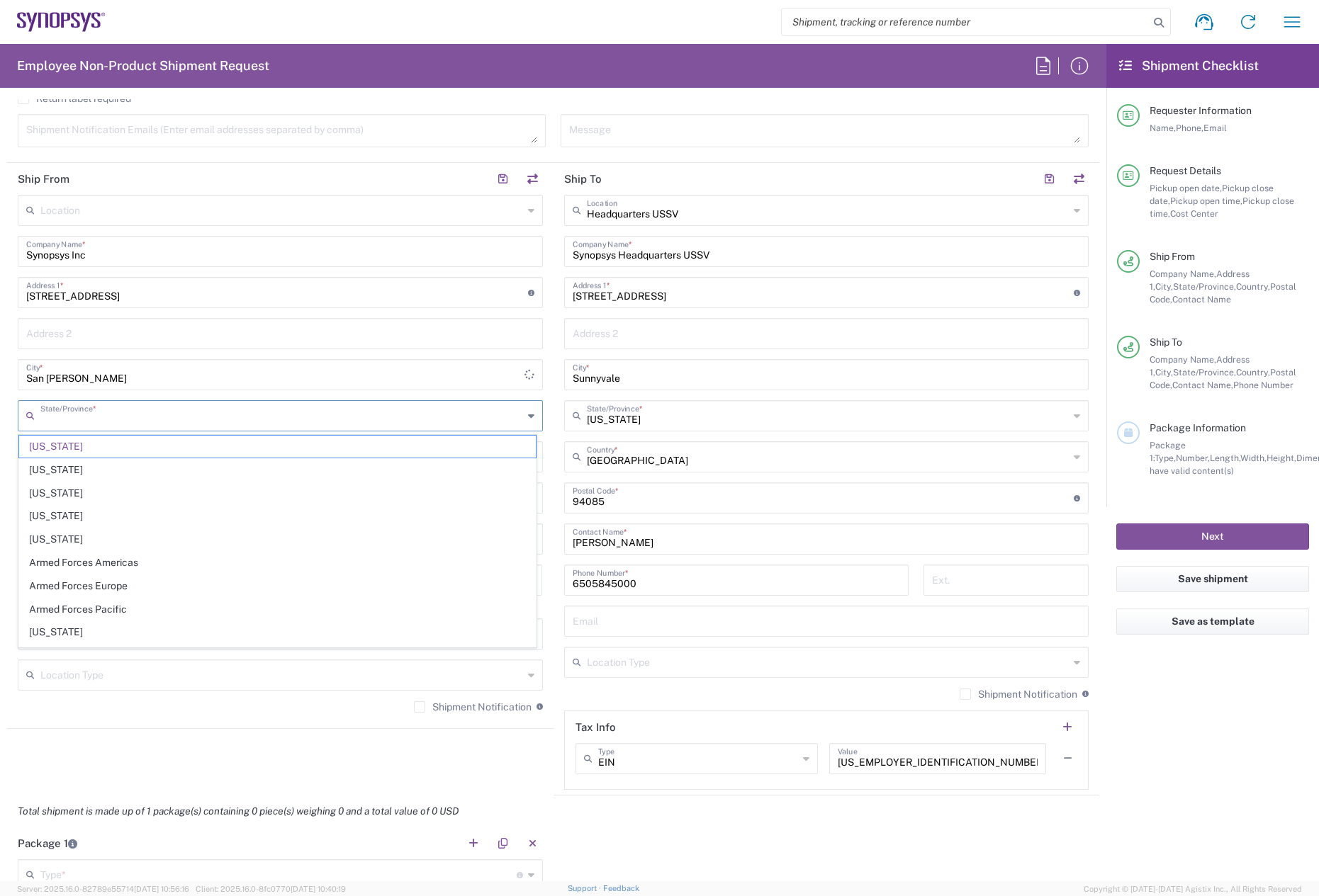
drag, startPoint x: 165, startPoint y: 415, endPoint x: 119, endPoint y: 426, distance: 47.3
click at [164, 416] on input "text" at bounding box center [282, 415] width 483 height 25
click at [67, 418] on input "text" at bounding box center [282, 415] width 483 height 25
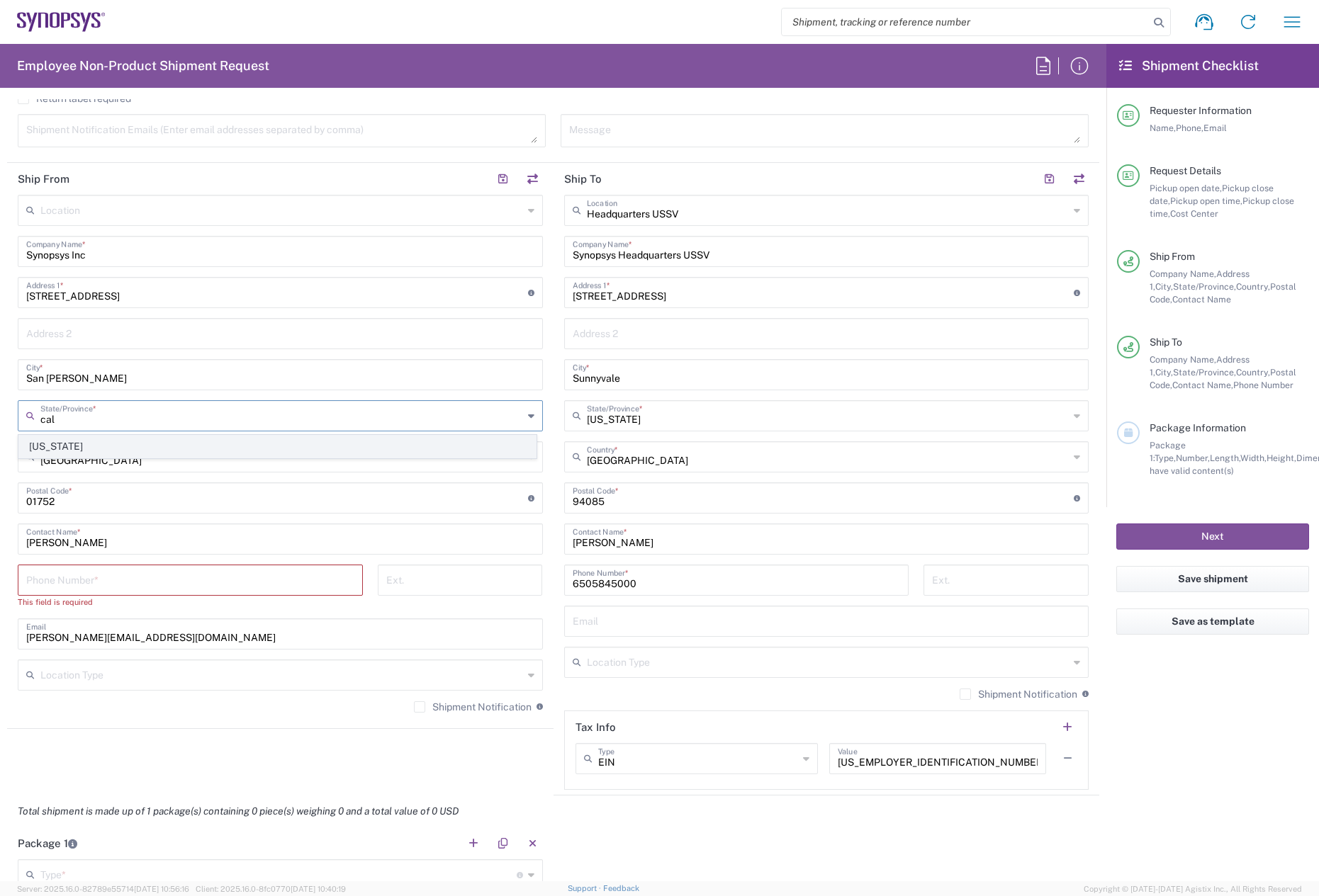
click at [93, 447] on span "[US_STATE]" at bounding box center [278, 447] width 517 height 22
type input "[US_STATE]"
click at [84, 579] on input "tel" at bounding box center [190, 579] width 328 height 25
paste input "94582"
type input "94582"
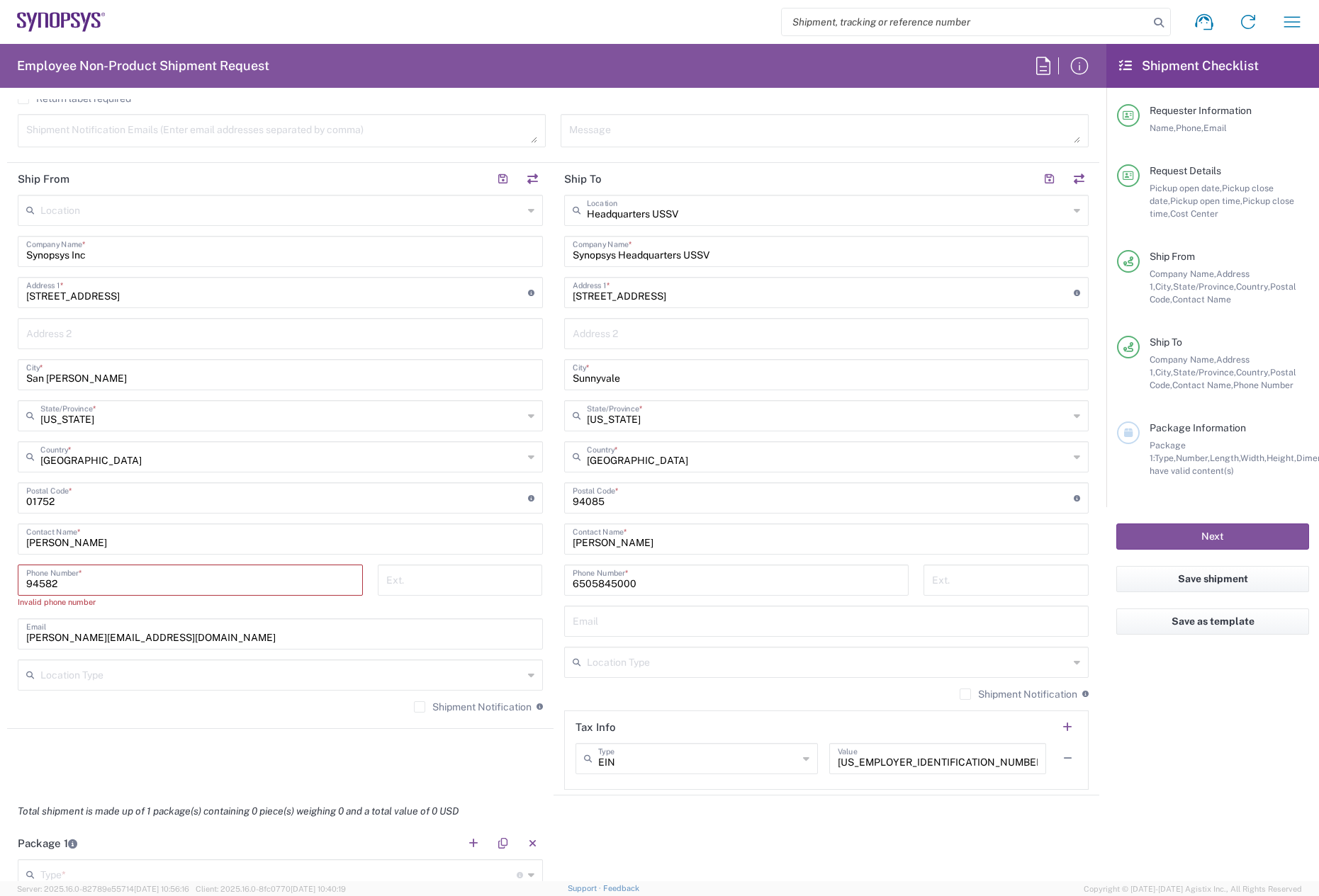
drag, startPoint x: 86, startPoint y: 508, endPoint x: -6, endPoint y: 498, distance: 92.5
click at [0, 498] on html "Shipment request Shipment tracking Employee non-product shipment request My shi…" at bounding box center [659, 448] width 1319 height 896
paste input "94582"
type input "94582"
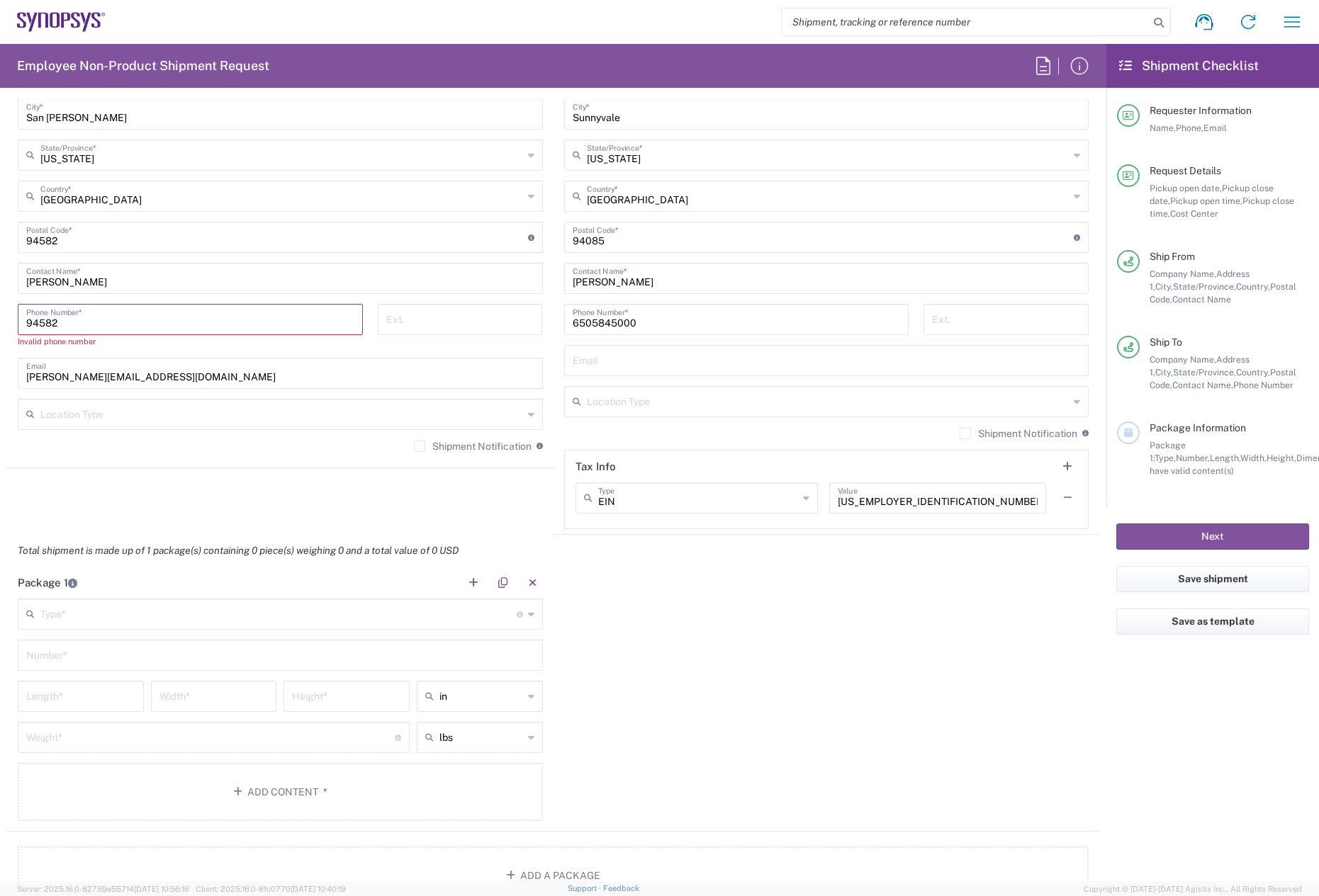
scroll to position [851, 0]
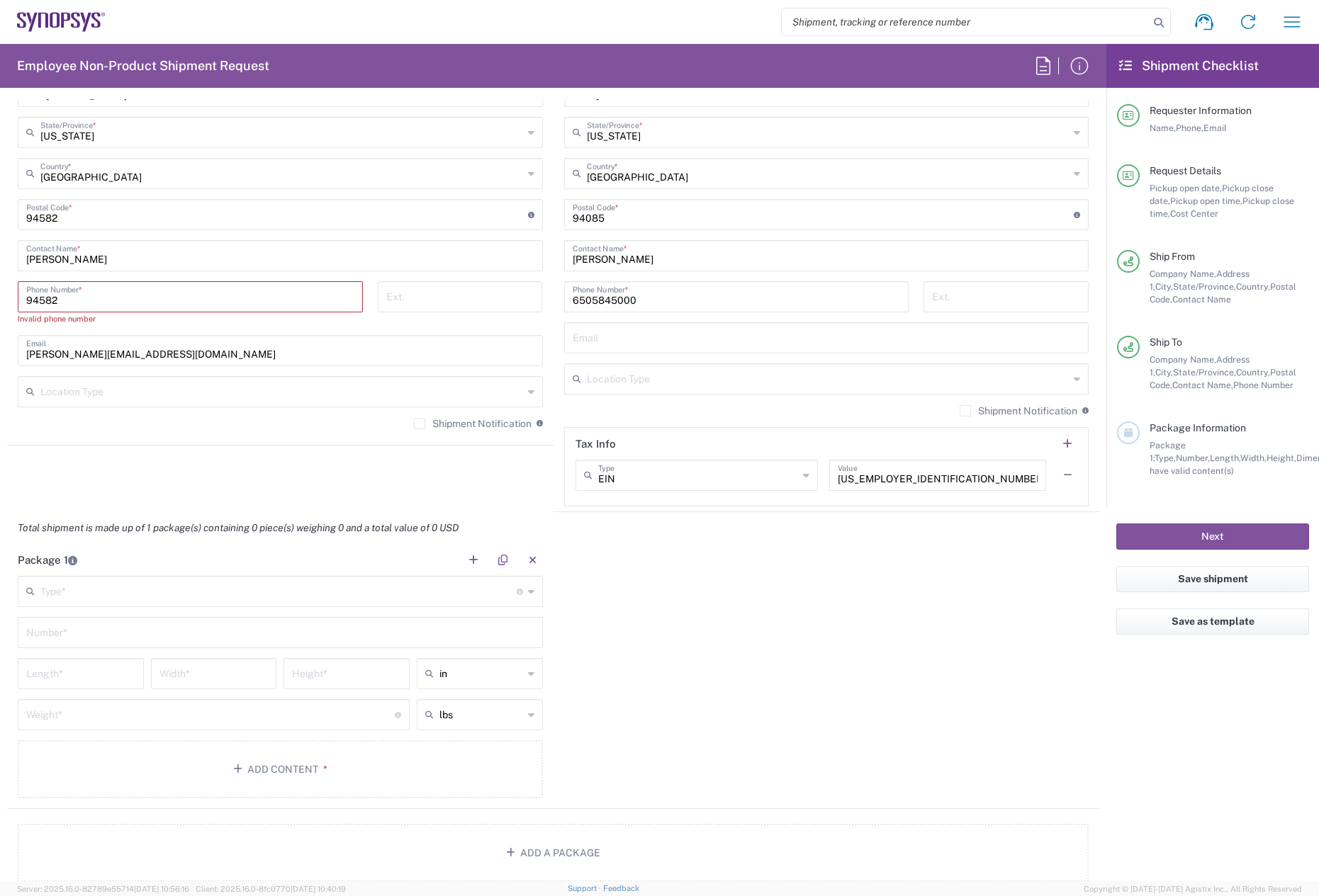
drag, startPoint x: 70, startPoint y: 302, endPoint x: -6, endPoint y: 298, distance: 76.1
click at [0, 298] on html "Shipment request Shipment tracking Employee non-product shipment request My shi…" at bounding box center [659, 448] width 1319 height 896
drag, startPoint x: 185, startPoint y: 356, endPoint x: -6, endPoint y: 332, distance: 192.5
click at [0, 332] on html "Shipment request Shipment tracking Employee non-product shipment request My shi…" at bounding box center [659, 448] width 1319 height 896
paste input "wahnam.[PERSON_NAME]"
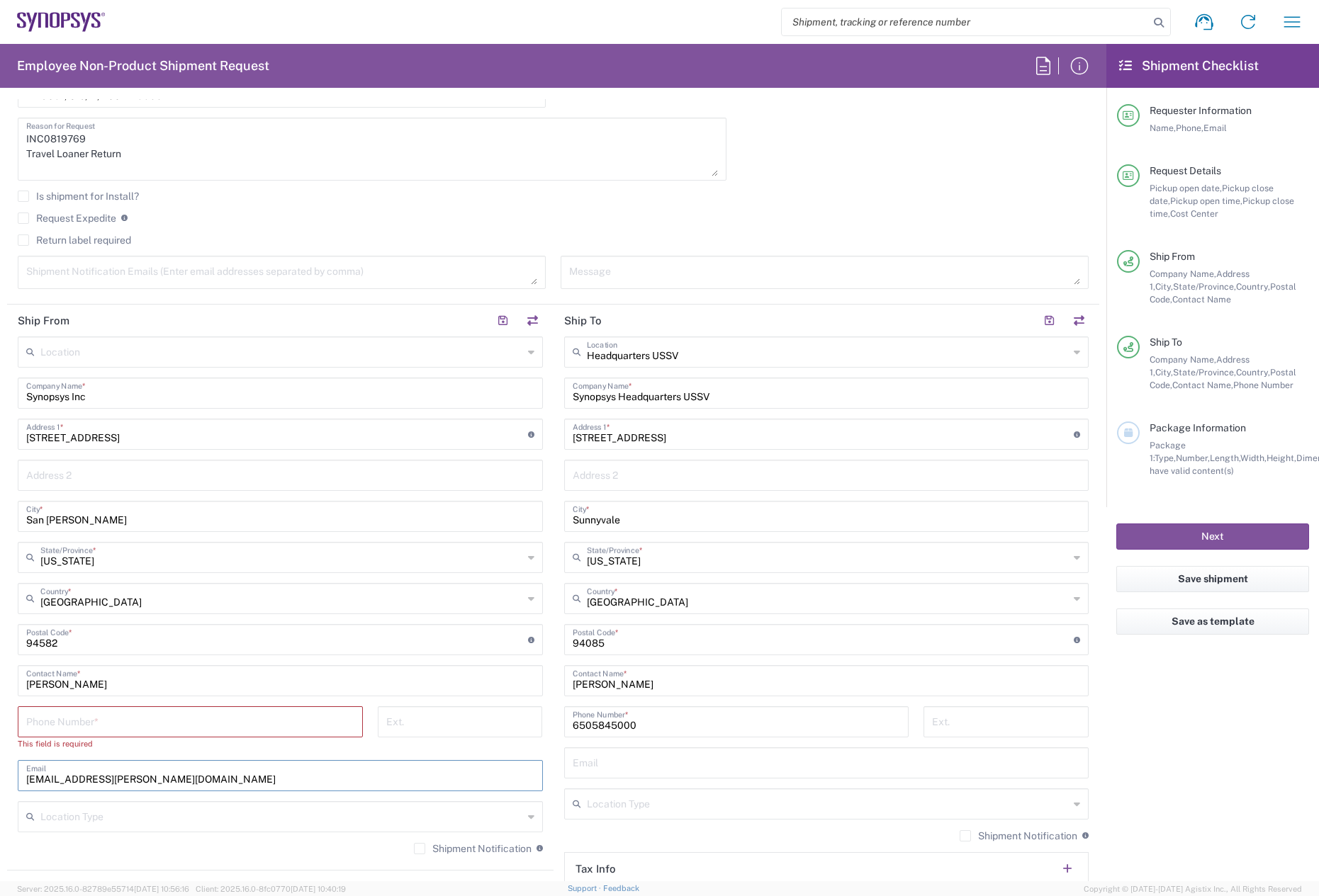
scroll to position [496, 0]
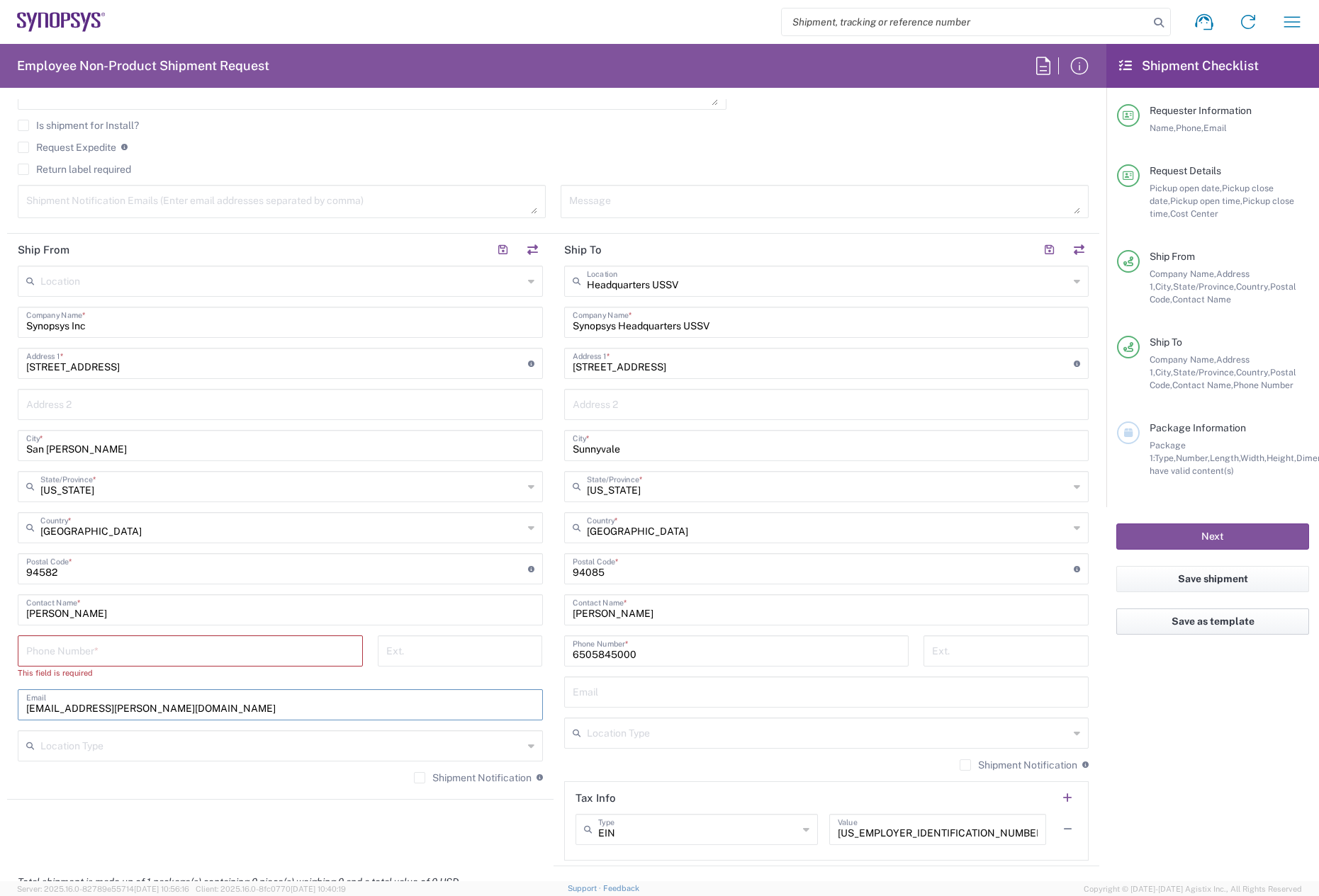
type input "[EMAIL_ADDRESS][PERSON_NAME][DOMAIN_NAME]"
drag, startPoint x: 658, startPoint y: 653, endPoint x: 495, endPoint y: 665, distance: 163.4
click at [495, 665] on div "Ship From Location [GEOGRAPHIC_DATA] DE04 Agrate Brianza IT01 [GEOGRAPHIC_DATA]…" at bounding box center [553, 550] width 1092 height 633
click at [639, 708] on div "Headquarters USSV Location Headquarters [GEOGRAPHIC_DATA] Agrate Brianza IT01 […" at bounding box center [827, 563] width 526 height 595
click at [592, 689] on input "text" at bounding box center [827, 691] width 509 height 25
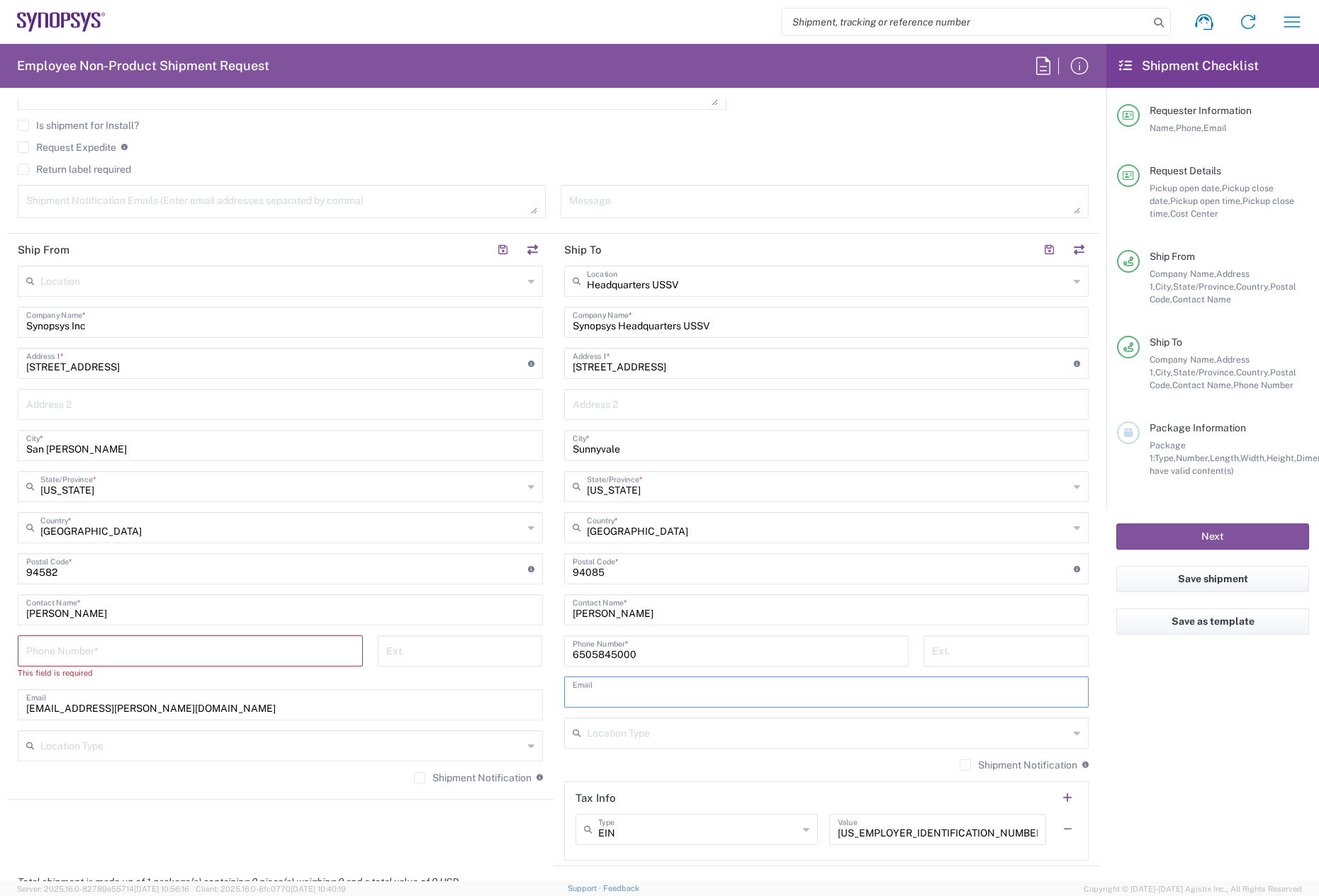
paste input "[EMAIL_ADDRESS][DOMAIN_NAME]"
type input "[EMAIL_ADDRESS][DOMAIN_NAME]"
click at [960, 764] on label "Shipment Notification" at bounding box center [1019, 765] width 118 height 11
click at [965, 765] on input "Shipment Notification" at bounding box center [965, 765] width 0 height 0
click at [116, 651] on input "tel" at bounding box center [190, 650] width 328 height 25
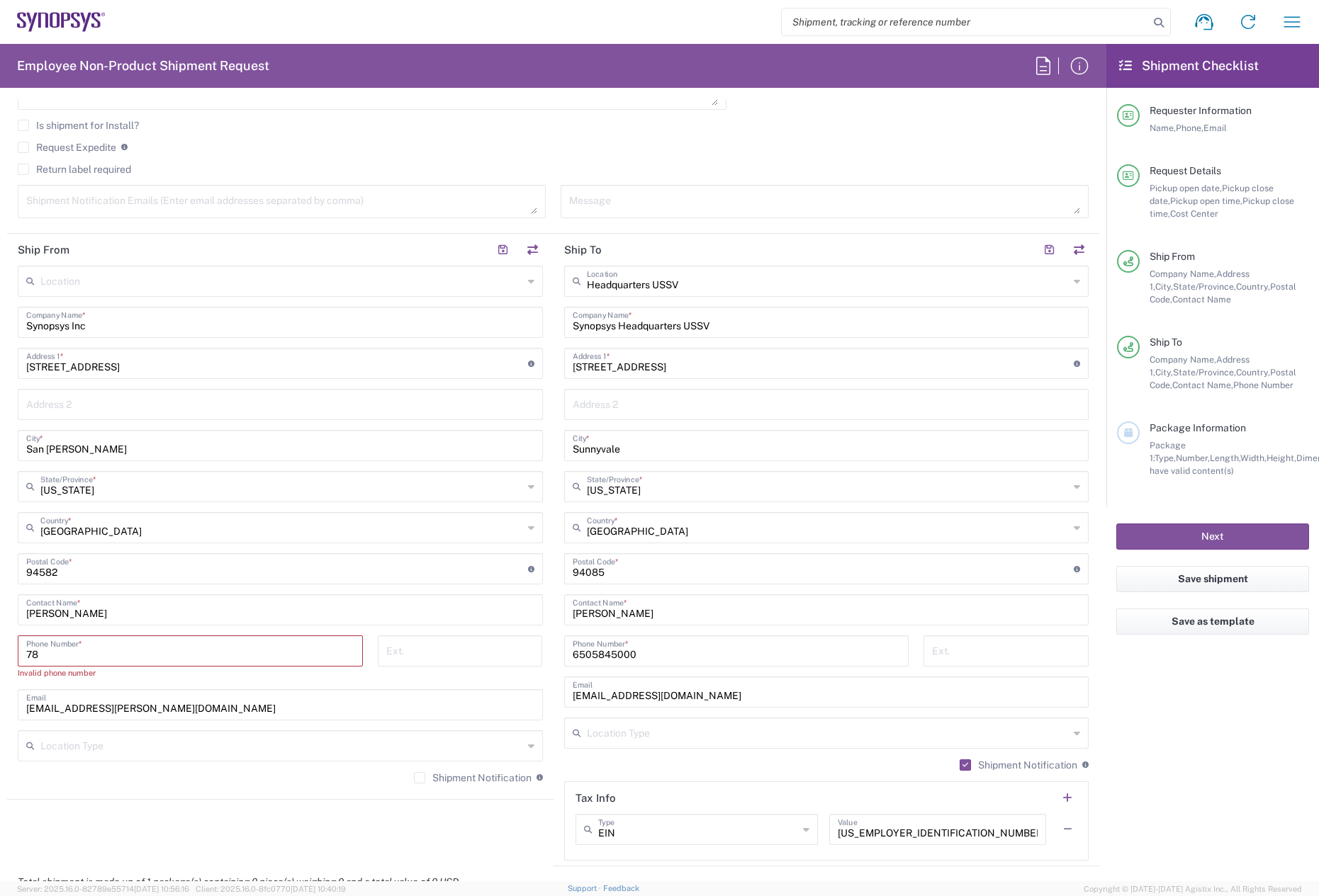
type input "7"
drag, startPoint x: 108, startPoint y: 608, endPoint x: -6, endPoint y: 606, distance: 114.0
click at [0, 606] on html "Shipment request Shipment tracking Employee non-product shipment request My shi…" at bounding box center [659, 448] width 1319 height 896
paste input "Wah [PERSON_NAME]"
type input "Wah [PERSON_NAME]"
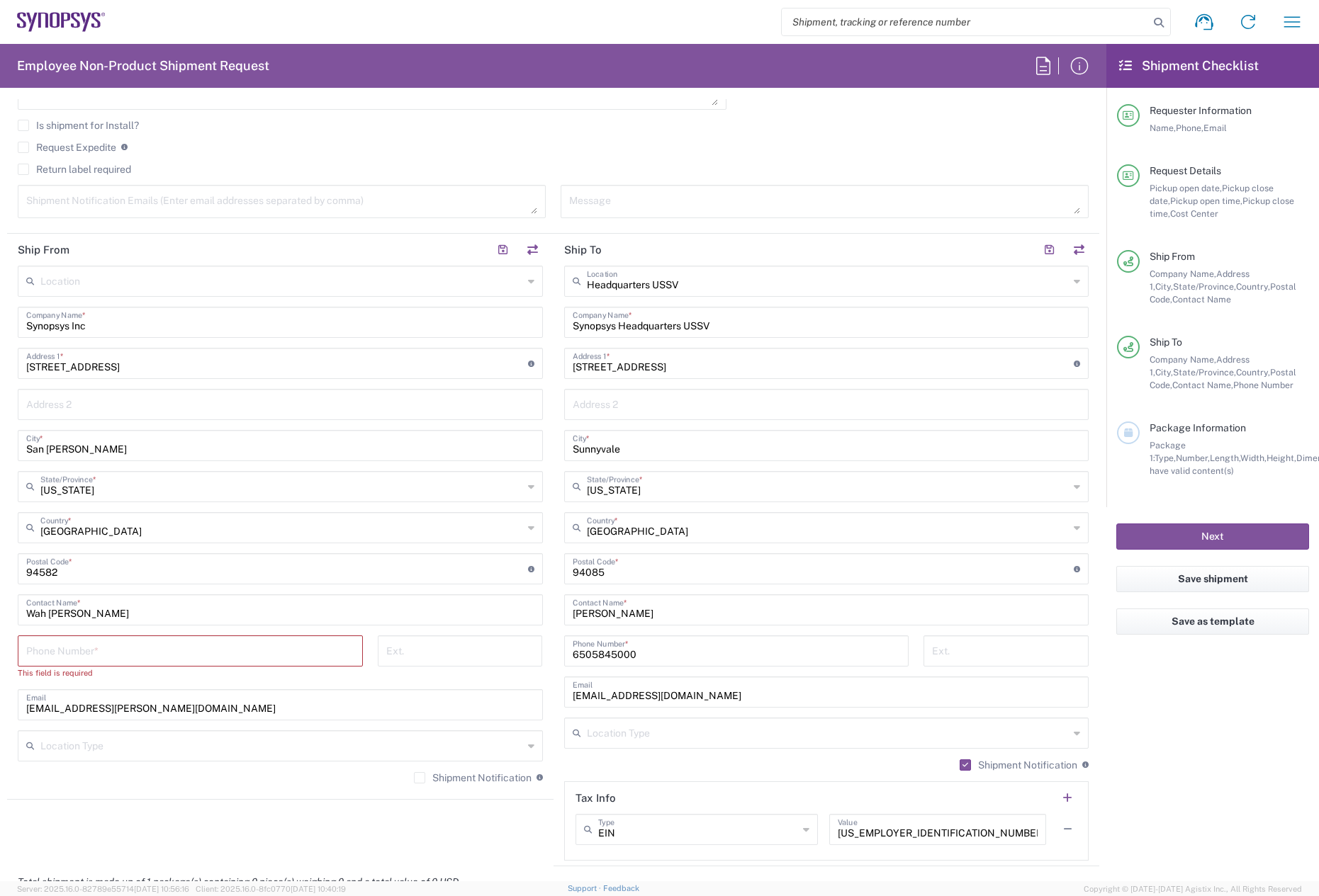
click at [109, 638] on input "tel" at bounding box center [190, 650] width 328 height 25
paste input "[PHONE_NUMBER]"
click at [71, 650] on input "[PHONE_NUMBER]" at bounding box center [190, 650] width 328 height 25
click at [47, 655] on input "858-7055446" at bounding box center [190, 650] width 328 height 25
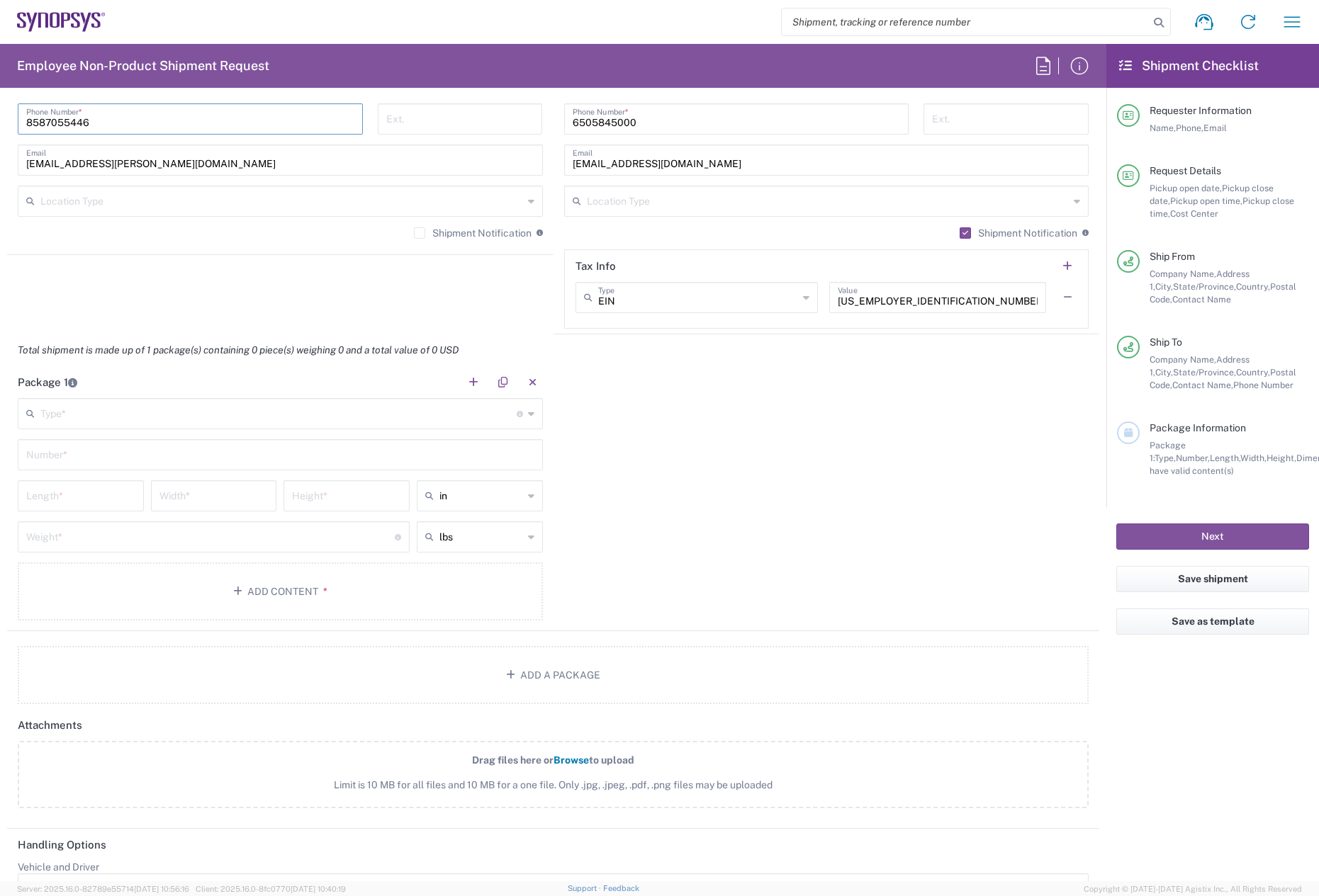
scroll to position [1063, 0]
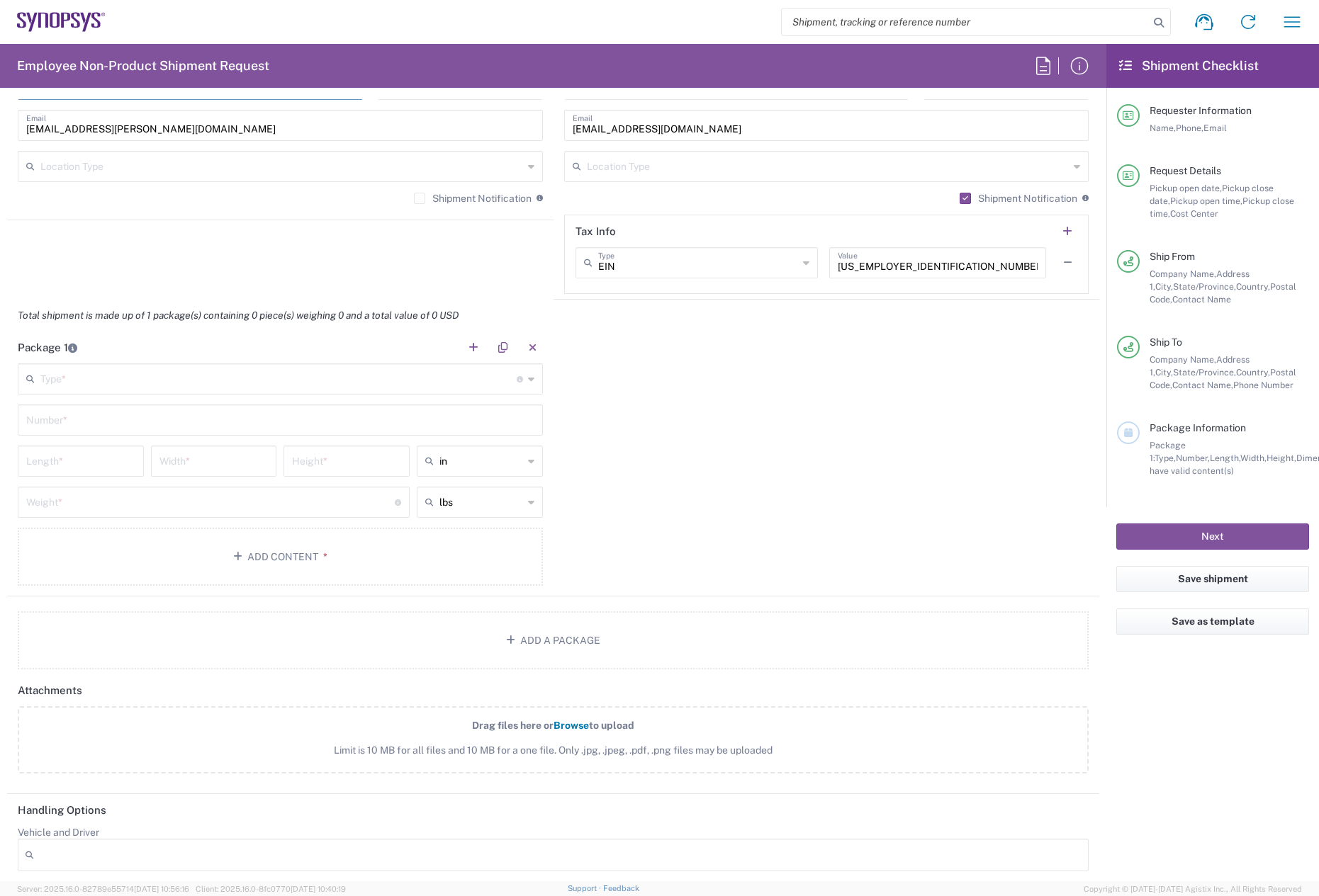
type input "8587055446"
click at [117, 368] on input "text" at bounding box center [278, 378] width 477 height 25
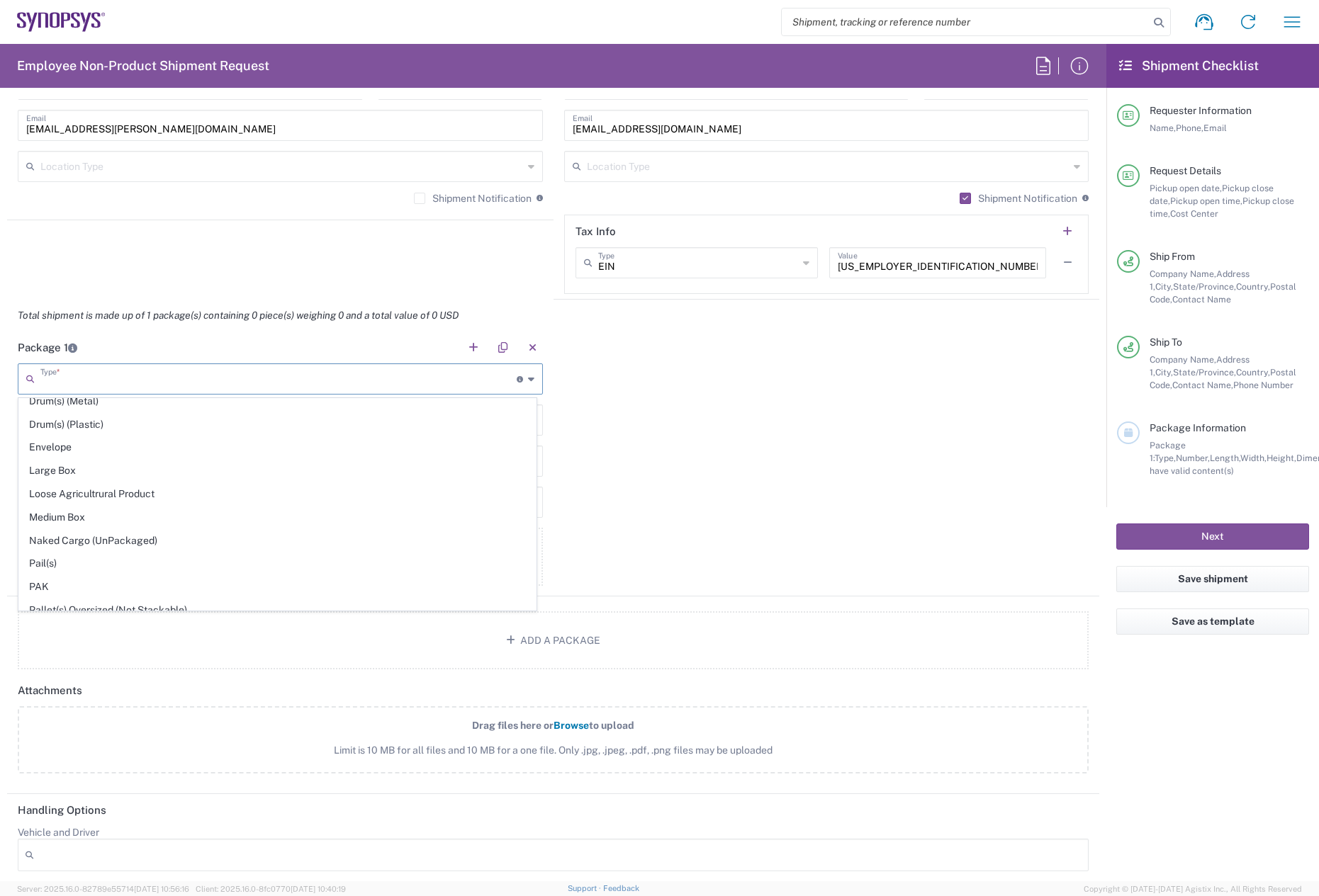
scroll to position [425, 0]
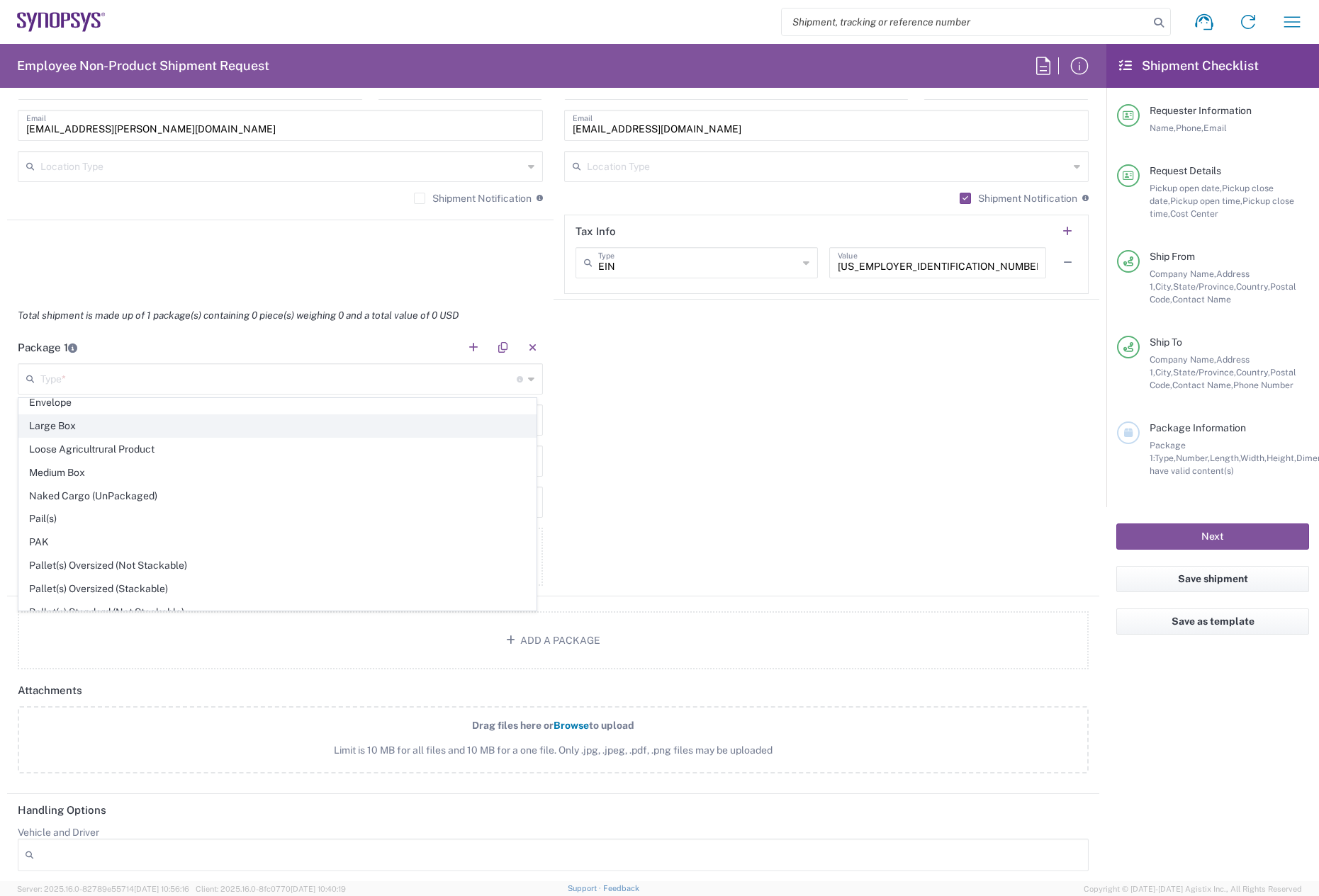
click at [85, 424] on span "Large Box" at bounding box center [278, 426] width 517 height 22
type input "Large Box"
type input "17.5"
type input "12.5"
type input "3"
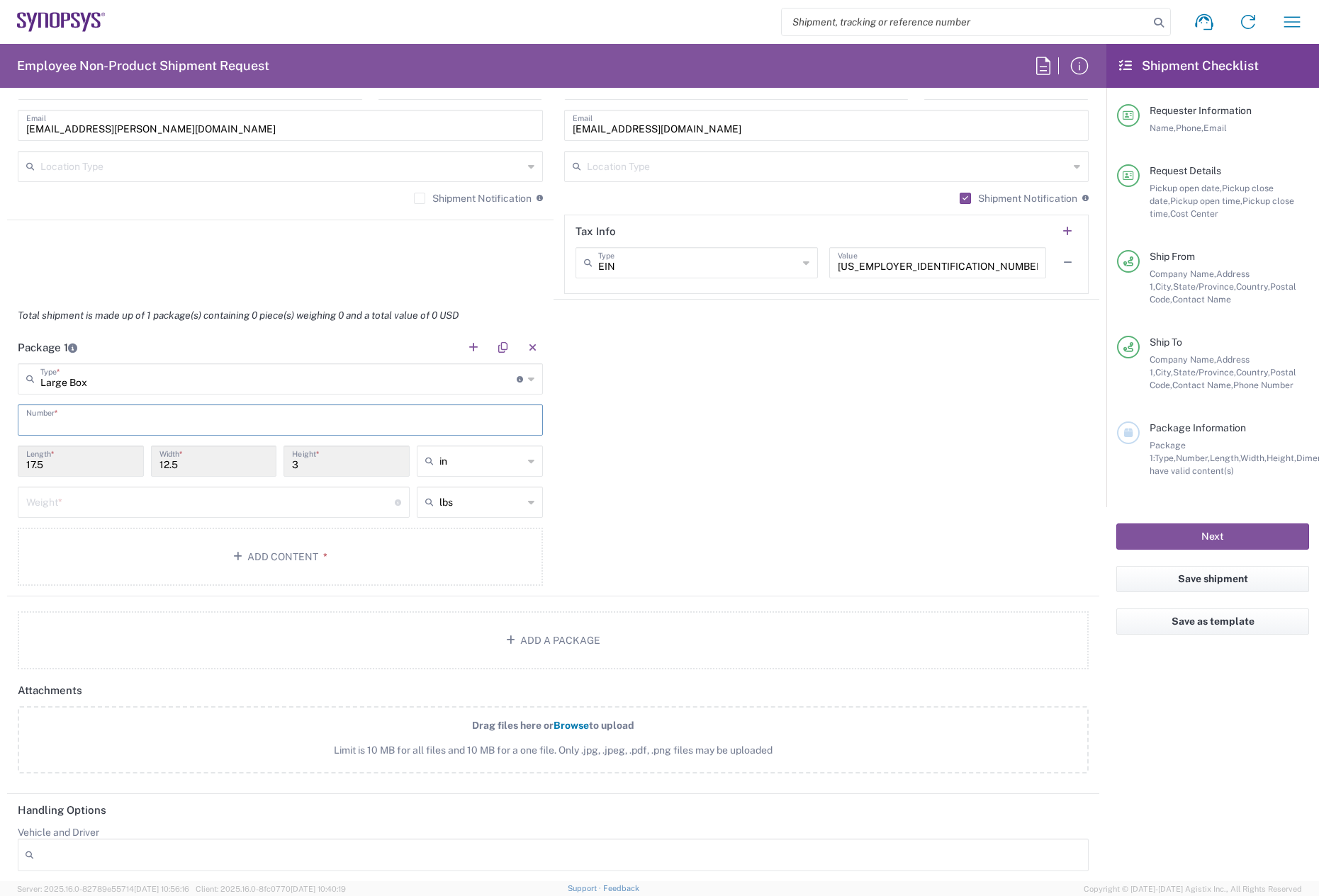
click at [82, 428] on input "text" at bounding box center [281, 419] width 509 height 25
type input "1"
click at [81, 498] on input "number" at bounding box center [210, 501] width 369 height 25
type input "5"
click at [92, 555] on button "Add Content *" at bounding box center [281, 557] width 526 height 58
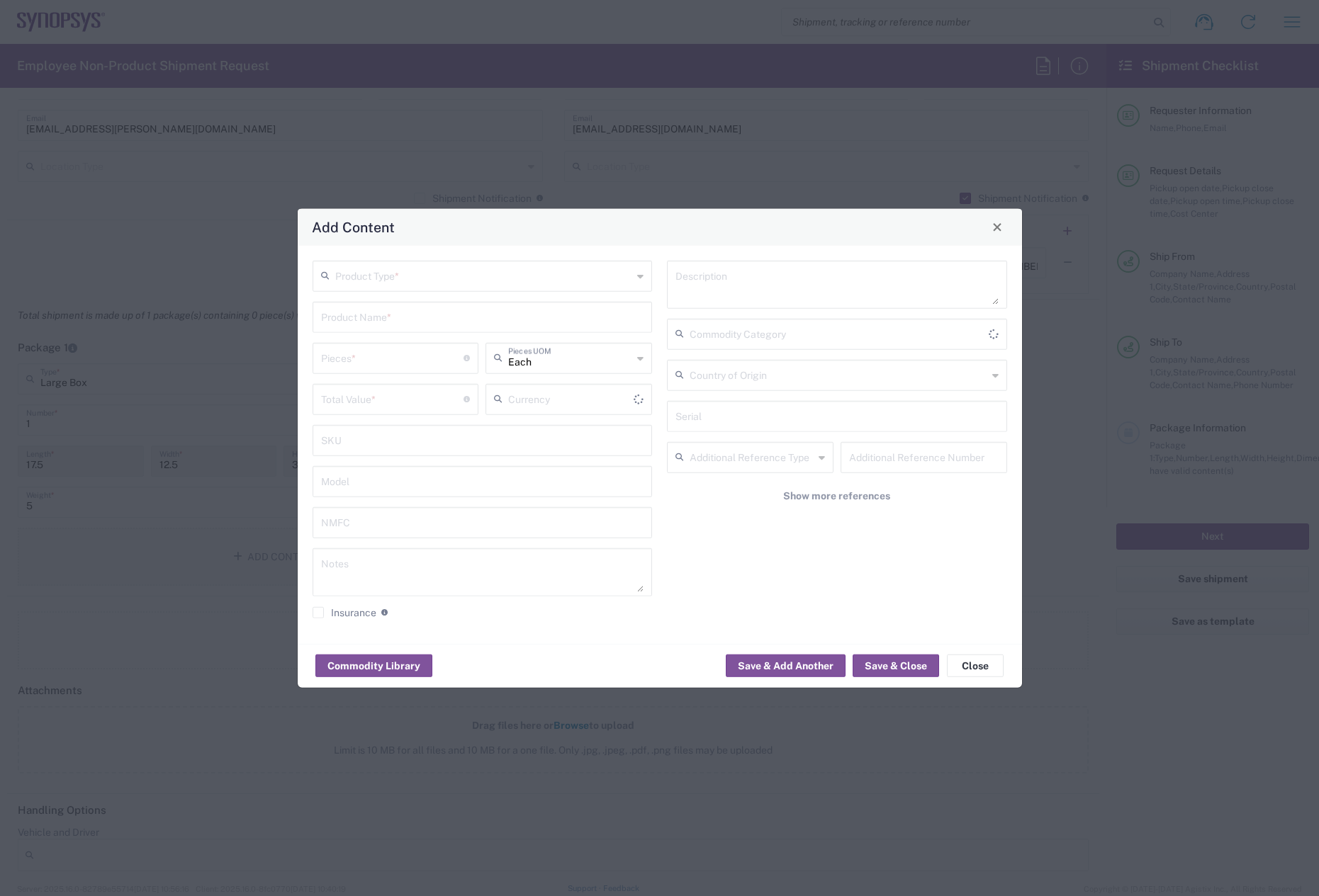
type input "US Dollar"
click at [418, 280] on input "text" at bounding box center [484, 274] width 298 height 25
click at [398, 342] on agx-dropdown-content "Documents General Commodity" at bounding box center [482, 318] width 340 height 48
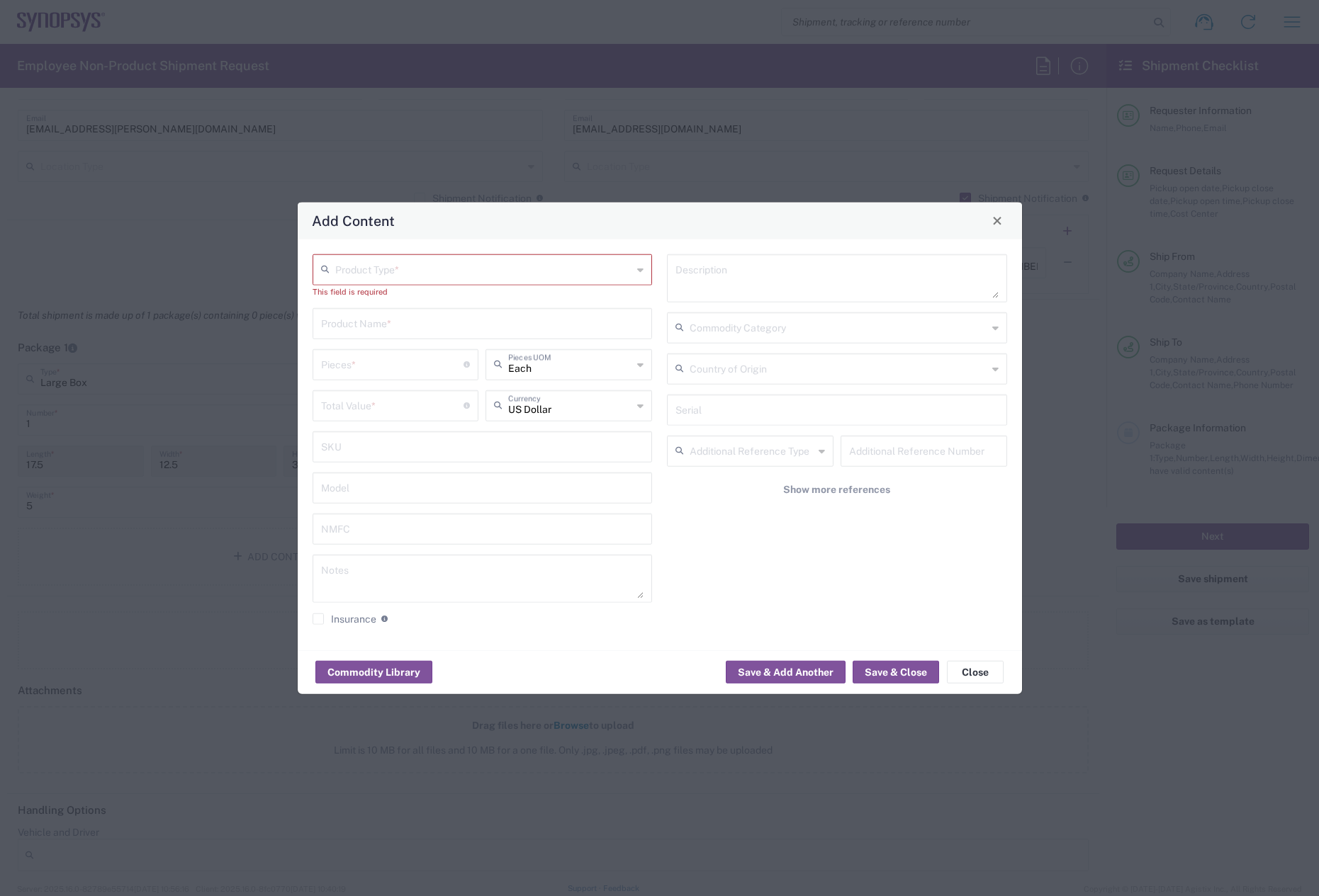
click at [397, 333] on input "text" at bounding box center [482, 322] width 323 height 25
click at [391, 273] on input "text" at bounding box center [484, 268] width 298 height 25
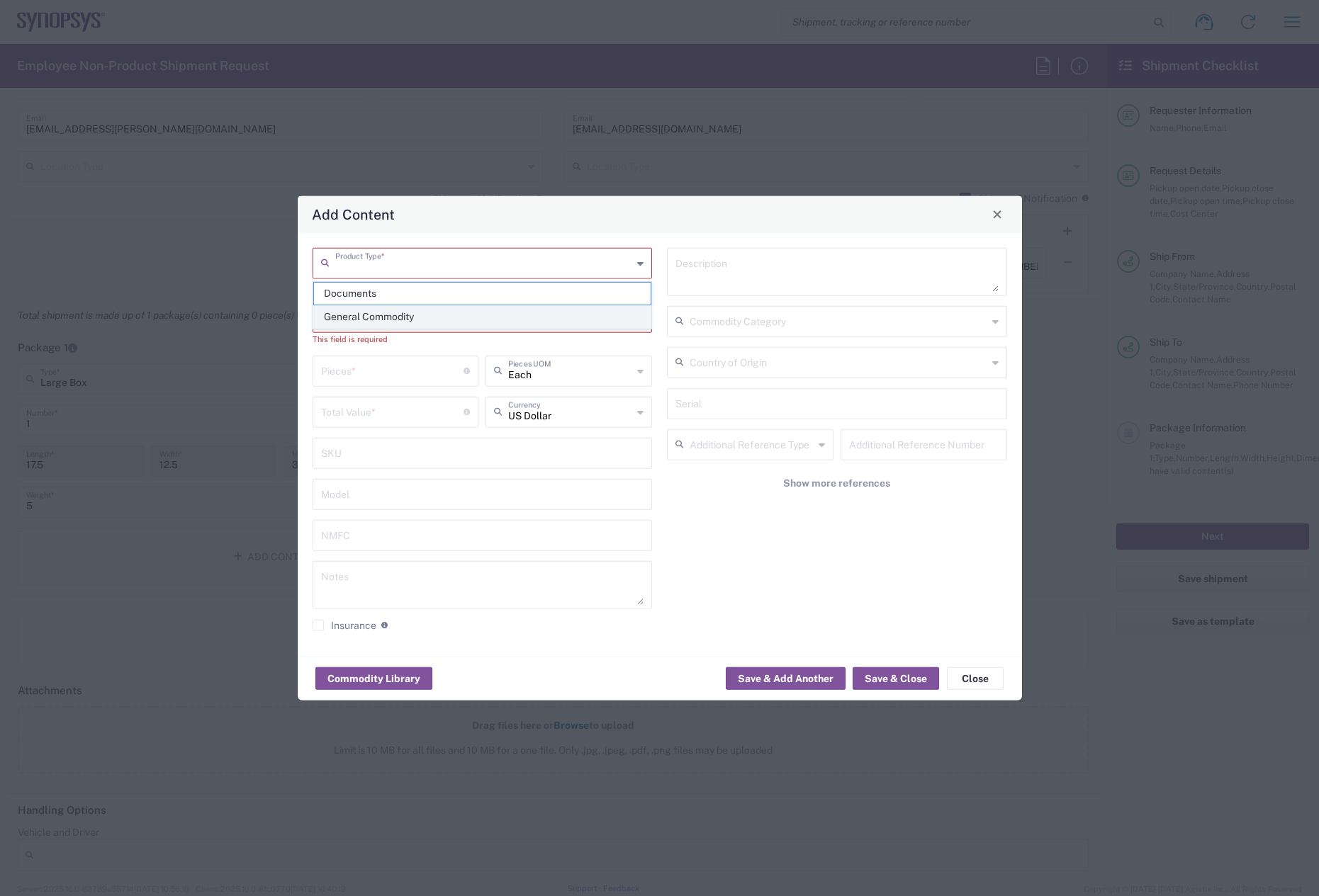
click at [384, 322] on span "General Commodity" at bounding box center [482, 317] width 337 height 22
type input "General Commodity"
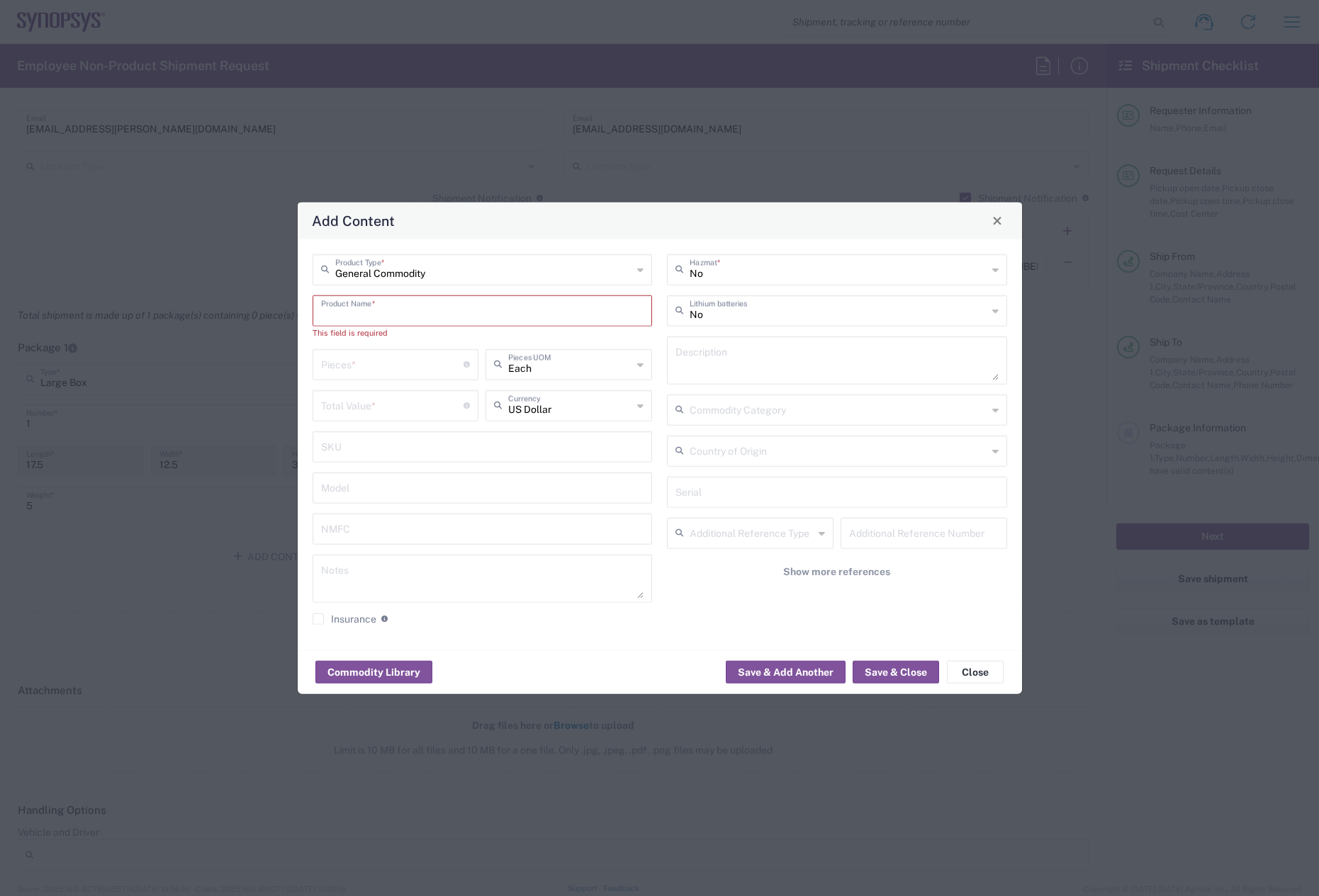
click at [377, 306] on input "text" at bounding box center [482, 309] width 323 height 25
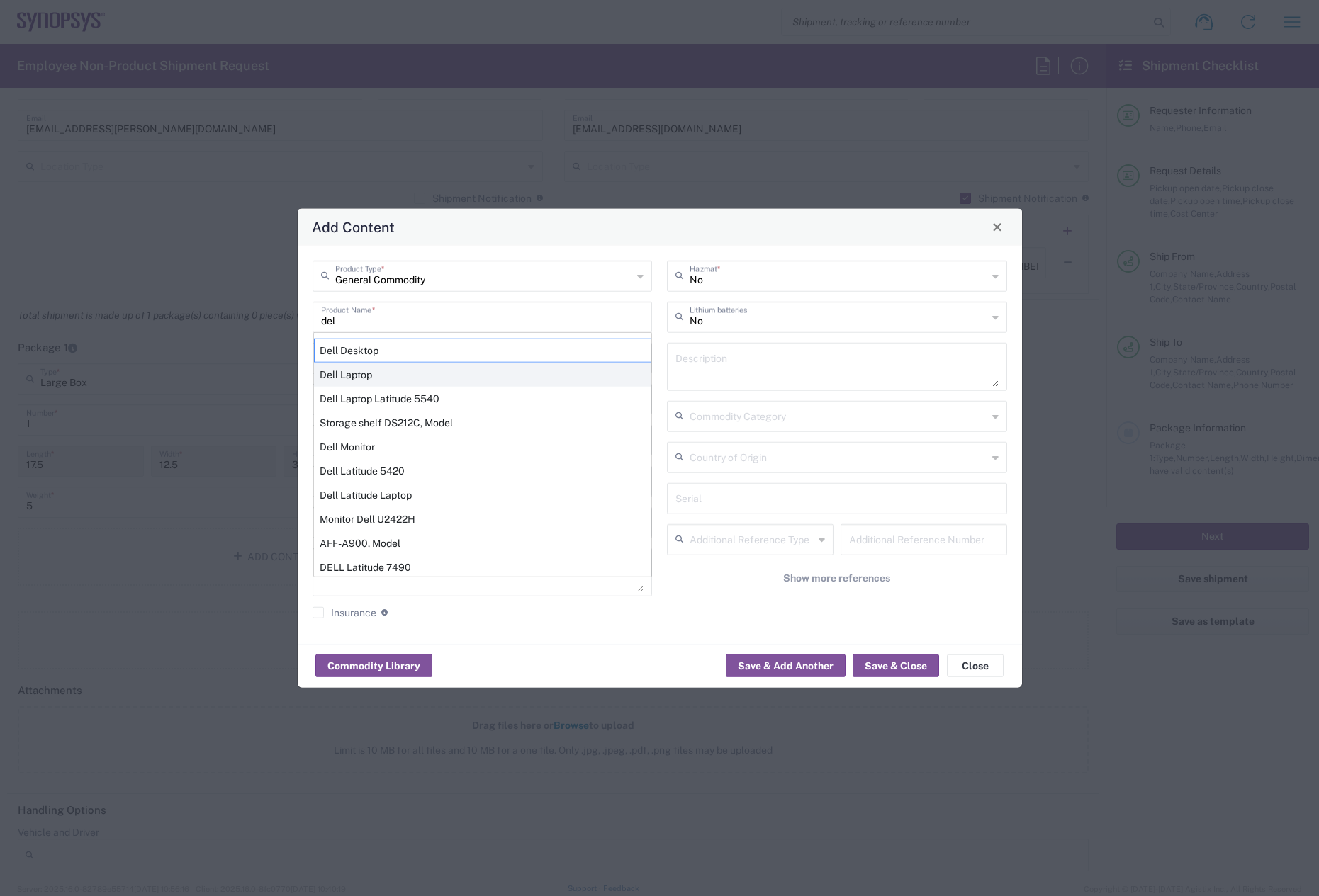
click at [367, 367] on div "Dell Laptop" at bounding box center [482, 374] width 337 height 24
type input "Dell Laptop"
type textarea "Dell Laptop"
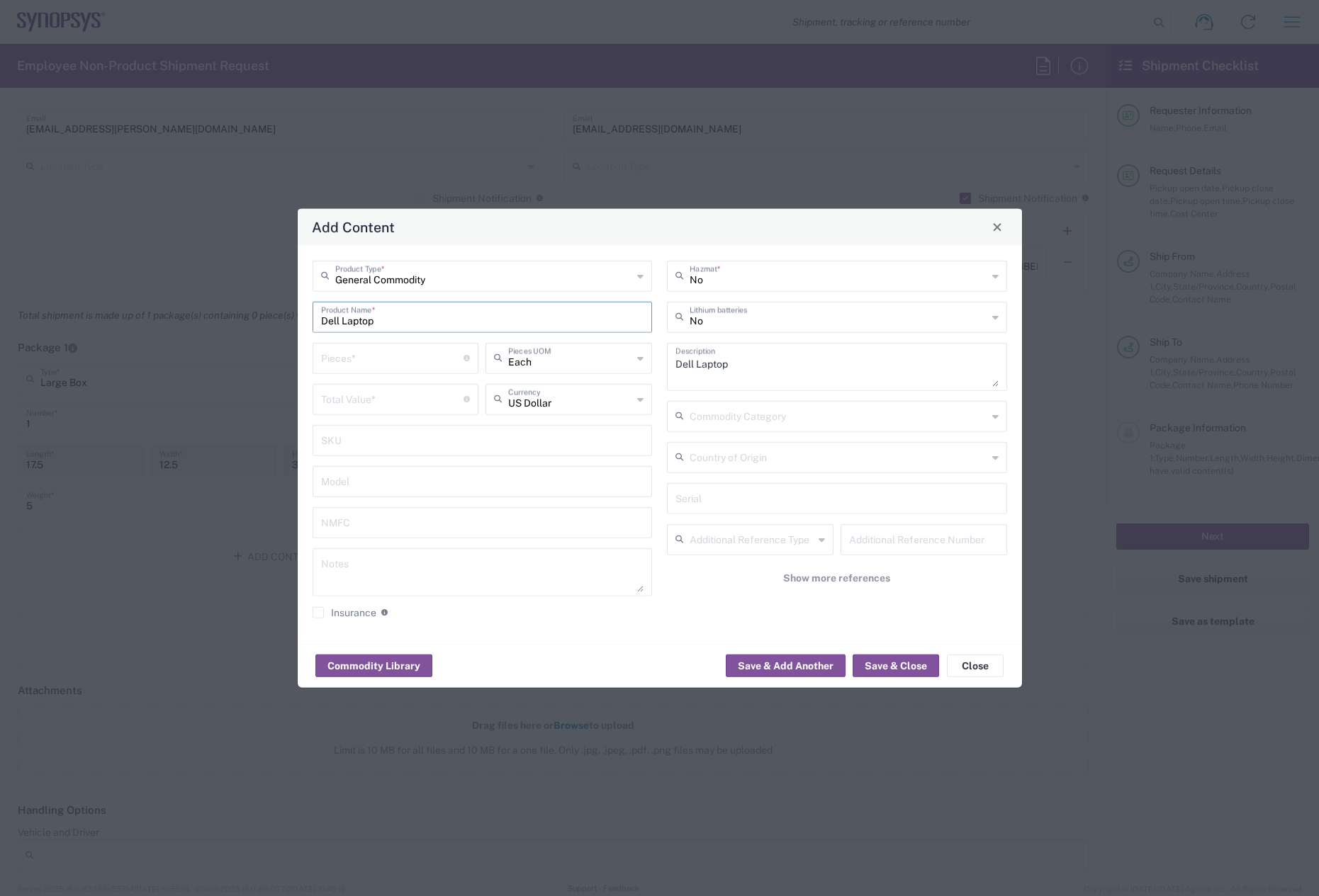
click at [367, 356] on input "number" at bounding box center [393, 356] width 143 height 25
type input "1"
click at [359, 390] on input "number" at bounding box center [393, 398] width 143 height 25
type input "950"
click at [903, 665] on button "Save & Close" at bounding box center [896, 666] width 87 height 23
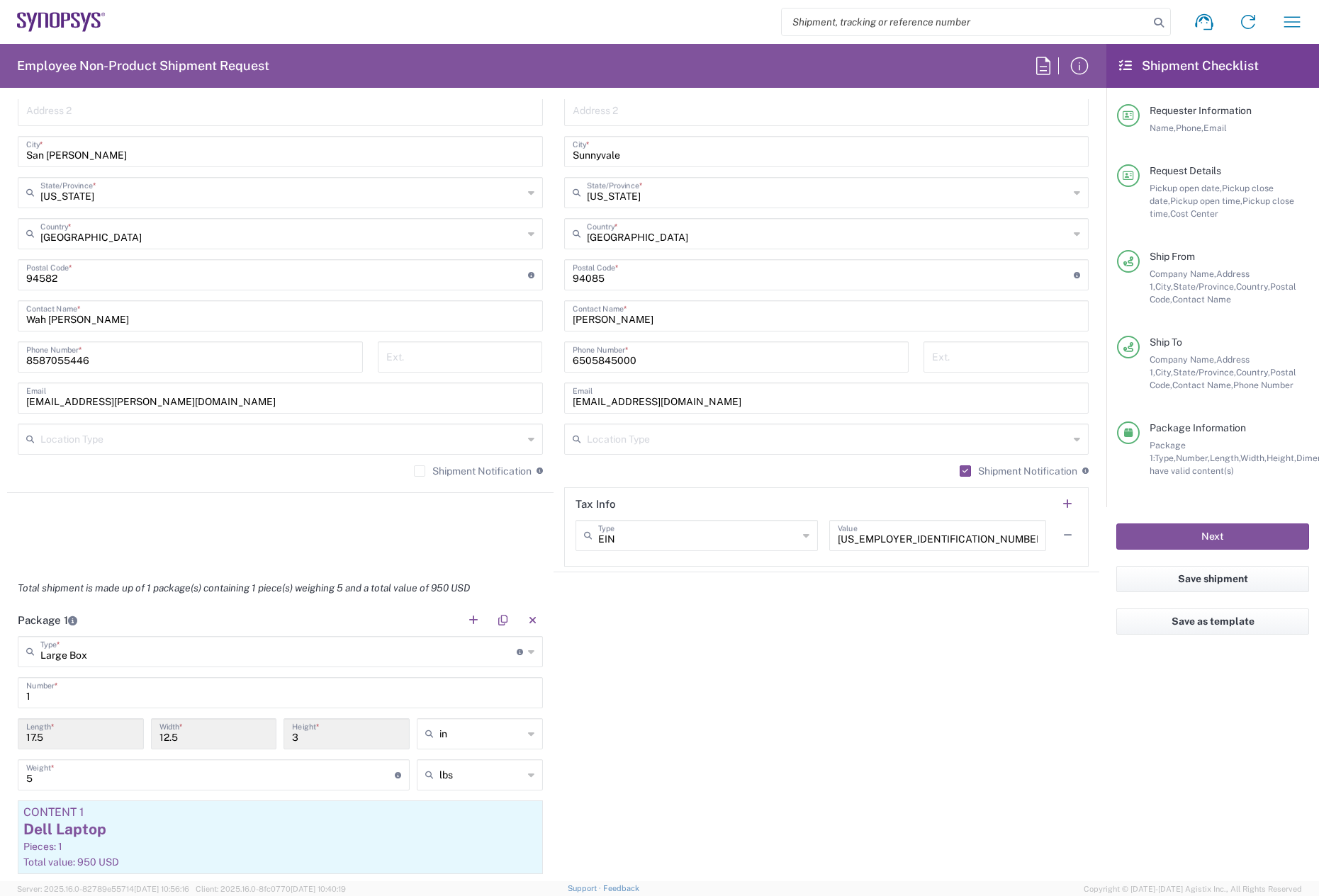
scroll to position [780, 0]
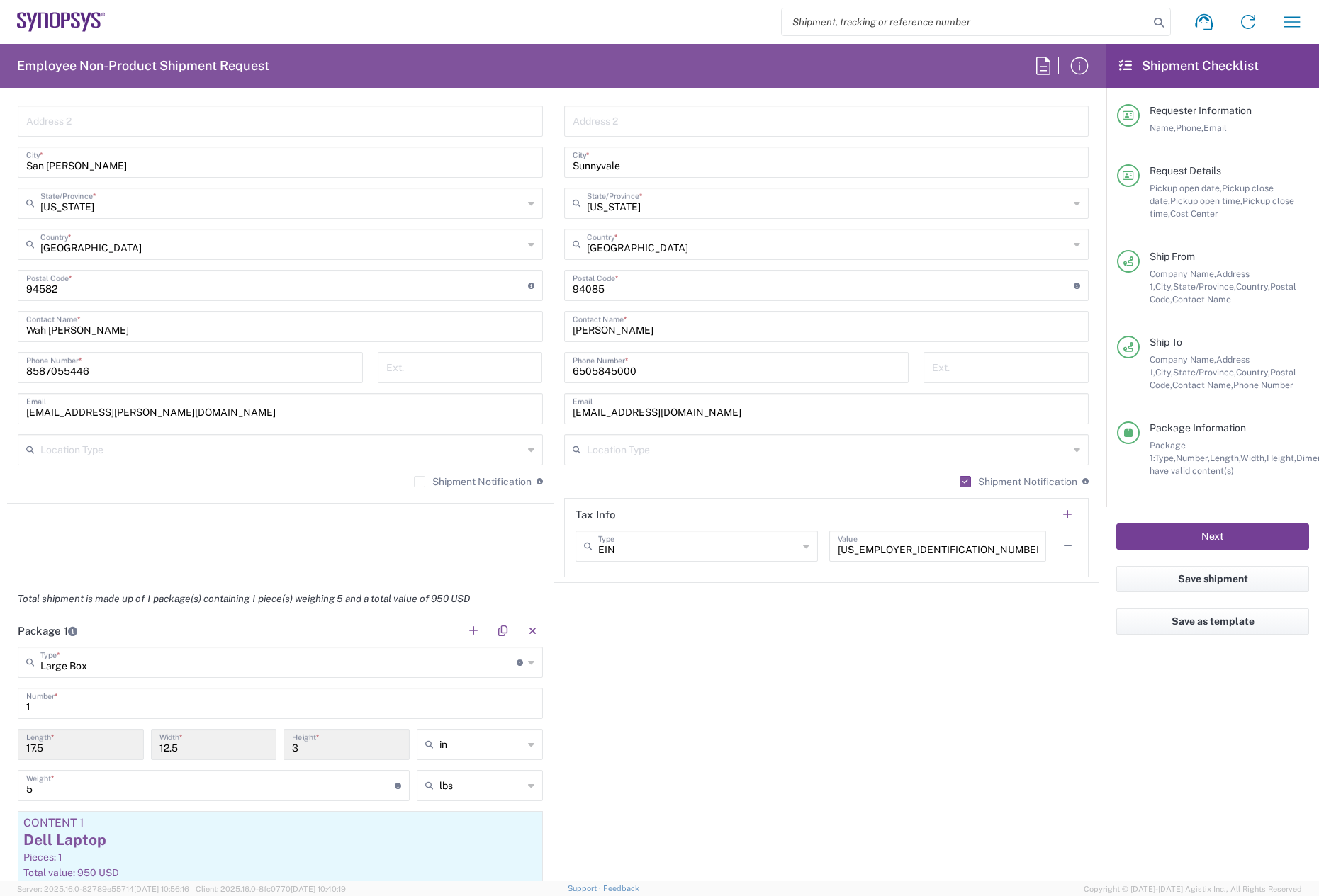
click at [1212, 532] on button "Next" at bounding box center [1212, 537] width 192 height 26
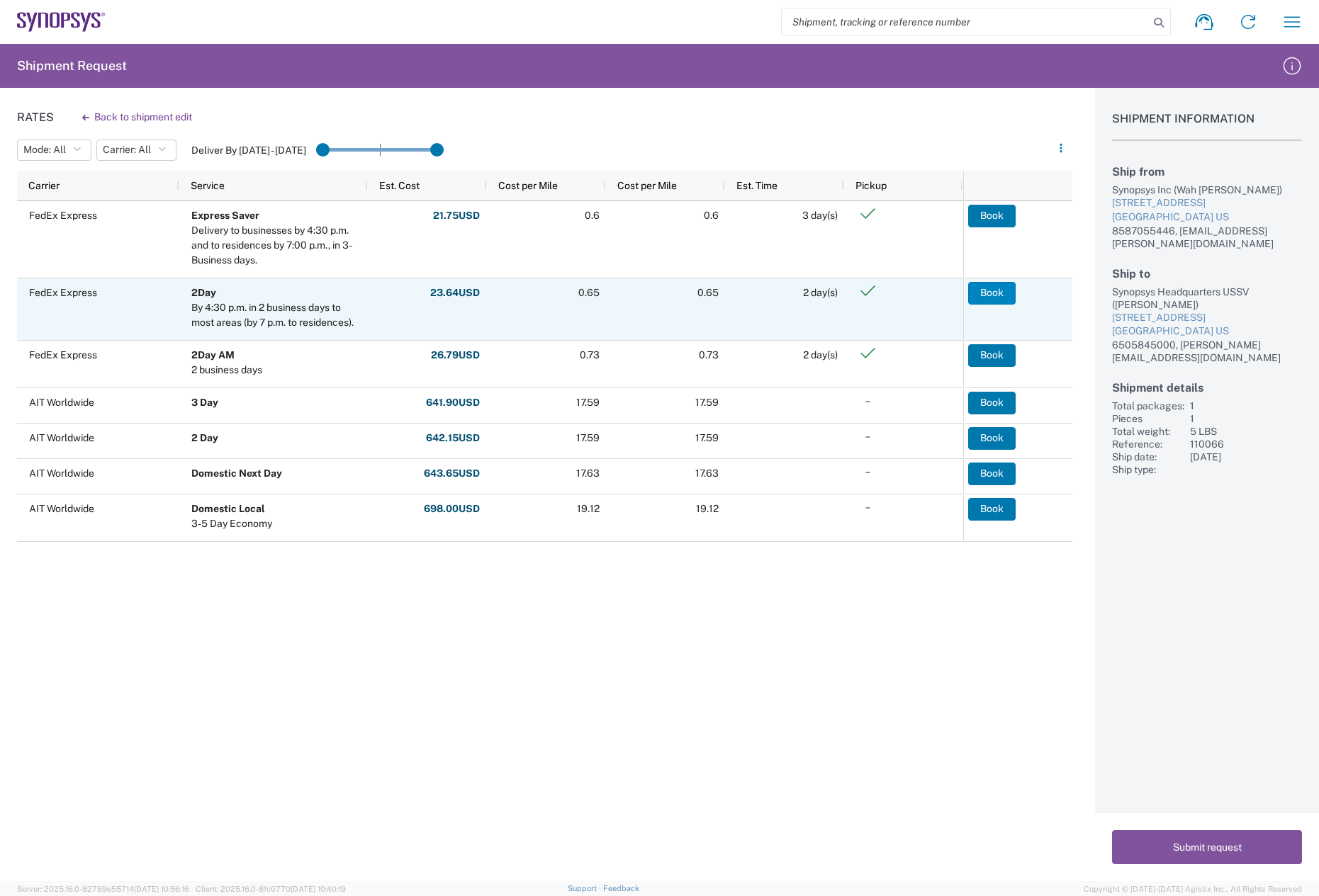
click at [988, 293] on button "Book" at bounding box center [992, 293] width 48 height 23
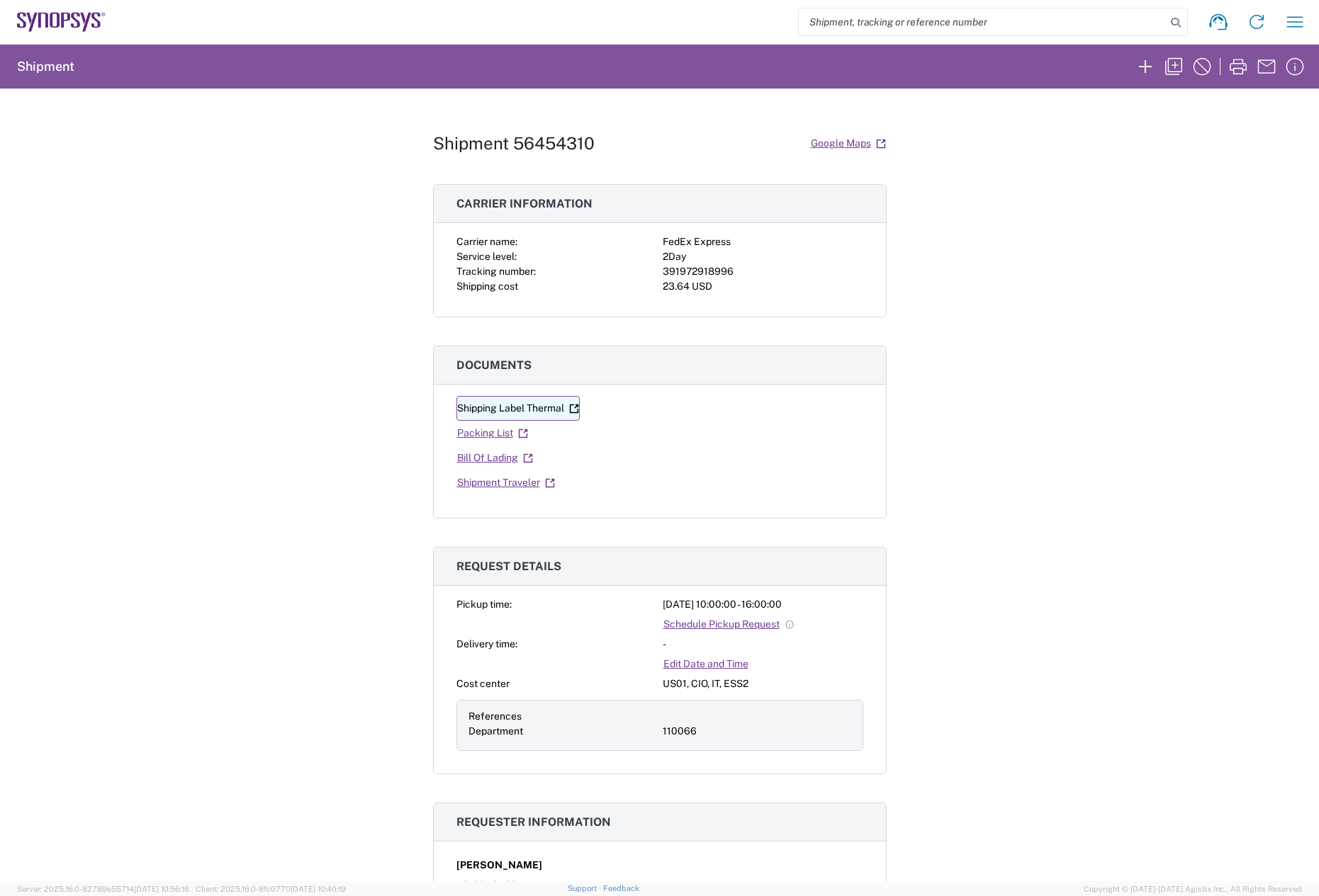
click at [533, 408] on link "Shipping Label Thermal" at bounding box center [519, 408] width 124 height 25
click at [678, 268] on div "391972918996" at bounding box center [763, 271] width 200 height 15
copy div "391972918996"
click at [881, 313] on div "Shipment 56454310 Google Maps Carrier information Carrier name: FedEx Express S…" at bounding box center [659, 485] width 1319 height 793
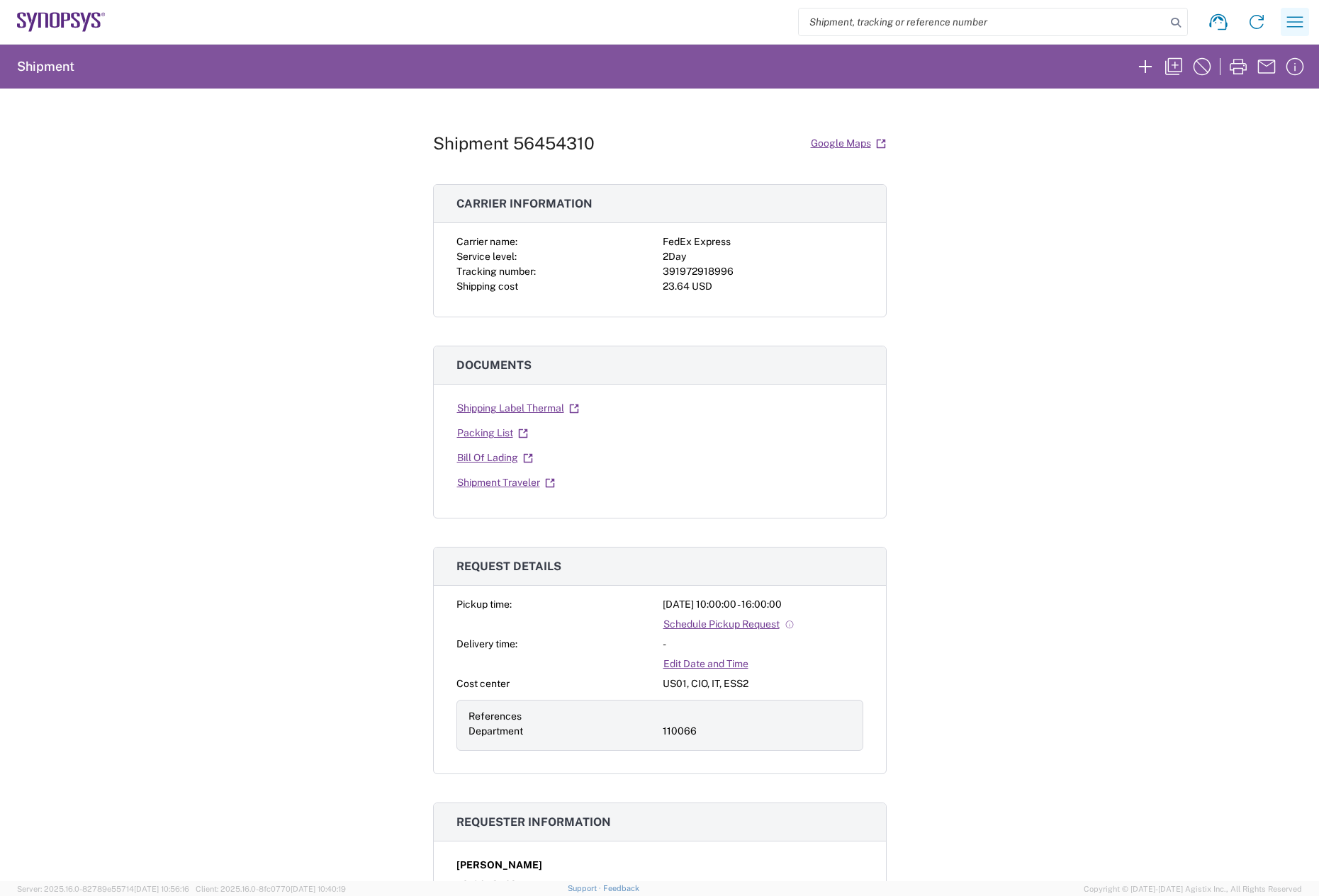
click at [1290, 16] on icon "button" at bounding box center [1295, 22] width 23 height 23
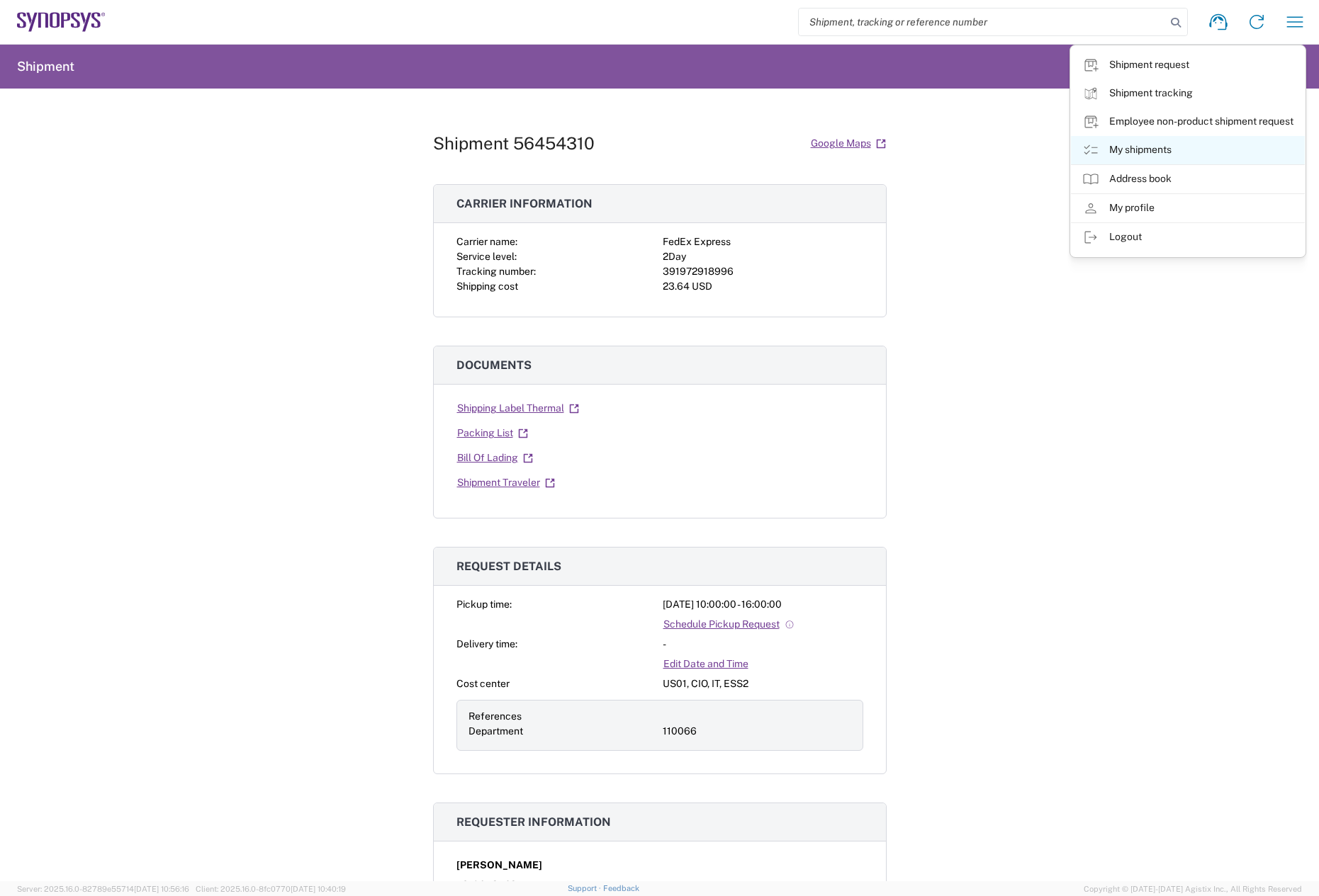
click at [1164, 154] on link "My shipments" at bounding box center [1188, 151] width 234 height 28
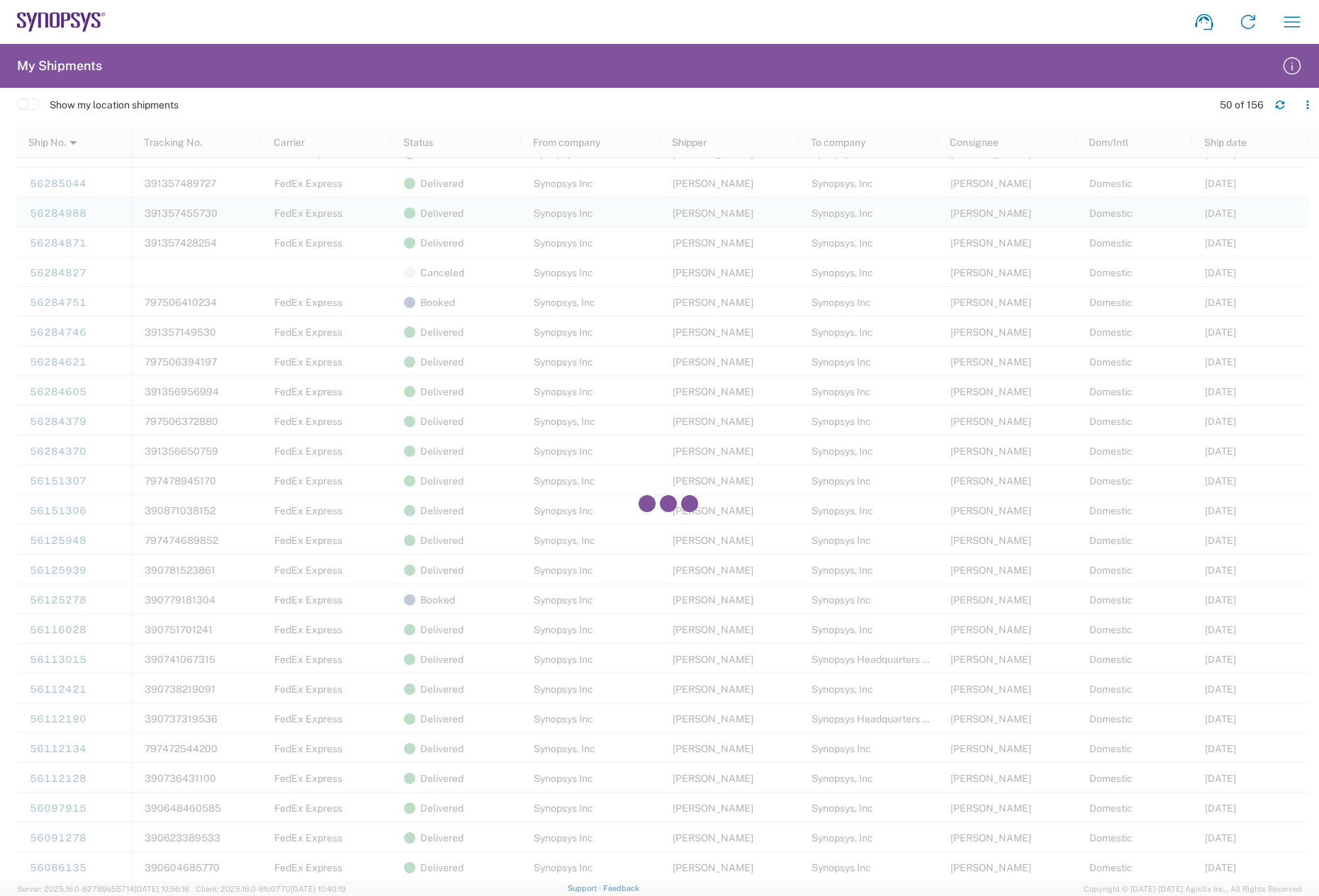
scroll to position [567, 0]
